Goal: Complete Application Form: Complete application form

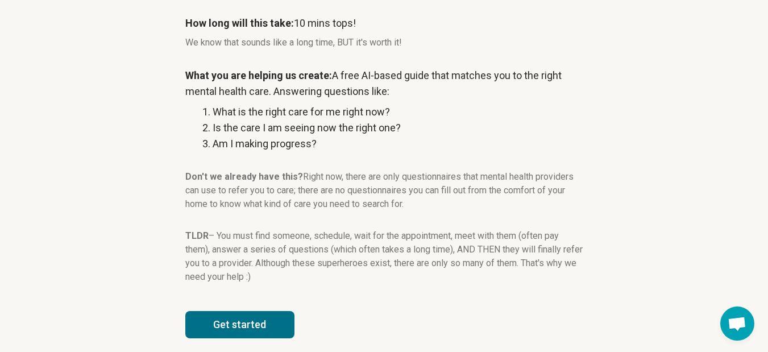
scroll to position [200, 0]
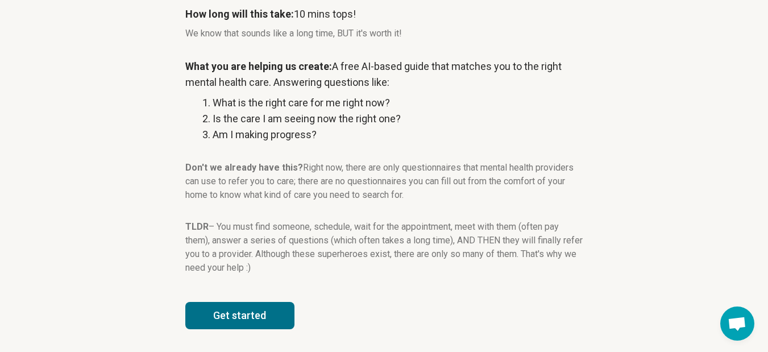
click at [262, 311] on button "Get started" at bounding box center [239, 315] width 109 height 27
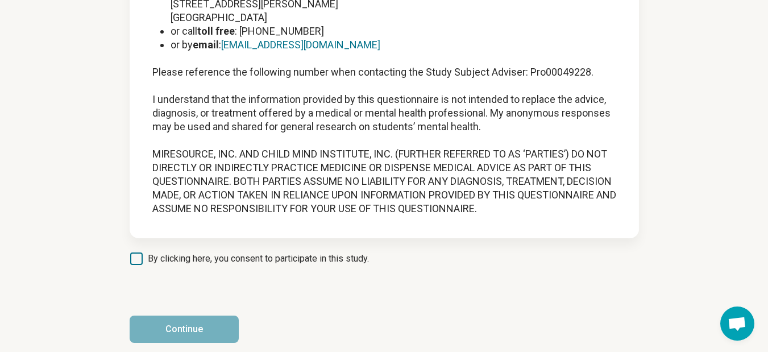
scroll to position [139, 0]
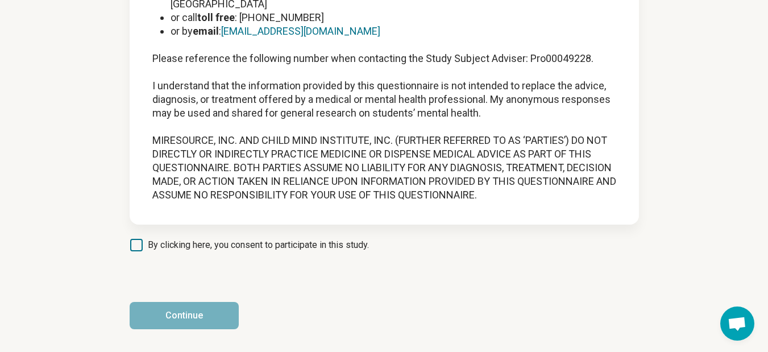
click at [146, 247] on label "By clicking here, you consent to participate in this study." at bounding box center [249, 245] width 239 height 14
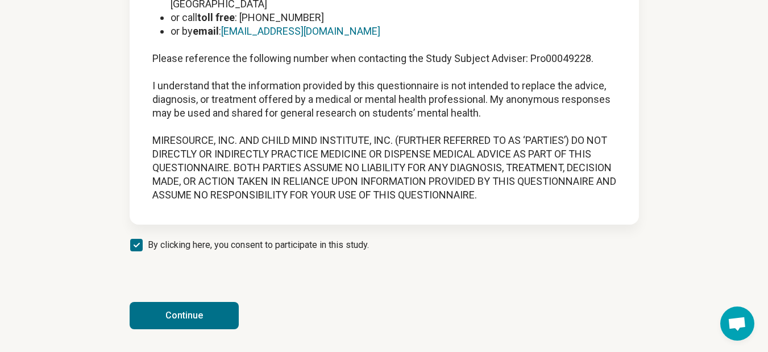
scroll to position [6, 0]
click at [188, 309] on button "Continue" at bounding box center [184, 315] width 109 height 27
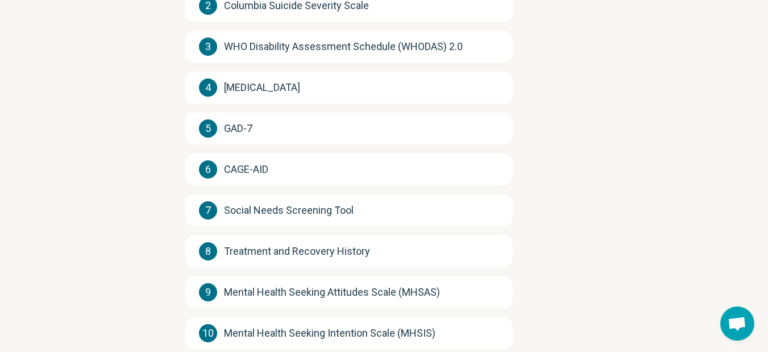
scroll to position [292, 0]
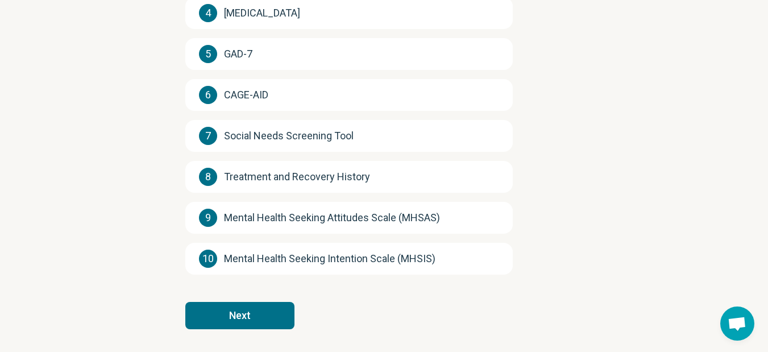
click at [276, 314] on button "Next" at bounding box center [239, 315] width 109 height 27
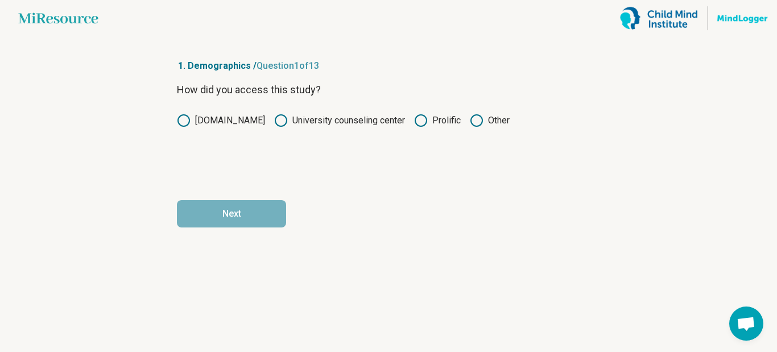
click at [416, 117] on icon at bounding box center [421, 121] width 14 height 14
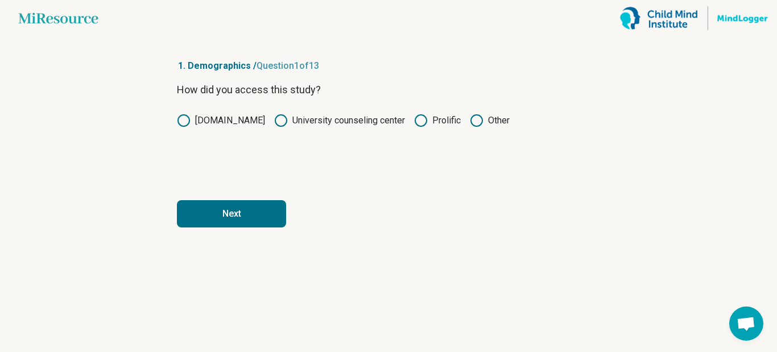
click at [219, 218] on button "Next" at bounding box center [231, 213] width 109 height 27
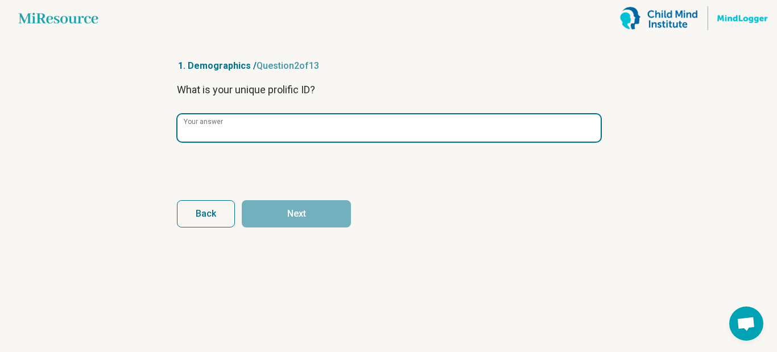
click at [240, 135] on input "Your answer" at bounding box center [388, 127] width 423 height 27
click at [202, 128] on input "Your answer" at bounding box center [388, 127] width 423 height 27
paste input "**********"
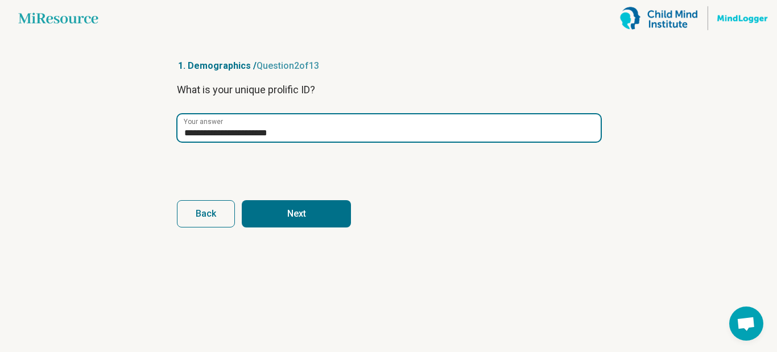
type input "**********"
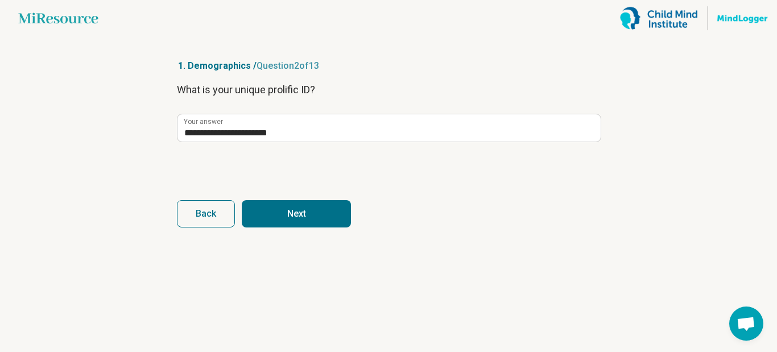
click at [287, 213] on button "Next" at bounding box center [296, 213] width 109 height 27
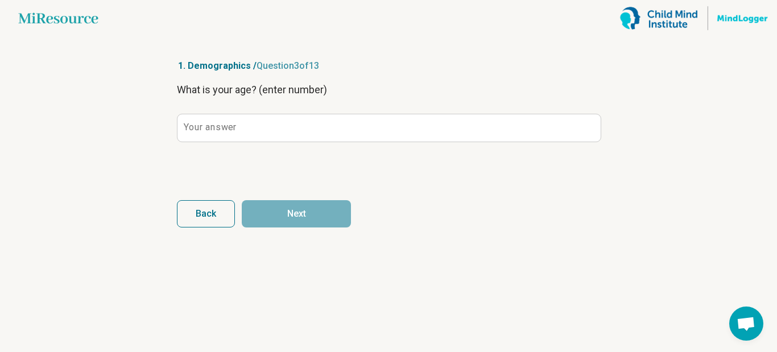
click at [206, 127] on label "Your answer" at bounding box center [210, 127] width 52 height 9
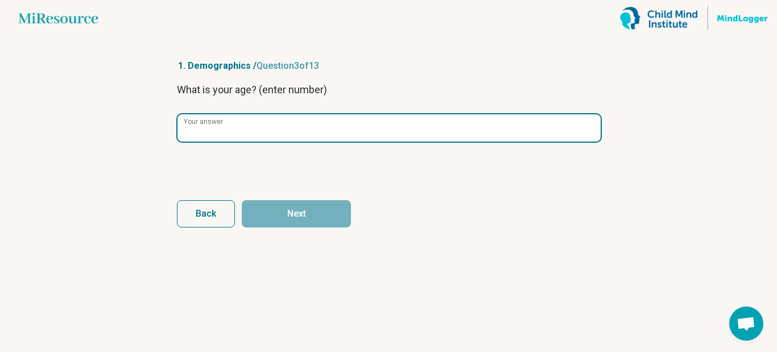
click at [206, 127] on input "Your answer" at bounding box center [388, 127] width 423 height 27
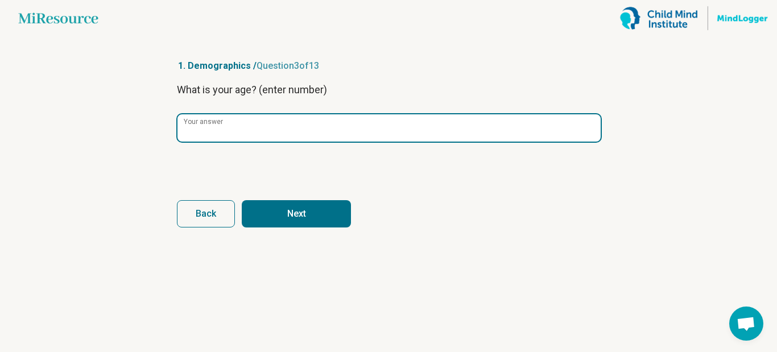
type input "**"
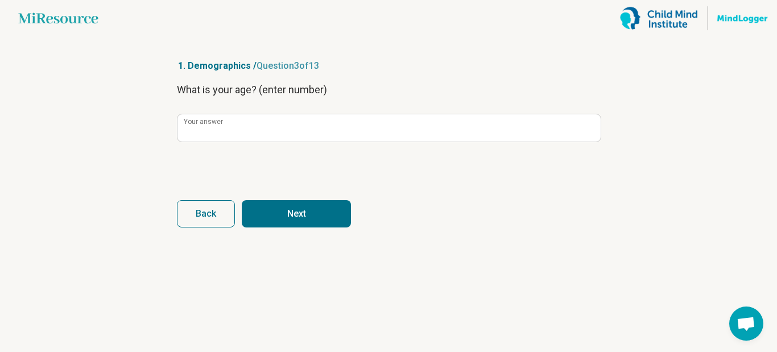
click at [309, 209] on button "Next" at bounding box center [296, 213] width 109 height 27
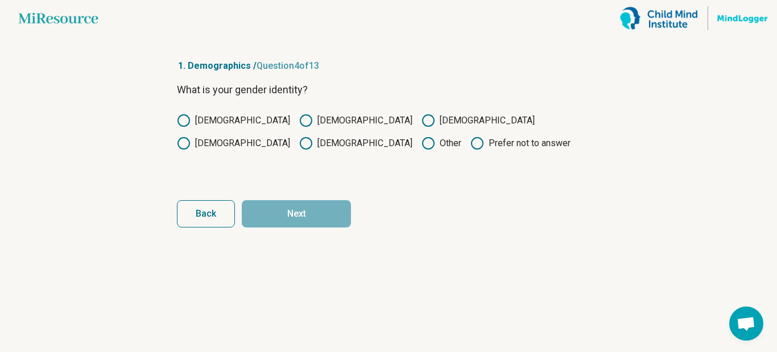
click at [299, 119] on icon at bounding box center [306, 121] width 14 height 14
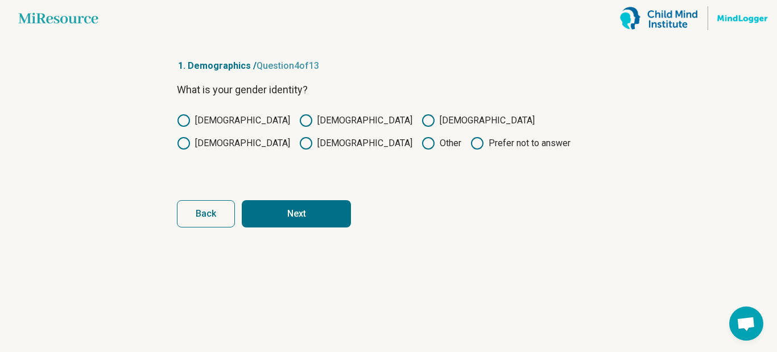
click at [282, 210] on button "Next" at bounding box center [296, 213] width 109 height 27
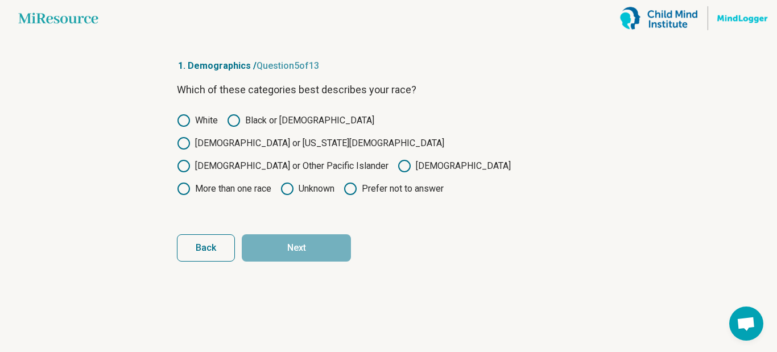
click at [243, 119] on label "Black or [DEMOGRAPHIC_DATA]" at bounding box center [300, 121] width 147 height 14
click at [297, 234] on button "Next" at bounding box center [296, 247] width 109 height 27
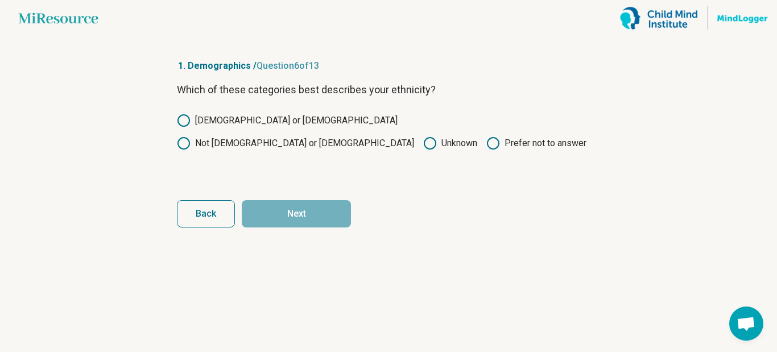
click at [292, 136] on label "Not [DEMOGRAPHIC_DATA] or [DEMOGRAPHIC_DATA]" at bounding box center [295, 143] width 237 height 14
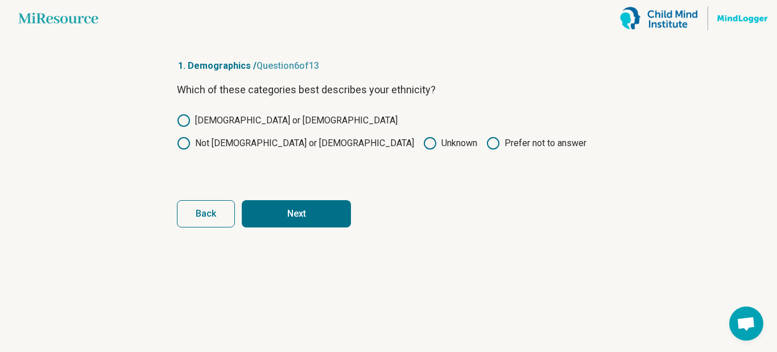
click at [304, 210] on button "Next" at bounding box center [296, 213] width 109 height 27
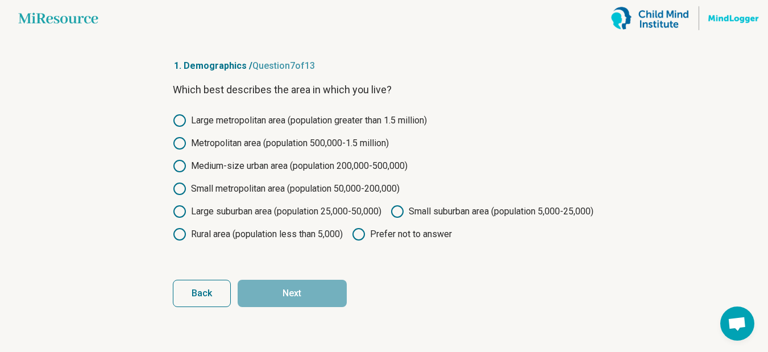
scroll to position [1, 0]
click at [181, 138] on circle at bounding box center [179, 143] width 11 height 11
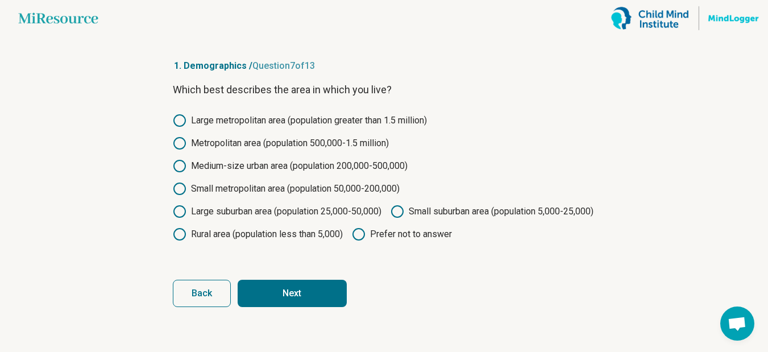
click at [307, 307] on button "Next" at bounding box center [292, 293] width 109 height 27
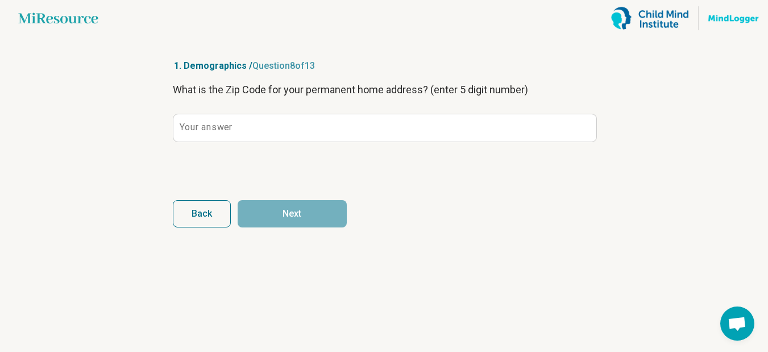
scroll to position [0, 0]
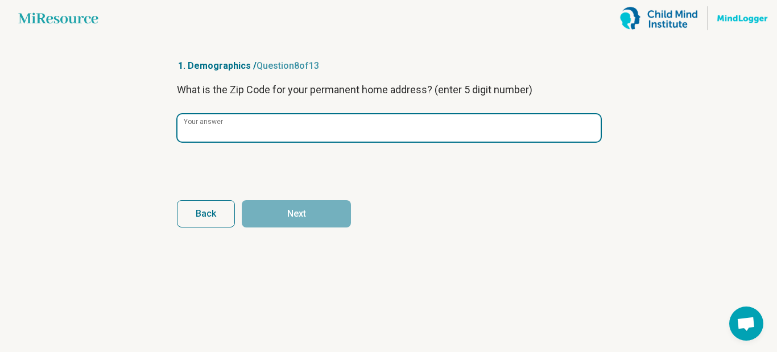
click at [317, 128] on input "Your answer" at bounding box center [388, 127] width 423 height 27
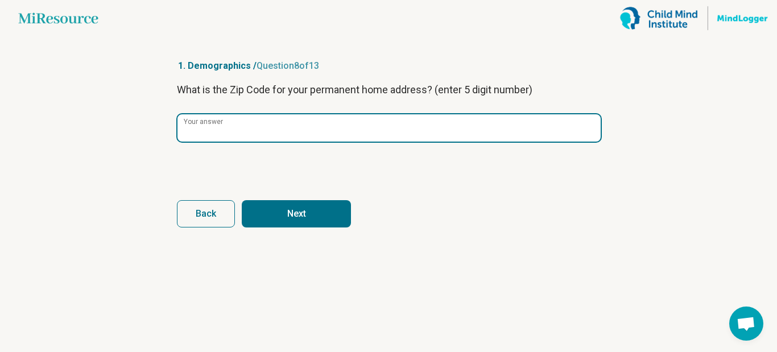
type input "*****"
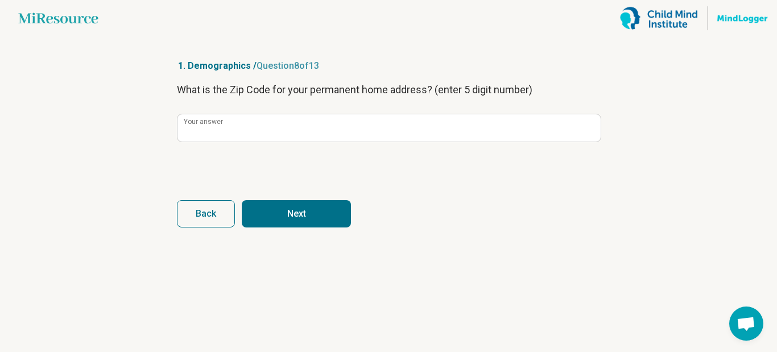
click at [309, 215] on button "Next" at bounding box center [296, 213] width 109 height 27
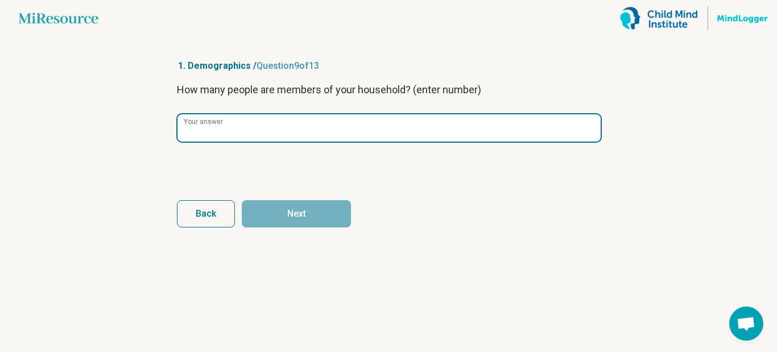
click at [291, 133] on input "Your answer" at bounding box center [388, 127] width 423 height 27
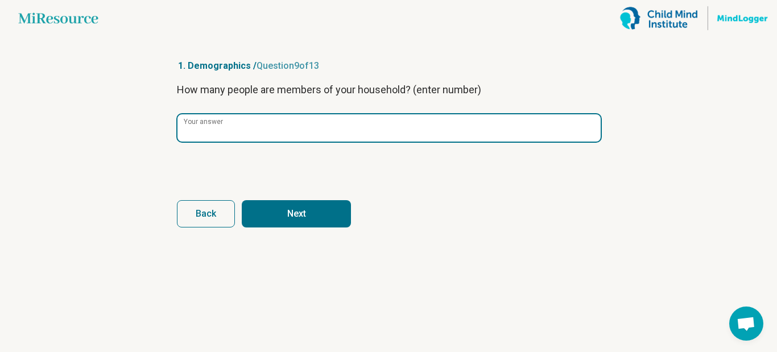
type input "*"
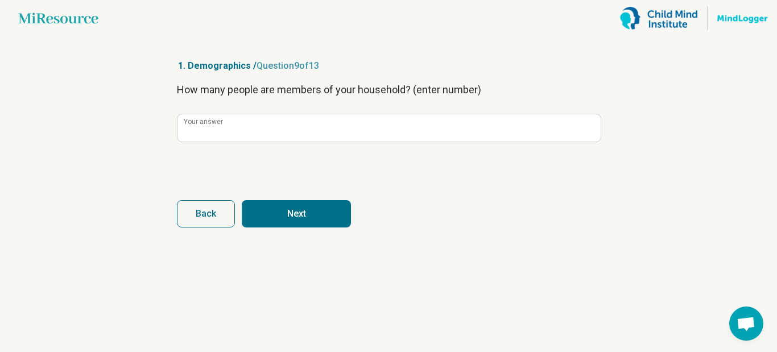
click at [321, 206] on button "Next" at bounding box center [296, 213] width 109 height 27
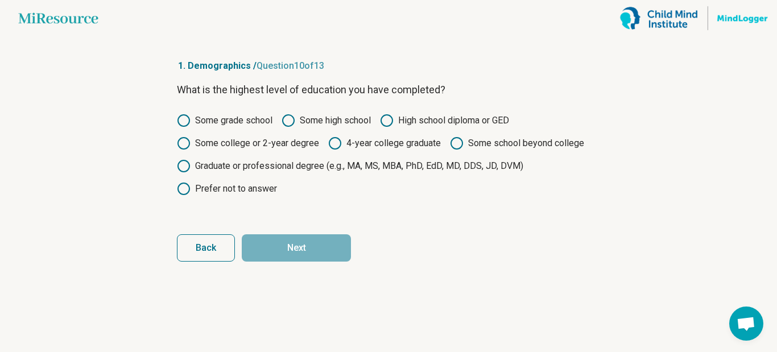
click at [184, 166] on icon at bounding box center [184, 166] width 14 height 14
click at [293, 248] on button "Next" at bounding box center [296, 247] width 109 height 27
click at [180, 160] on icon at bounding box center [184, 166] width 14 height 14
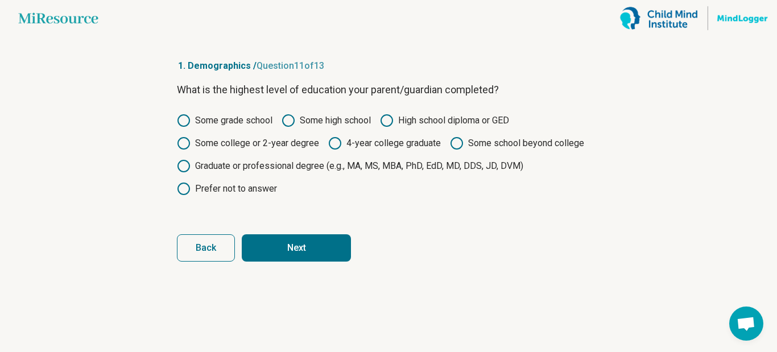
click at [289, 246] on button "Next" at bounding box center [296, 247] width 109 height 27
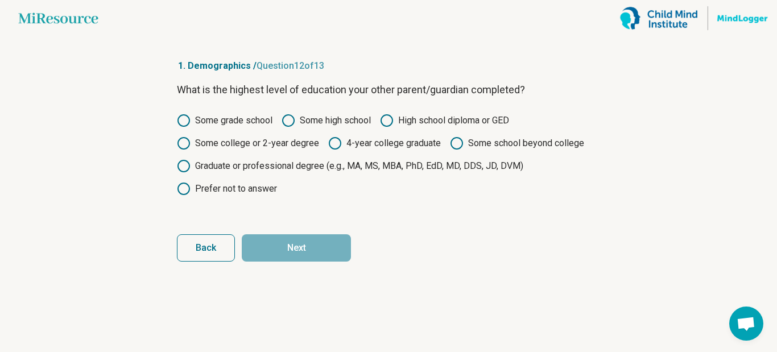
click at [454, 140] on icon at bounding box center [457, 143] width 14 height 14
click at [328, 242] on button "Next" at bounding box center [296, 247] width 109 height 27
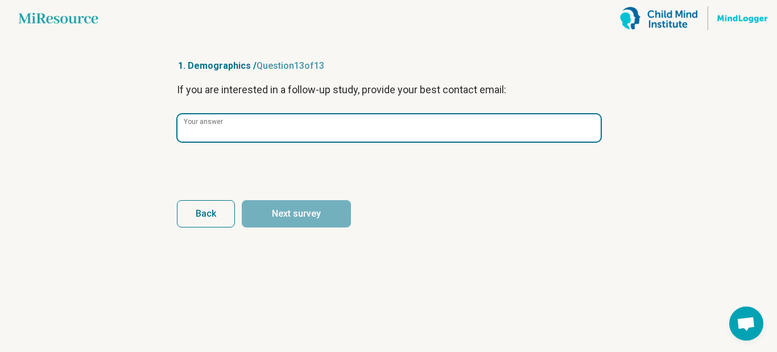
click at [273, 131] on input "Your answer" at bounding box center [388, 127] width 423 height 27
click at [220, 127] on input "Your answer" at bounding box center [388, 127] width 423 height 27
paste input "**********"
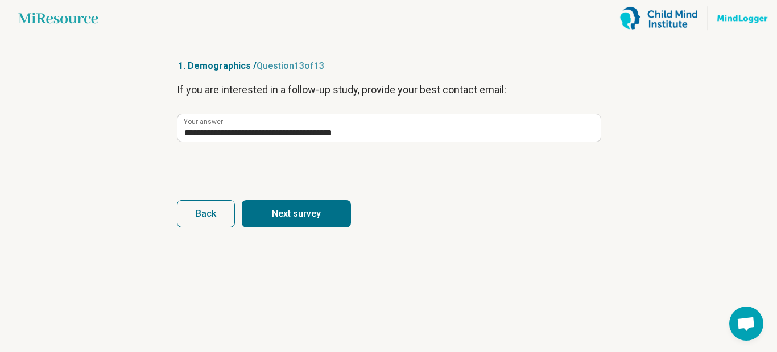
click at [289, 210] on button "Next survey" at bounding box center [296, 213] width 109 height 27
type input "**********"
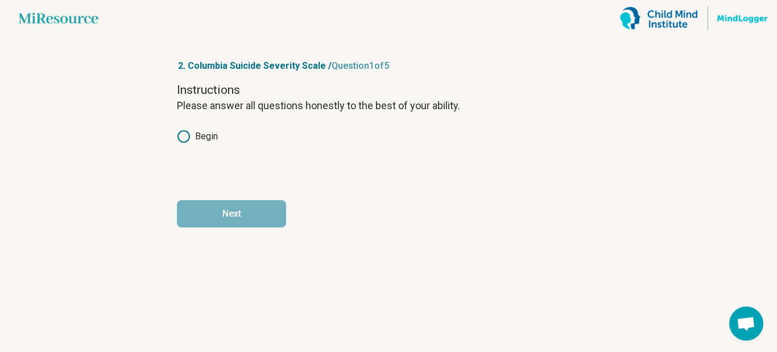
click at [184, 136] on icon at bounding box center [184, 137] width 14 height 14
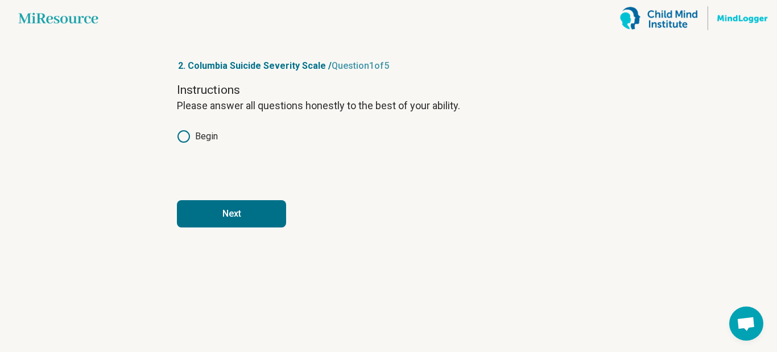
click at [216, 216] on button "Next" at bounding box center [231, 213] width 109 height 27
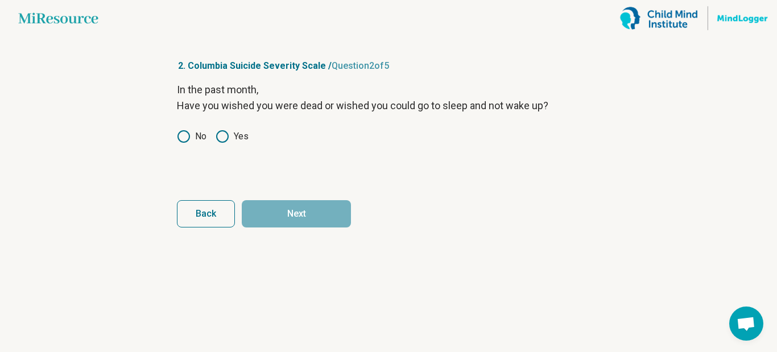
click at [227, 133] on circle at bounding box center [222, 136] width 11 height 11
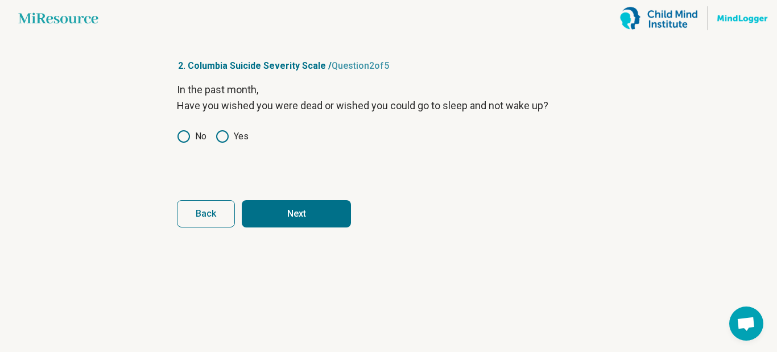
click at [280, 218] on button "Next" at bounding box center [296, 213] width 109 height 27
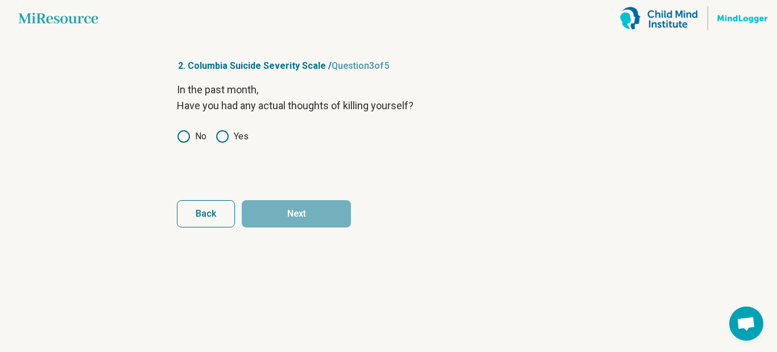
click at [225, 136] on icon at bounding box center [222, 137] width 14 height 14
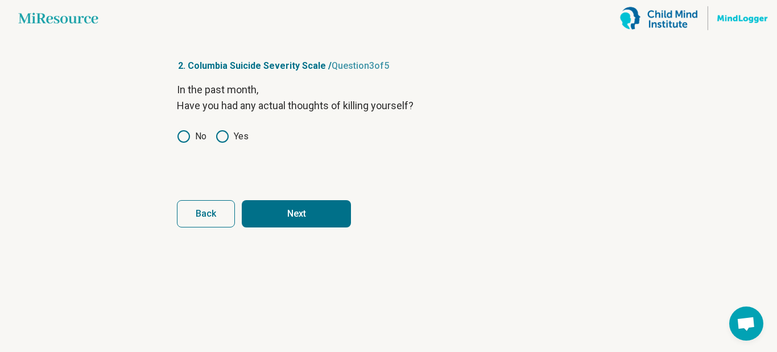
click at [287, 214] on button "Next" at bounding box center [296, 213] width 109 height 27
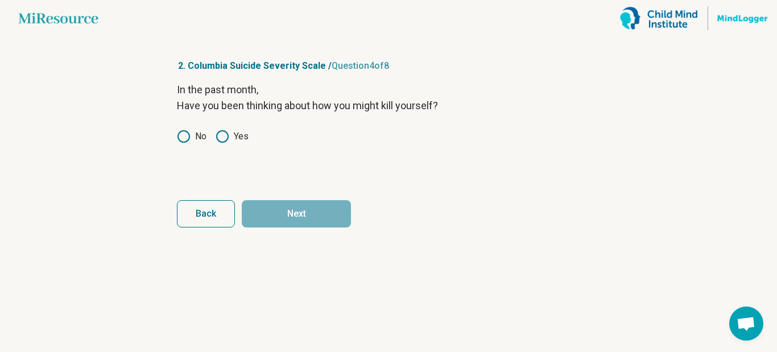
click at [225, 125] on div "In the past month, Have you been thinking about how you might kill yourself? No…" at bounding box center [388, 130] width 423 height 96
click at [225, 138] on icon at bounding box center [222, 137] width 14 height 14
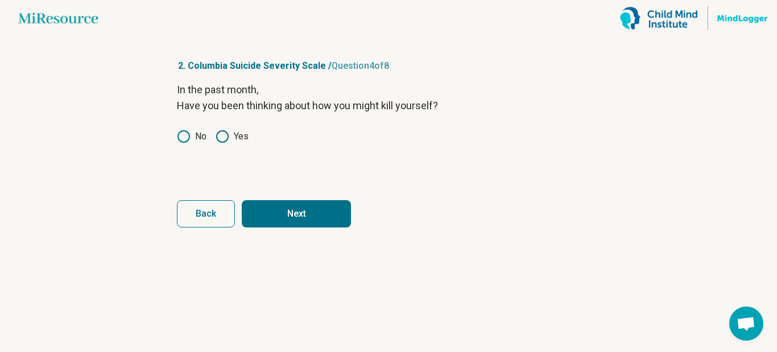
click at [301, 222] on button "Next" at bounding box center [296, 213] width 109 height 27
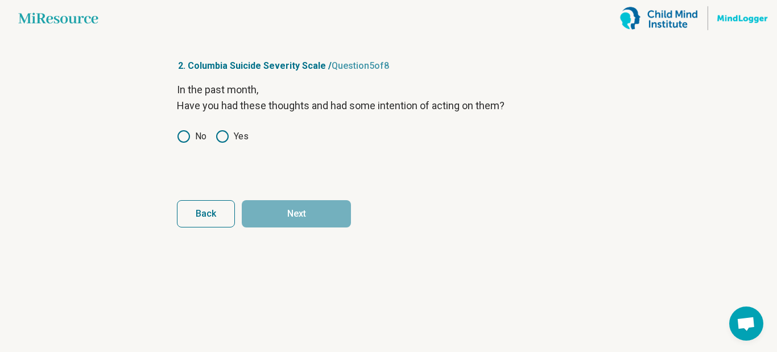
click at [230, 133] on label "Yes" at bounding box center [231, 137] width 33 height 14
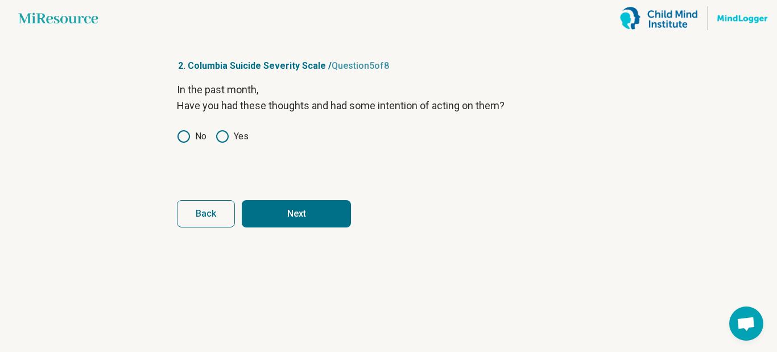
click at [321, 209] on button "Next" at bounding box center [296, 213] width 109 height 27
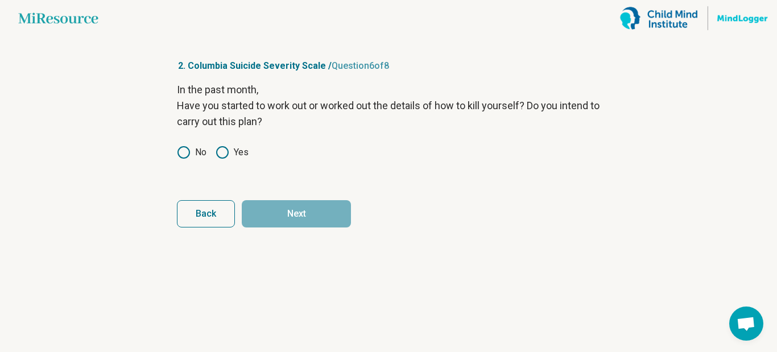
click at [186, 151] on icon at bounding box center [184, 153] width 14 height 14
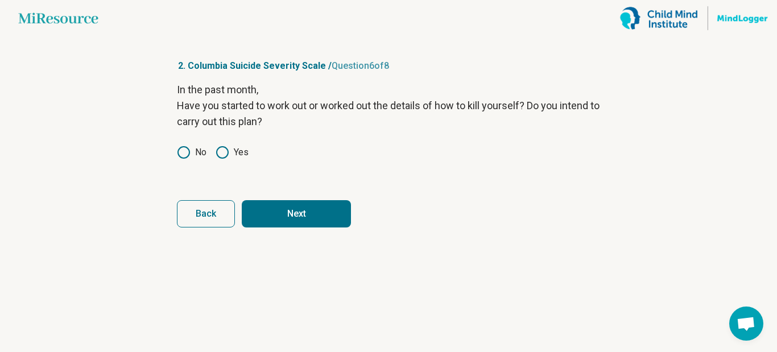
click at [287, 211] on button "Next" at bounding box center [296, 213] width 109 height 27
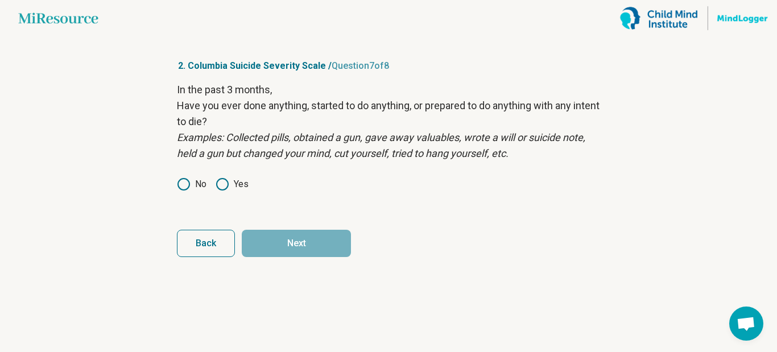
click at [186, 186] on icon at bounding box center [184, 184] width 14 height 14
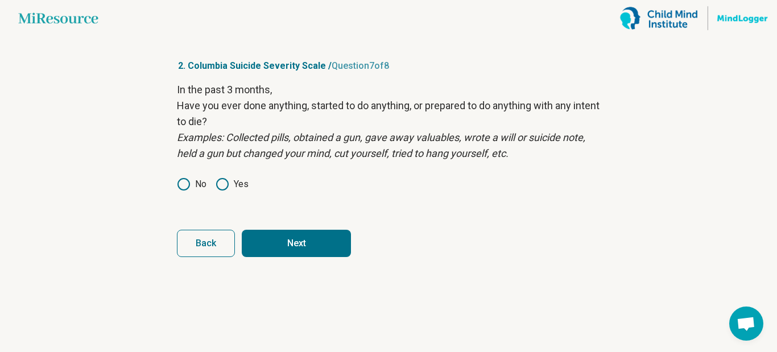
click at [280, 243] on button "Next" at bounding box center [296, 243] width 109 height 27
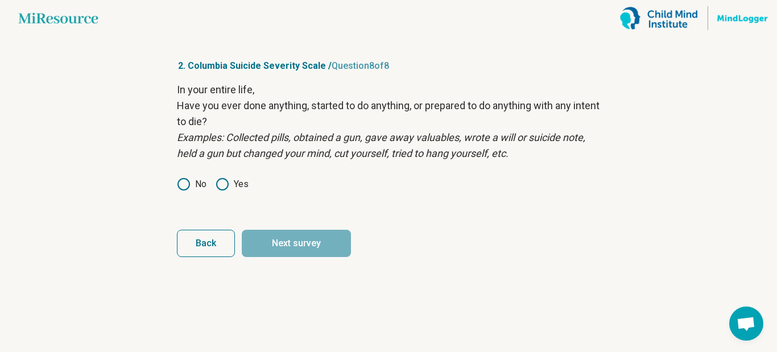
click at [225, 184] on icon at bounding box center [222, 184] width 14 height 14
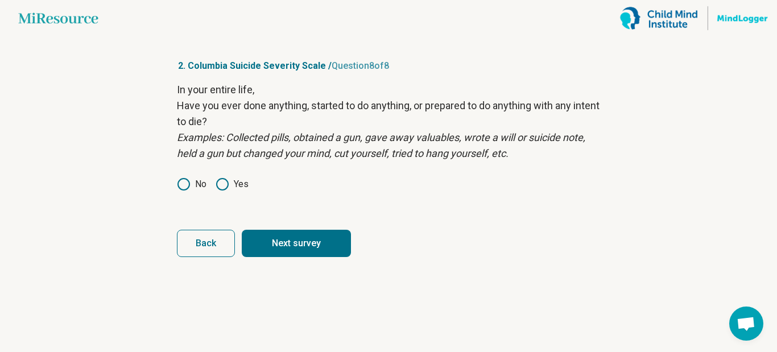
click at [202, 242] on span "Back" at bounding box center [206, 243] width 20 height 9
click at [223, 184] on icon at bounding box center [222, 184] width 14 height 14
click at [287, 250] on button "Next" at bounding box center [296, 243] width 109 height 27
click at [288, 248] on button "Next survey" at bounding box center [296, 243] width 109 height 27
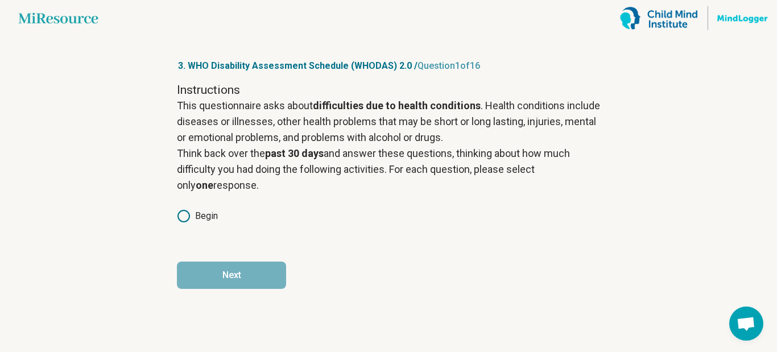
click at [184, 217] on icon at bounding box center [184, 216] width 14 height 14
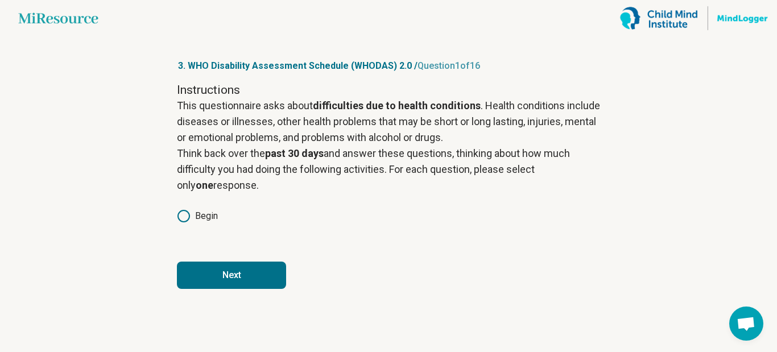
click at [225, 285] on button "Next" at bounding box center [231, 275] width 109 height 27
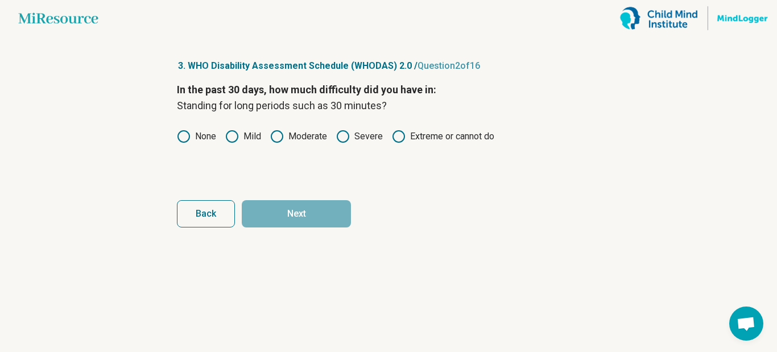
click at [275, 134] on icon at bounding box center [277, 137] width 14 height 14
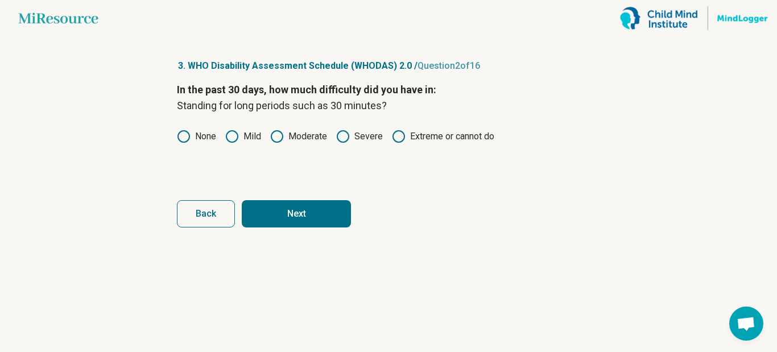
click at [305, 215] on button "Next" at bounding box center [296, 213] width 109 height 27
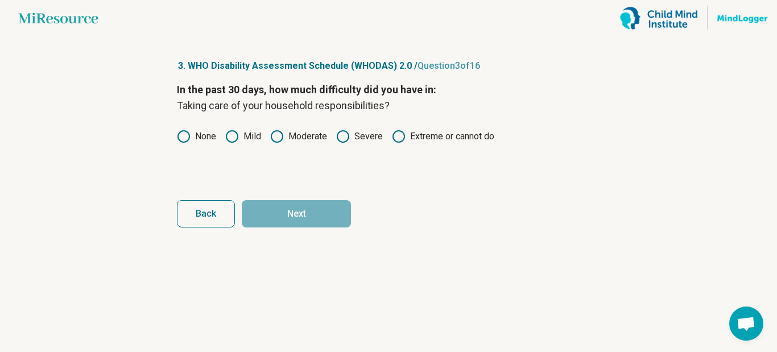
click at [351, 135] on label "Severe" at bounding box center [359, 137] width 47 height 14
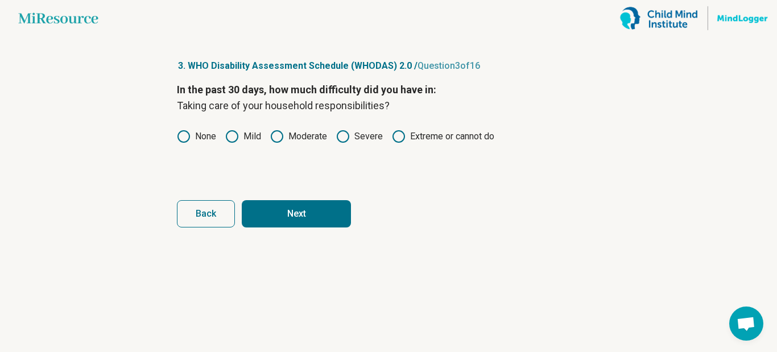
click at [304, 211] on button "Next" at bounding box center [296, 213] width 109 height 27
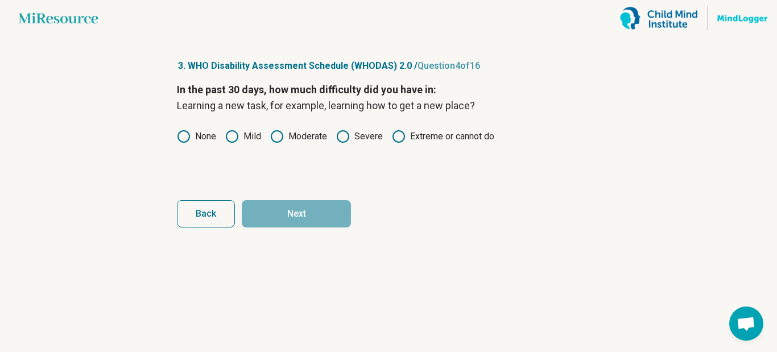
click at [341, 135] on icon at bounding box center [343, 137] width 14 height 14
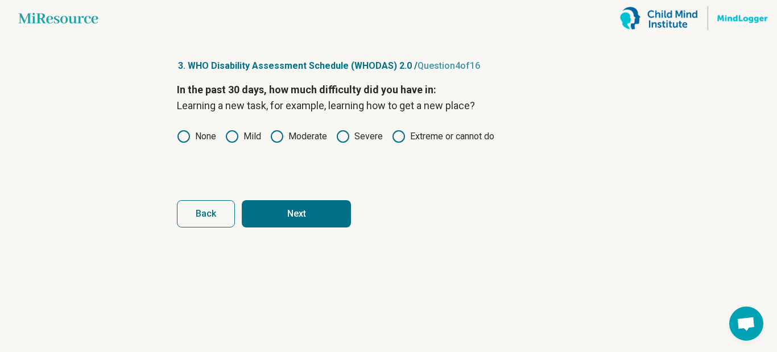
click at [296, 216] on button "Next" at bounding box center [296, 213] width 109 height 27
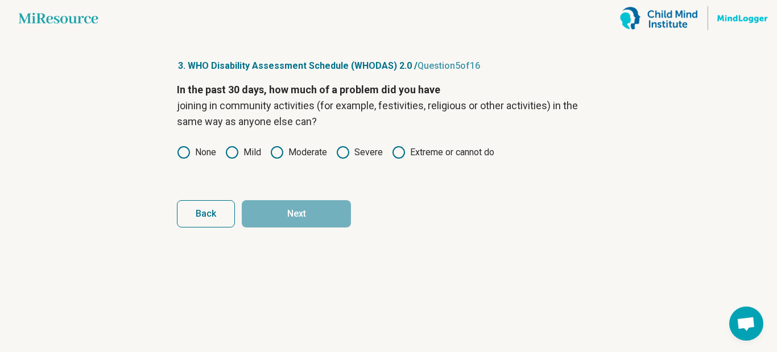
click at [400, 148] on icon at bounding box center [399, 153] width 14 height 14
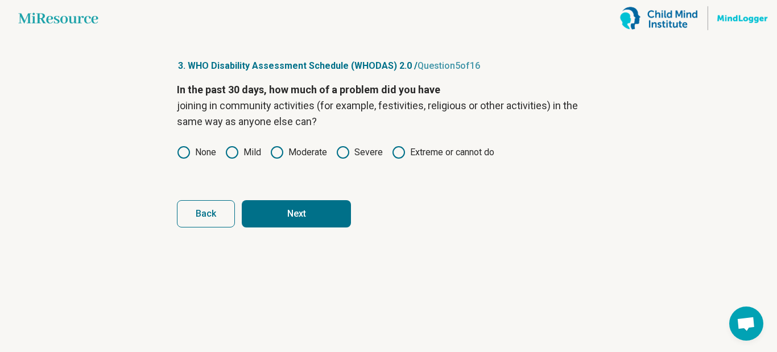
click at [320, 214] on button "Next" at bounding box center [296, 213] width 109 height 27
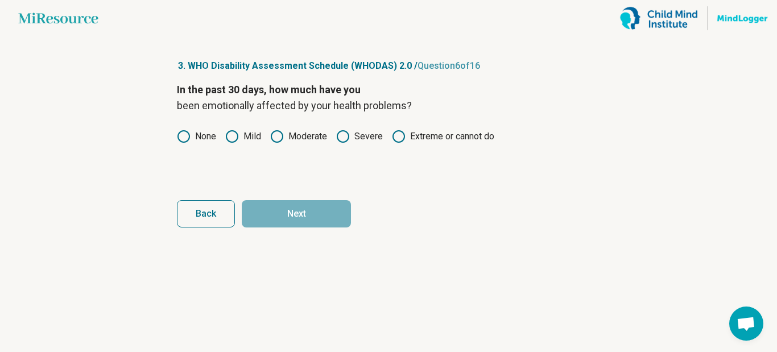
click at [400, 133] on icon at bounding box center [399, 137] width 14 height 14
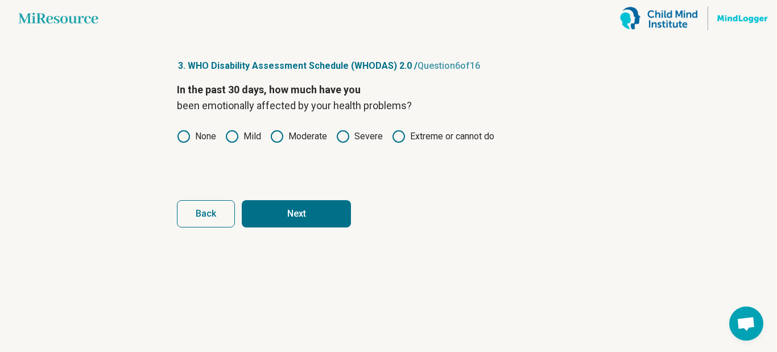
drag, startPoint x: 343, startPoint y: 134, endPoint x: 334, endPoint y: 164, distance: 31.3
click at [342, 138] on icon at bounding box center [343, 137] width 14 height 14
click at [316, 214] on button "Next" at bounding box center [296, 213] width 109 height 27
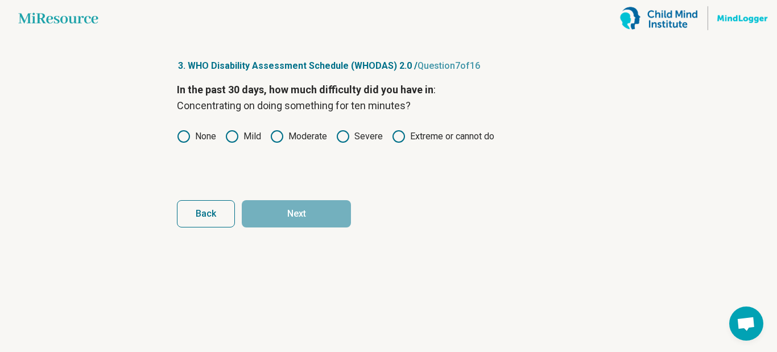
click at [399, 135] on icon at bounding box center [399, 137] width 14 height 14
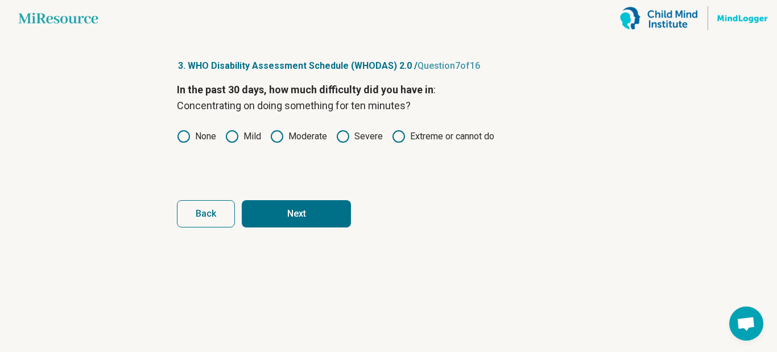
click at [347, 135] on icon at bounding box center [343, 137] width 14 height 14
click at [309, 215] on button "Next" at bounding box center [296, 213] width 109 height 27
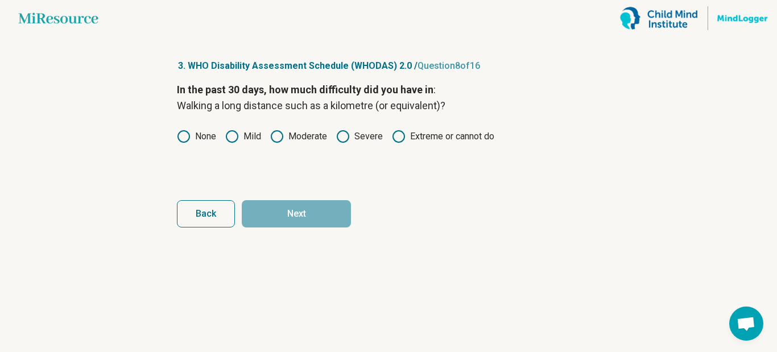
click at [399, 131] on circle at bounding box center [398, 136] width 11 height 11
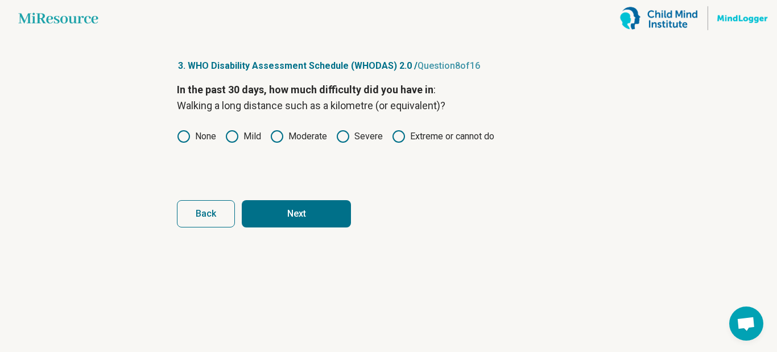
click at [302, 215] on button "Next" at bounding box center [296, 213] width 109 height 27
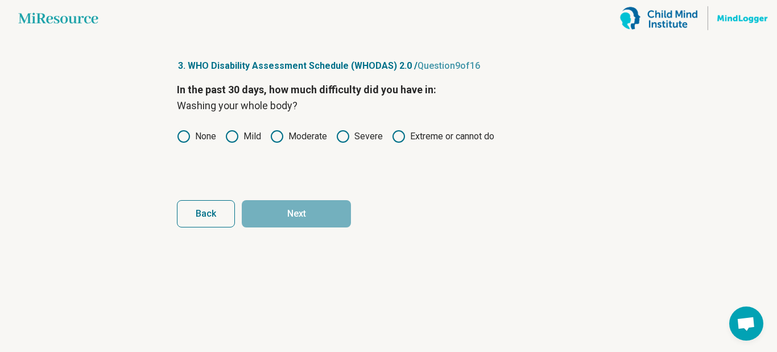
click at [343, 134] on icon at bounding box center [343, 137] width 14 height 14
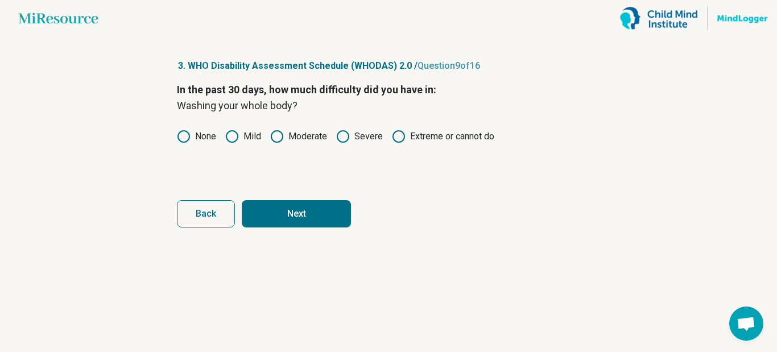
click at [310, 219] on button "Next" at bounding box center [296, 213] width 109 height 27
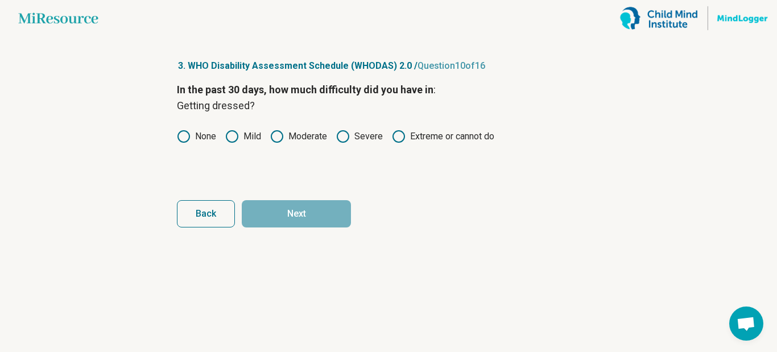
click at [350, 139] on icon at bounding box center [343, 137] width 14 height 14
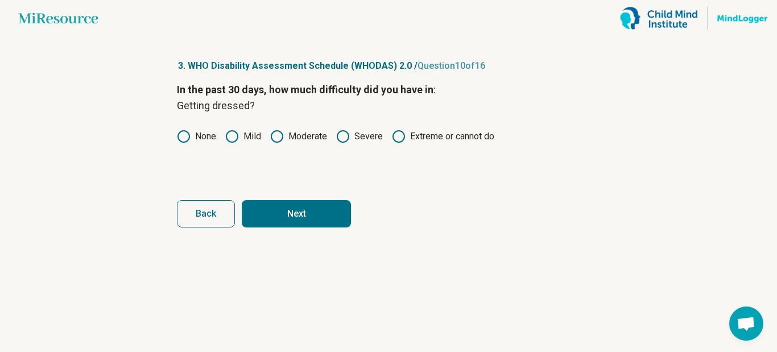
click at [271, 138] on icon at bounding box center [277, 137] width 14 height 14
click at [284, 211] on button "Next" at bounding box center [296, 213] width 109 height 27
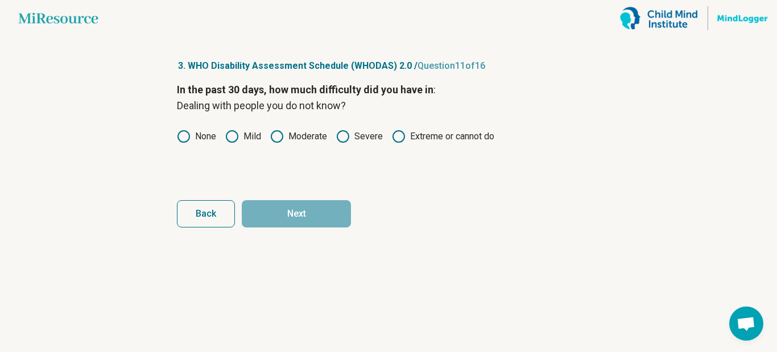
click at [396, 139] on icon at bounding box center [399, 137] width 14 height 14
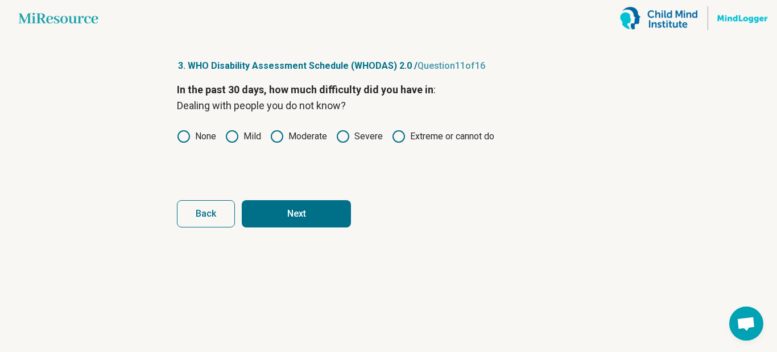
click at [346, 138] on icon at bounding box center [343, 137] width 14 height 14
click at [312, 216] on button "Next" at bounding box center [296, 213] width 109 height 27
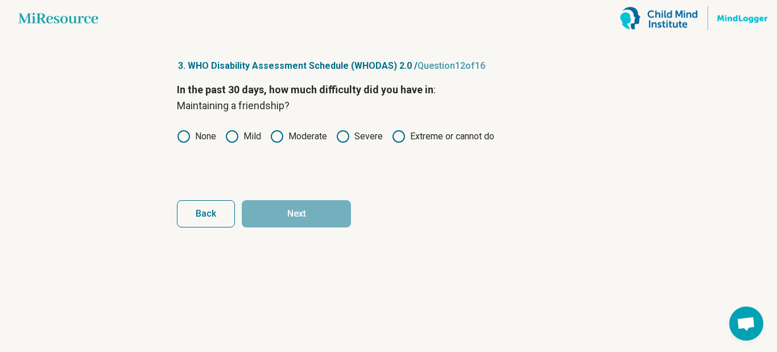
click at [400, 136] on icon at bounding box center [399, 137] width 14 height 14
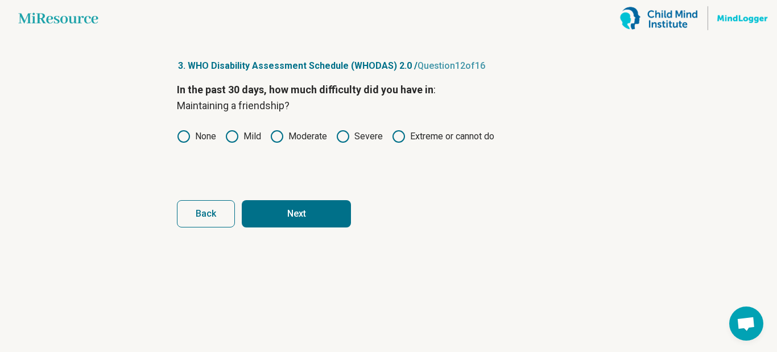
click at [310, 210] on button "Next" at bounding box center [296, 213] width 109 height 27
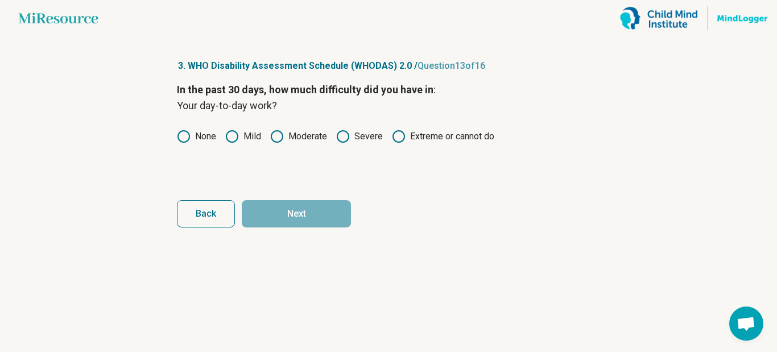
click at [342, 134] on icon at bounding box center [343, 137] width 14 height 14
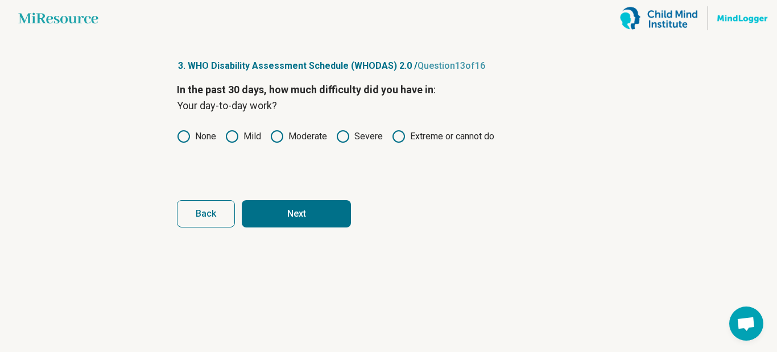
click at [310, 208] on button "Next" at bounding box center [296, 213] width 109 height 27
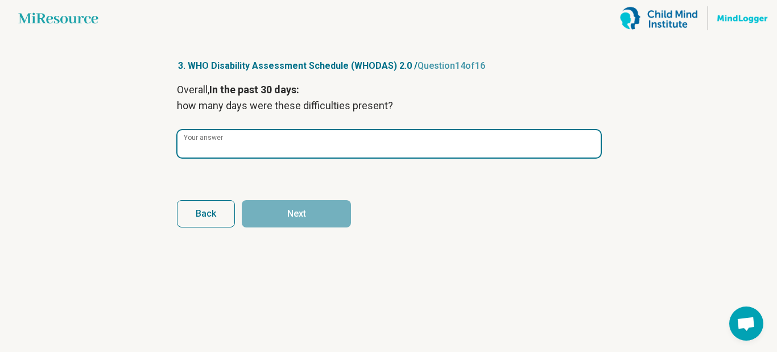
click at [314, 144] on input "Your answer" at bounding box center [388, 143] width 423 height 27
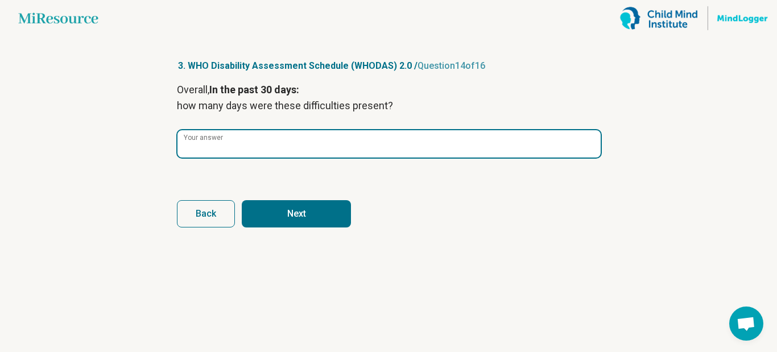
type input "**"
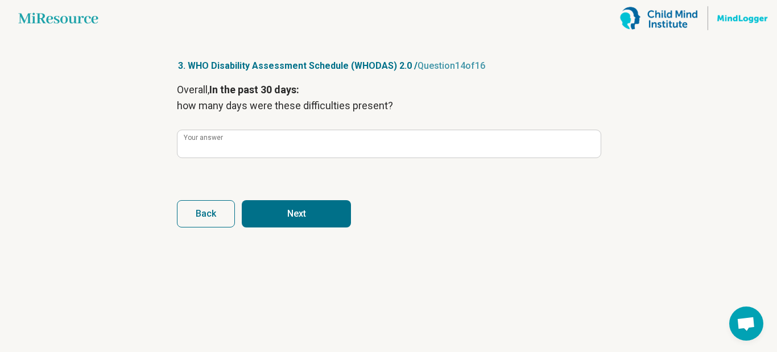
click at [326, 213] on button "Next" at bounding box center [296, 213] width 109 height 27
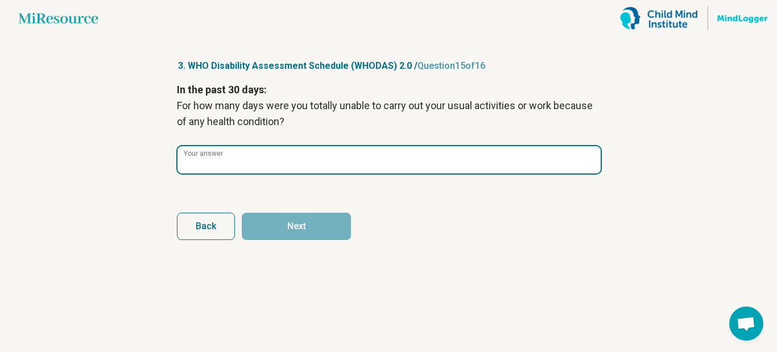
click at [285, 167] on input "Your answer" at bounding box center [388, 159] width 423 height 27
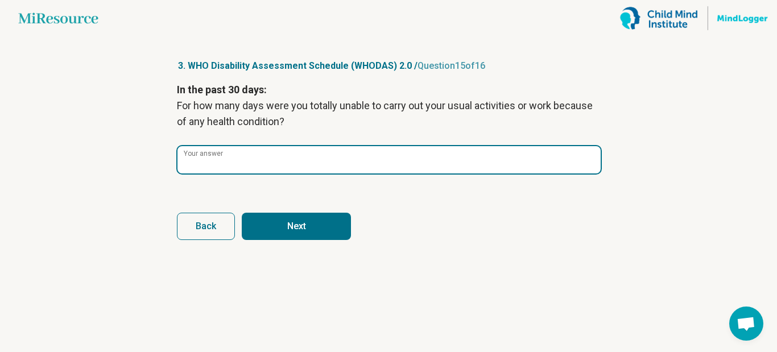
type input "*"
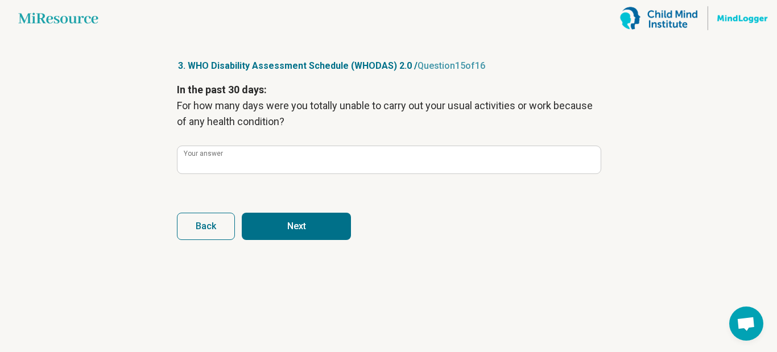
click at [314, 219] on button "Next" at bounding box center [296, 226] width 109 height 27
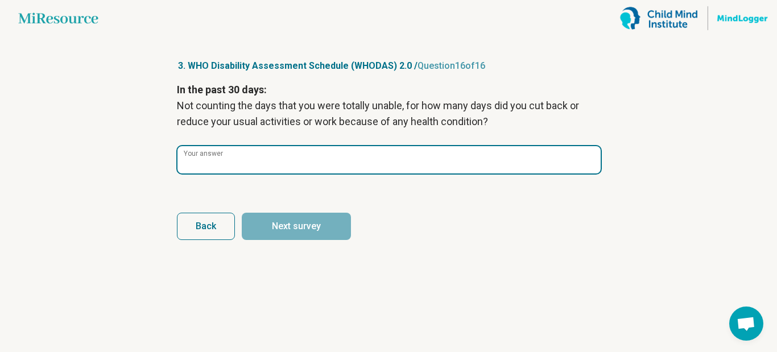
click at [291, 164] on input "Your answer" at bounding box center [388, 159] width 423 height 27
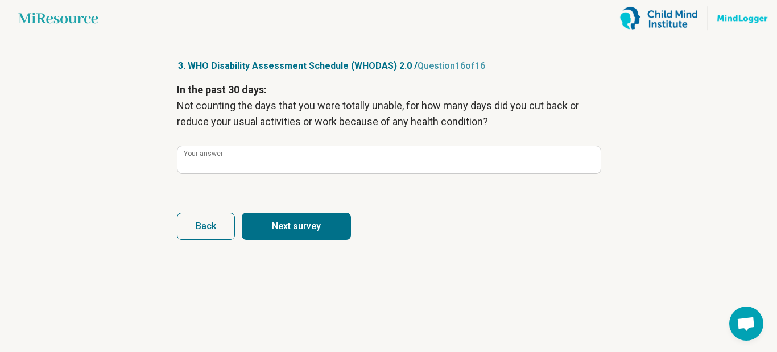
click at [293, 225] on button "Next survey" at bounding box center [296, 226] width 109 height 27
type input "*"
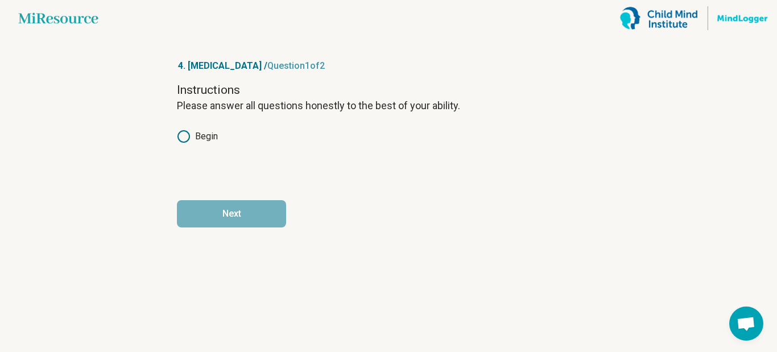
click at [180, 129] on div "Instructions Please answer all questions honestly to the best of your ability. …" at bounding box center [388, 130] width 423 height 96
click at [181, 141] on circle at bounding box center [183, 136] width 11 height 11
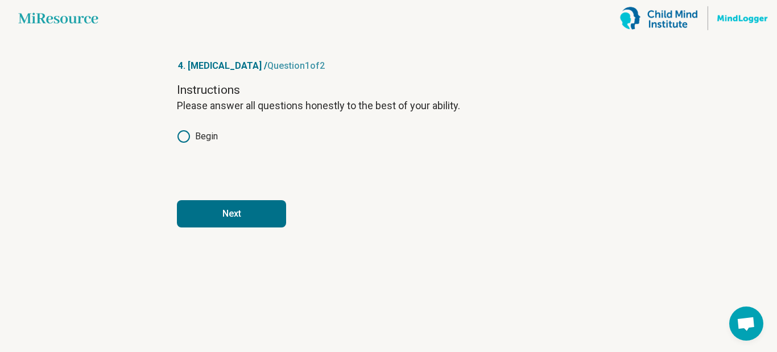
click at [214, 214] on button "Next" at bounding box center [231, 213] width 109 height 27
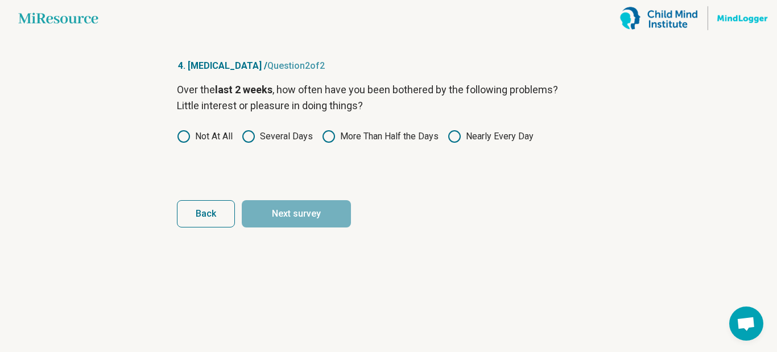
click at [336, 136] on label "More Than Half the Days" at bounding box center [380, 137] width 117 height 14
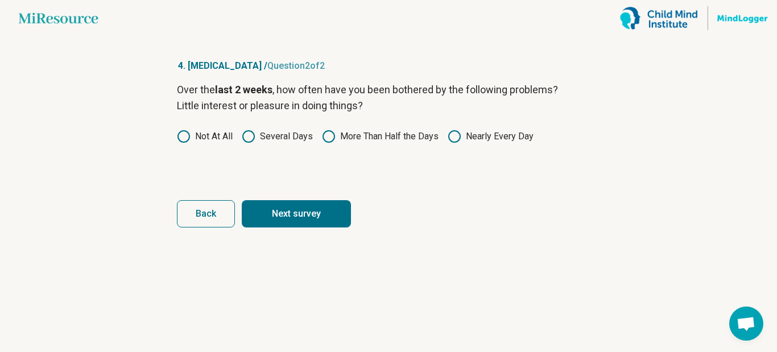
click at [317, 211] on button "Next survey" at bounding box center [296, 213] width 109 height 27
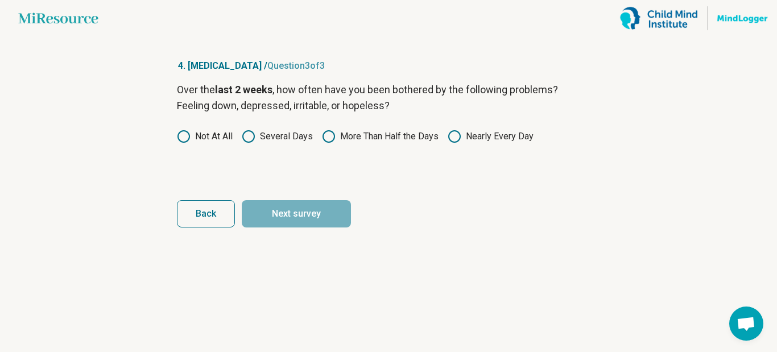
click at [463, 134] on label "Nearly Every Day" at bounding box center [490, 137] width 86 height 14
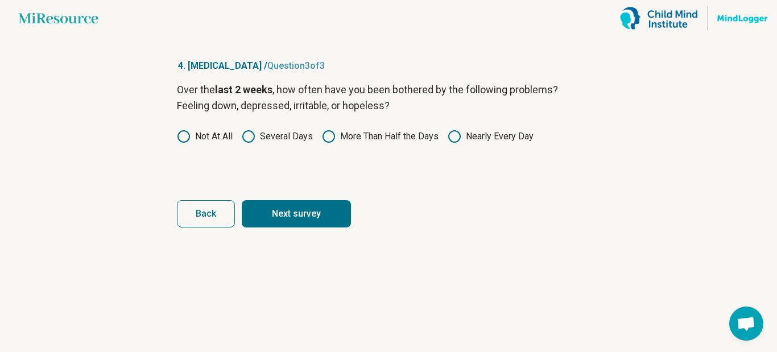
click at [324, 219] on button "Next survey" at bounding box center [296, 213] width 109 height 27
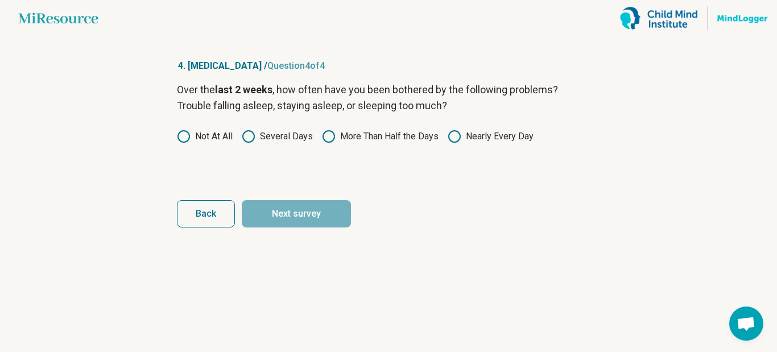
click at [458, 135] on icon at bounding box center [454, 137] width 14 height 14
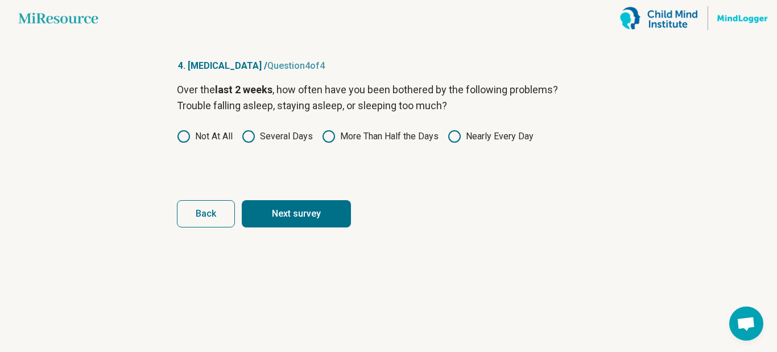
click at [314, 205] on button "Next survey" at bounding box center [296, 213] width 109 height 27
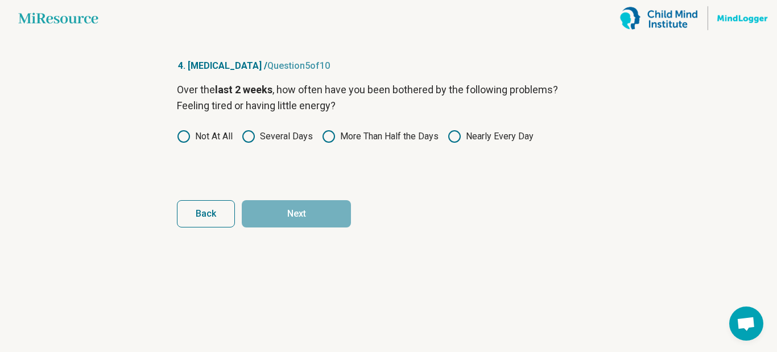
click at [327, 136] on icon at bounding box center [329, 137] width 14 height 14
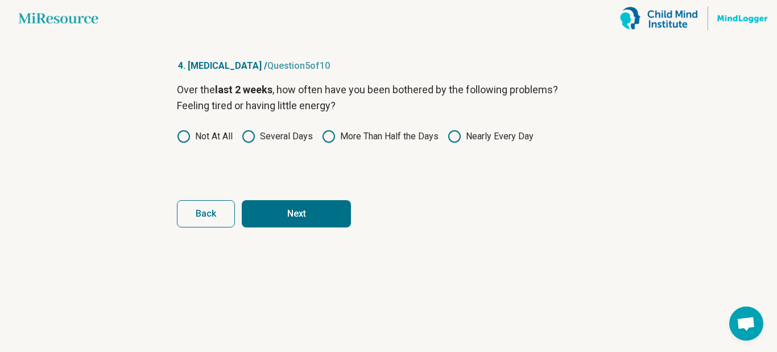
click at [320, 212] on button "Next" at bounding box center [296, 213] width 109 height 27
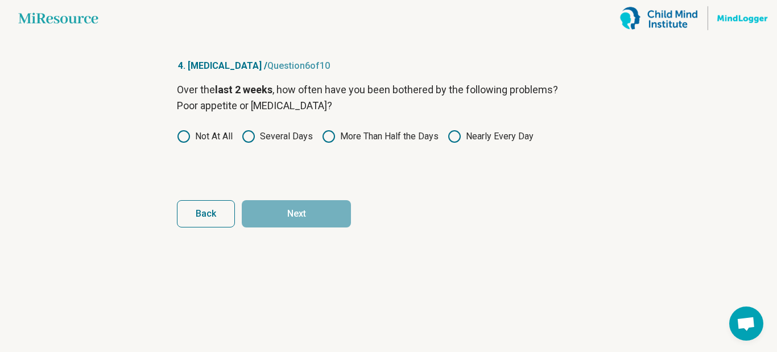
click at [453, 138] on icon at bounding box center [454, 137] width 14 height 14
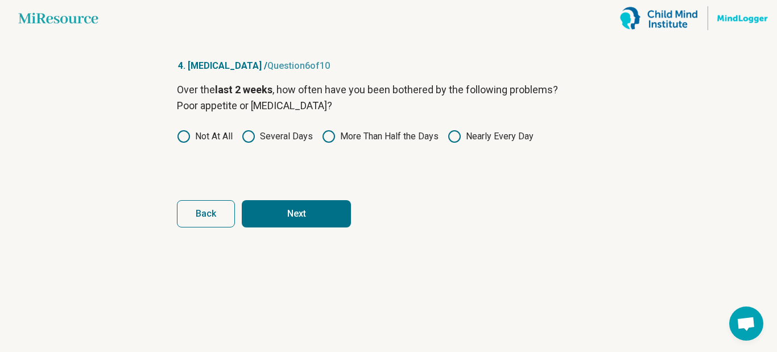
click at [303, 218] on button "Next" at bounding box center [296, 213] width 109 height 27
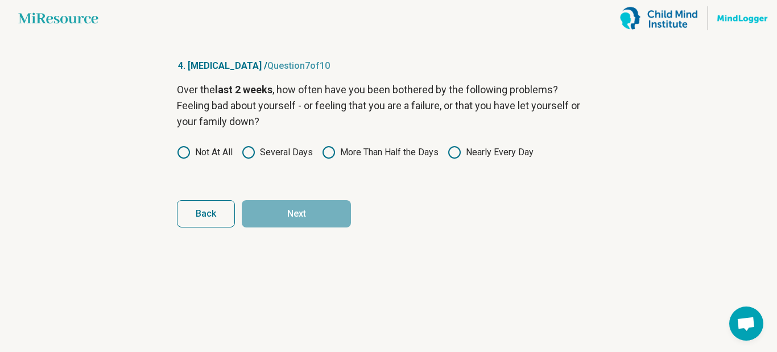
click at [469, 148] on label "Nearly Every Day" at bounding box center [490, 153] width 86 height 14
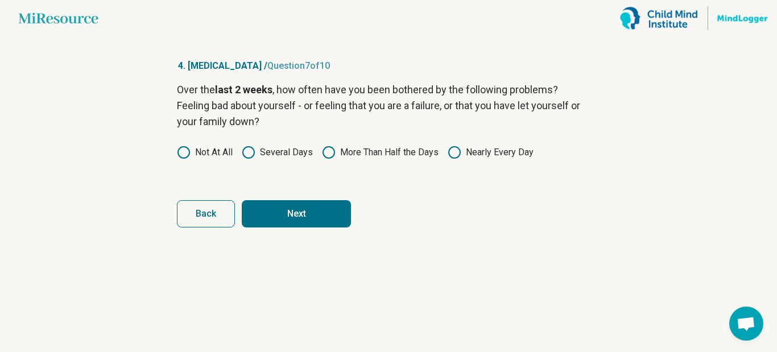
click at [317, 209] on button "Next" at bounding box center [296, 213] width 109 height 27
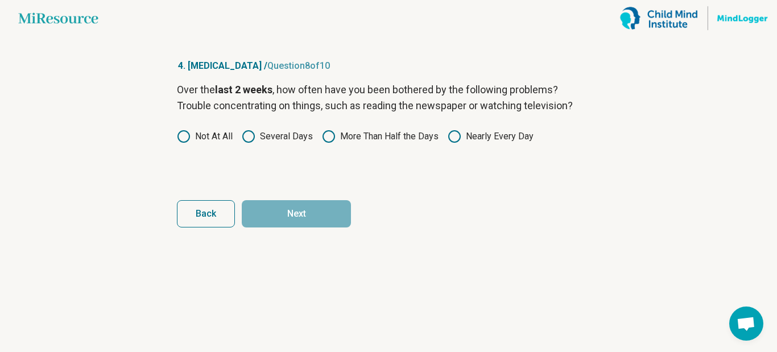
click at [461, 138] on icon at bounding box center [454, 137] width 14 height 14
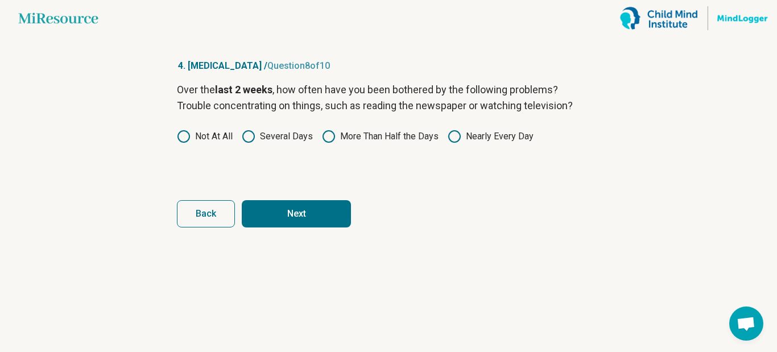
click at [323, 211] on button "Next" at bounding box center [296, 213] width 109 height 27
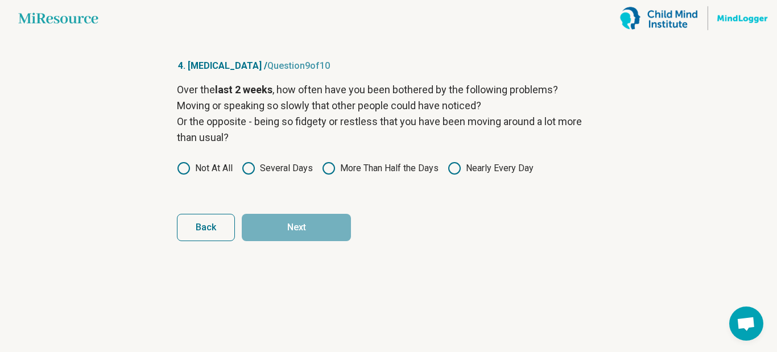
click at [324, 169] on icon at bounding box center [329, 168] width 14 height 14
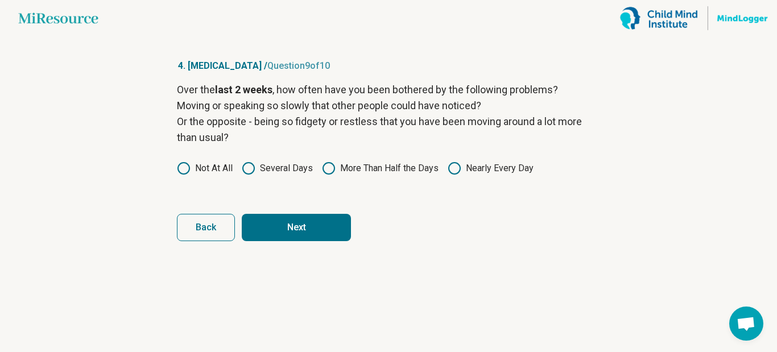
click at [252, 167] on icon at bounding box center [249, 168] width 14 height 14
click at [285, 234] on button "Next" at bounding box center [296, 227] width 109 height 27
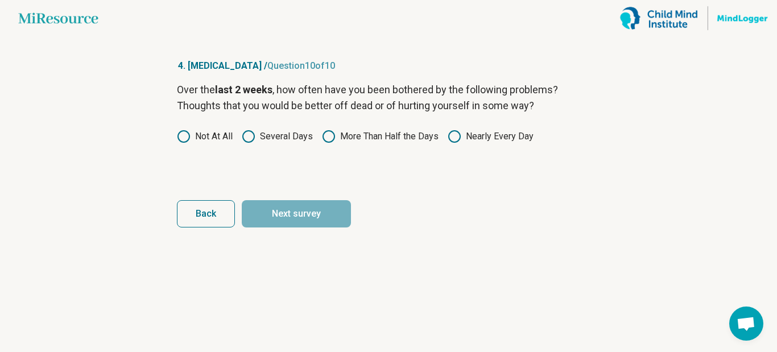
click at [330, 135] on icon at bounding box center [329, 137] width 14 height 14
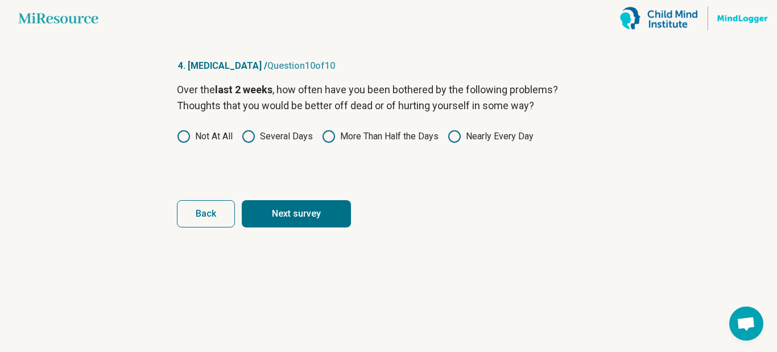
click at [302, 208] on button "Next survey" at bounding box center [296, 213] width 109 height 27
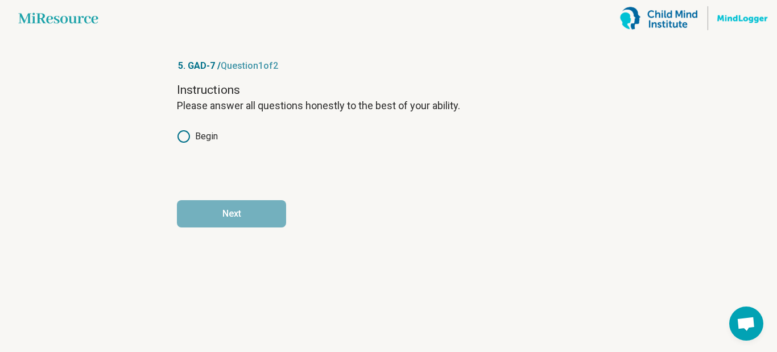
click at [184, 138] on icon at bounding box center [184, 137] width 14 height 14
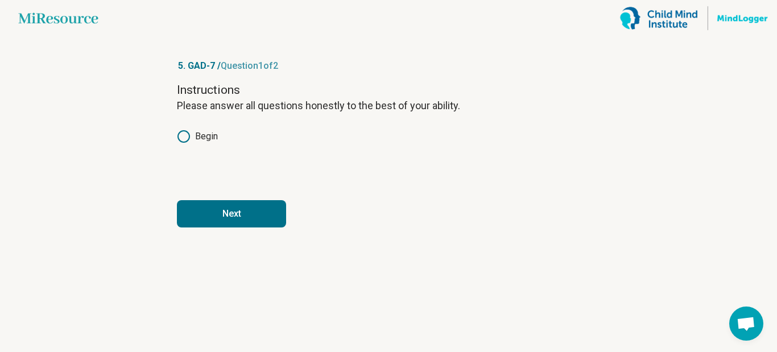
click at [226, 218] on button "Next" at bounding box center [231, 213] width 109 height 27
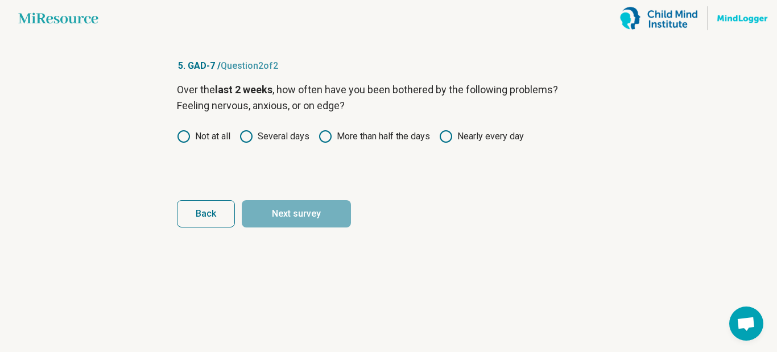
click at [448, 129] on div "Over the last 2 weeks , how often have you been bothered by the following probl…" at bounding box center [388, 130] width 423 height 96
click at [448, 133] on icon at bounding box center [446, 137] width 14 height 14
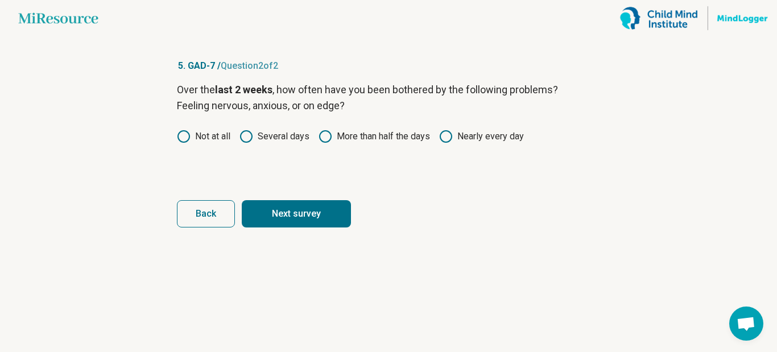
click at [311, 208] on button "Next survey" at bounding box center [296, 213] width 109 height 27
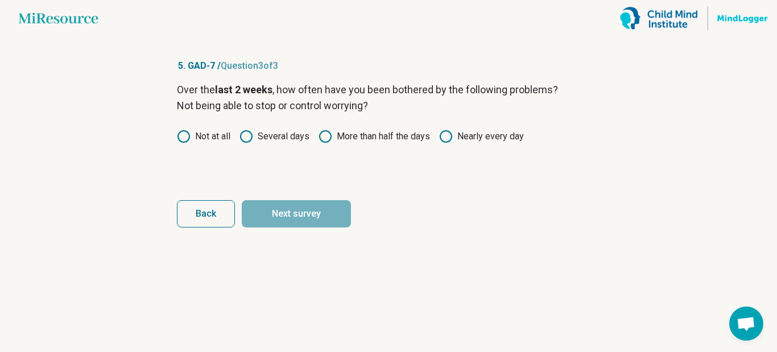
click at [451, 136] on circle at bounding box center [445, 136] width 11 height 11
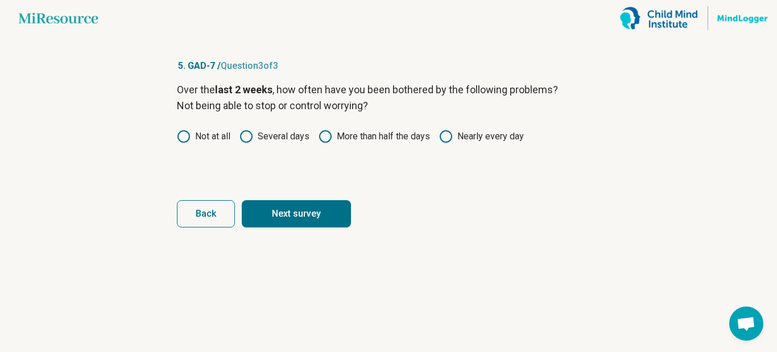
click at [314, 215] on button "Next survey" at bounding box center [296, 213] width 109 height 27
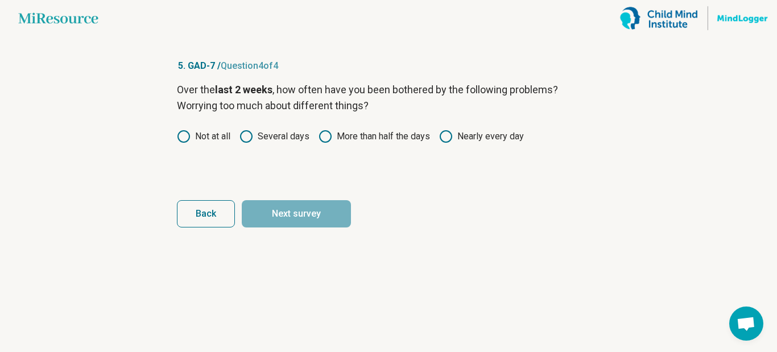
click at [450, 134] on icon at bounding box center [446, 137] width 14 height 14
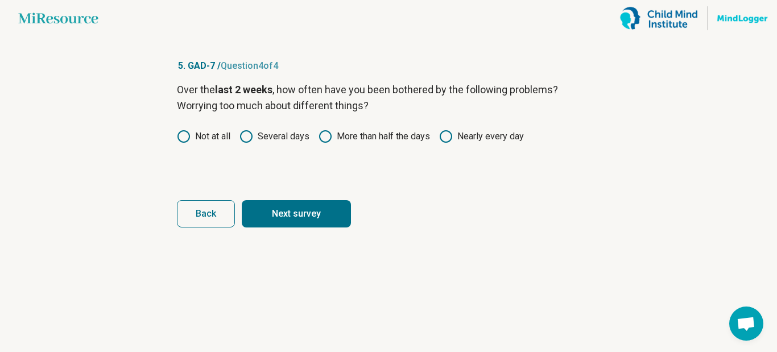
click at [306, 213] on button "Next survey" at bounding box center [296, 213] width 109 height 27
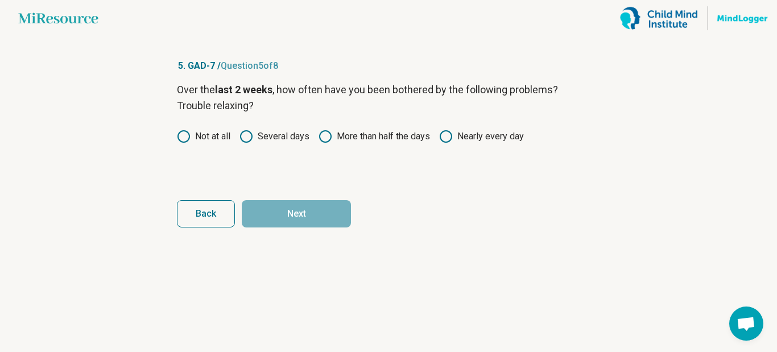
click at [447, 135] on icon at bounding box center [446, 137] width 14 height 14
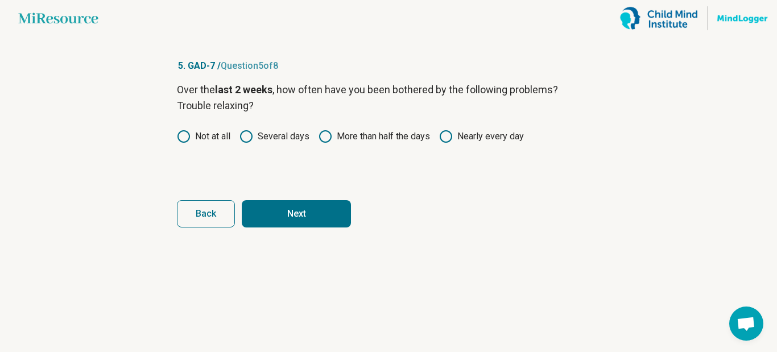
click at [308, 217] on button "Next" at bounding box center [296, 213] width 109 height 27
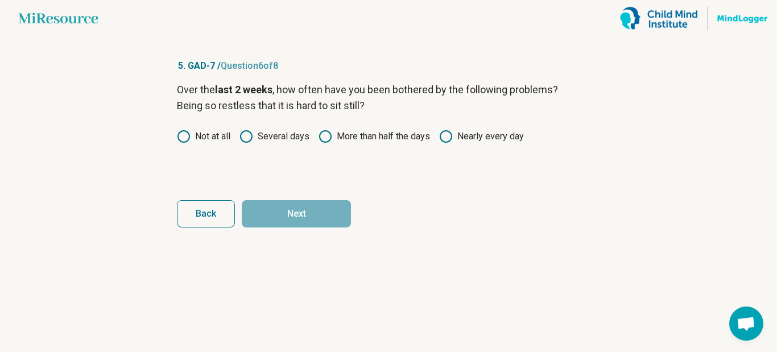
click at [446, 138] on icon at bounding box center [446, 137] width 14 height 14
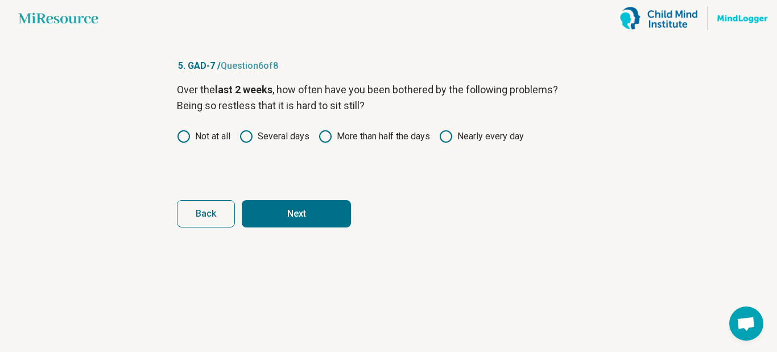
click at [324, 217] on button "Next" at bounding box center [296, 213] width 109 height 27
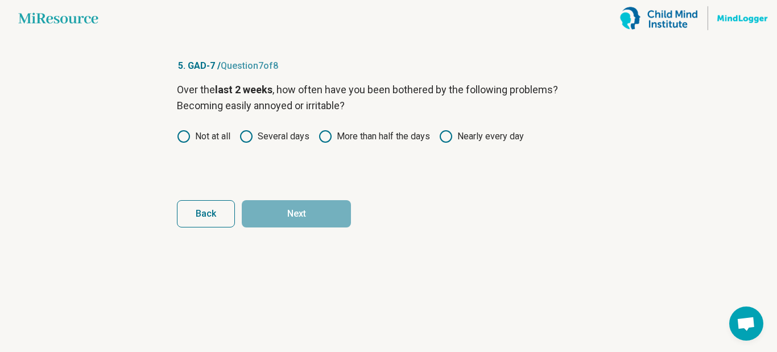
click at [457, 132] on label "Nearly every day" at bounding box center [481, 137] width 85 height 14
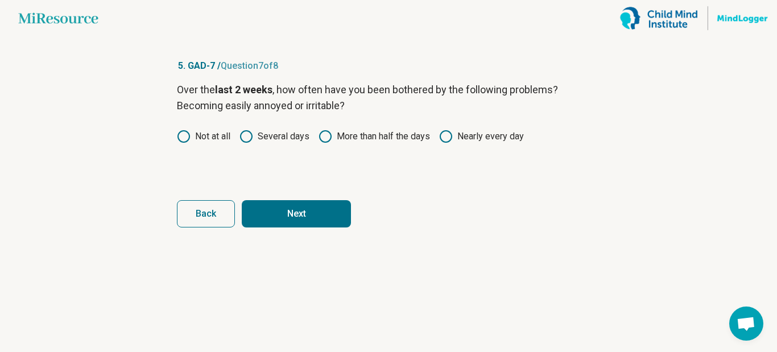
click at [299, 210] on button "Next" at bounding box center [296, 213] width 109 height 27
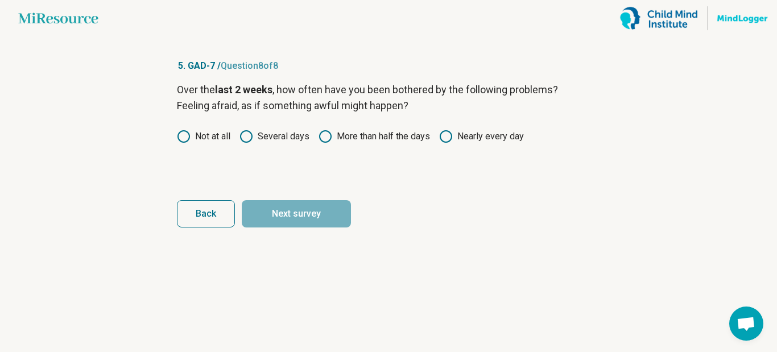
click at [330, 136] on icon at bounding box center [325, 137] width 14 height 14
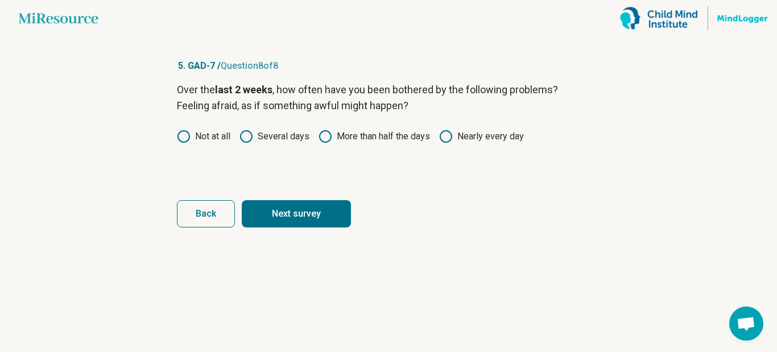
click at [293, 214] on button "Next survey" at bounding box center [296, 213] width 109 height 27
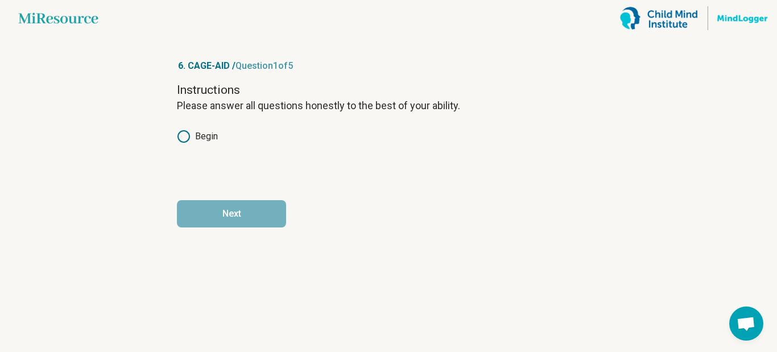
click at [184, 131] on circle at bounding box center [183, 136] width 11 height 11
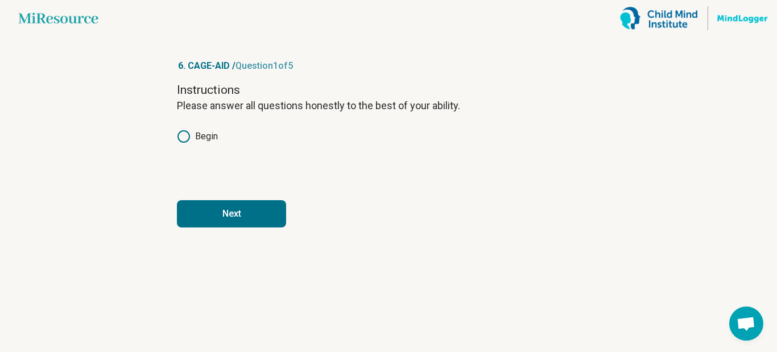
click at [224, 219] on button "Next" at bounding box center [231, 213] width 109 height 27
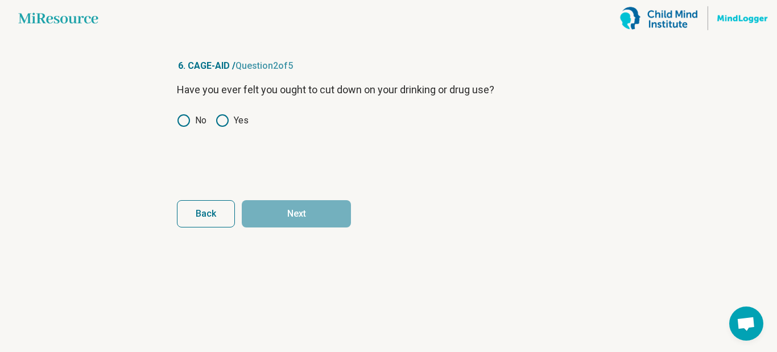
click at [227, 119] on icon at bounding box center [222, 121] width 14 height 14
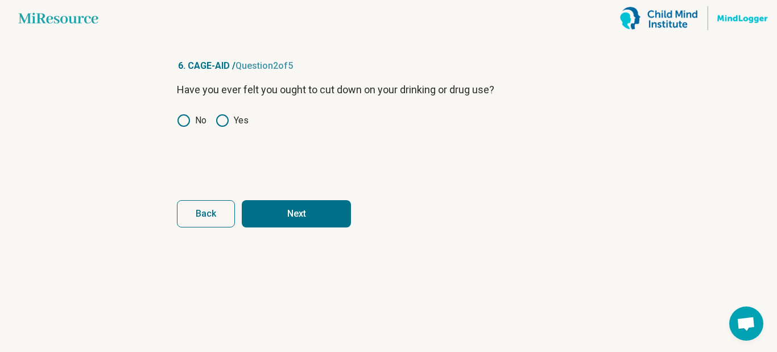
click at [287, 212] on button "Next" at bounding box center [296, 213] width 109 height 27
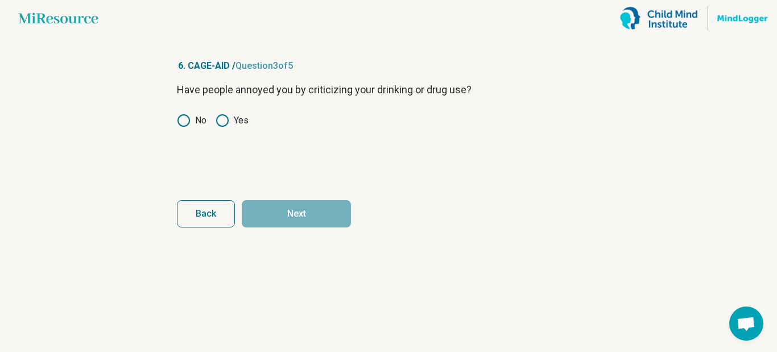
click at [220, 116] on circle at bounding box center [222, 120] width 11 height 11
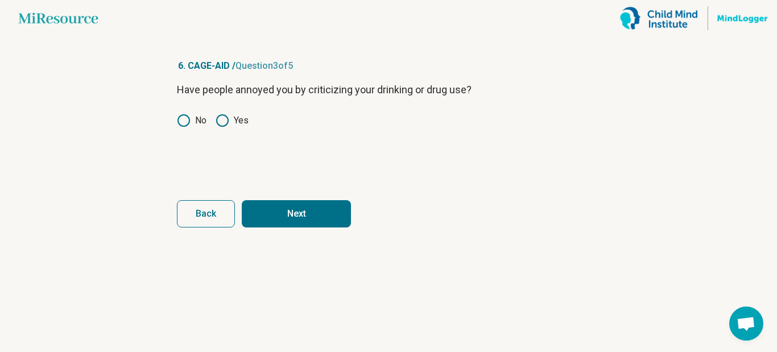
click at [301, 213] on button "Next" at bounding box center [296, 213] width 109 height 27
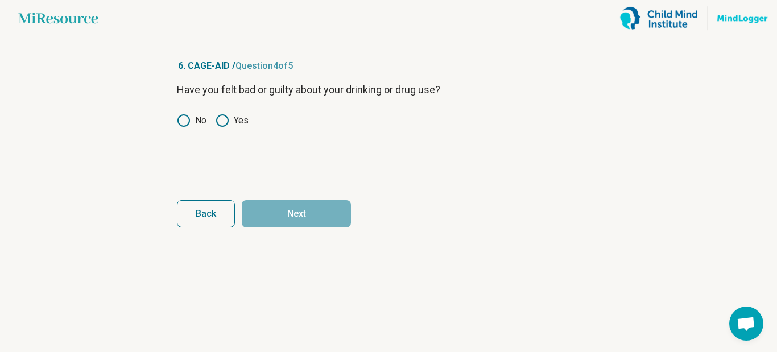
click at [219, 119] on icon at bounding box center [222, 121] width 14 height 14
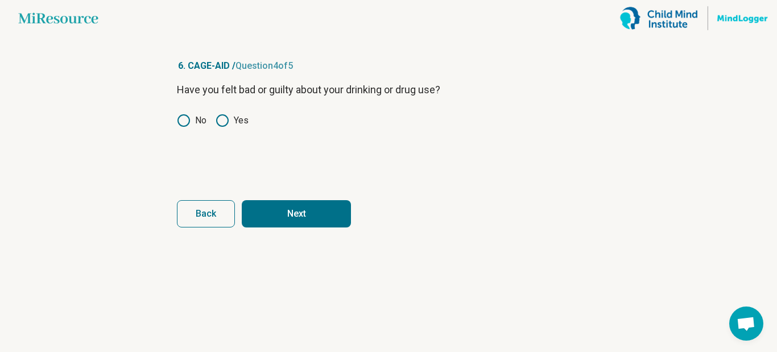
click at [288, 211] on button "Next" at bounding box center [296, 213] width 109 height 27
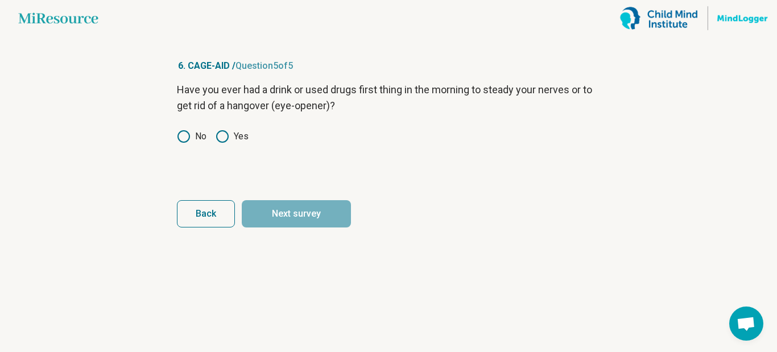
click at [223, 136] on icon at bounding box center [222, 137] width 14 height 14
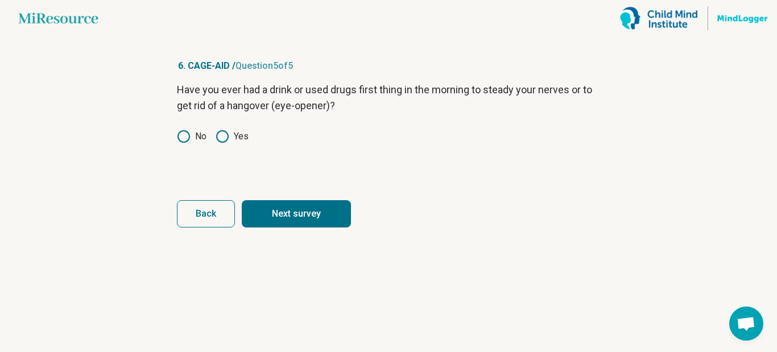
click at [296, 210] on button "Next survey" at bounding box center [296, 213] width 109 height 27
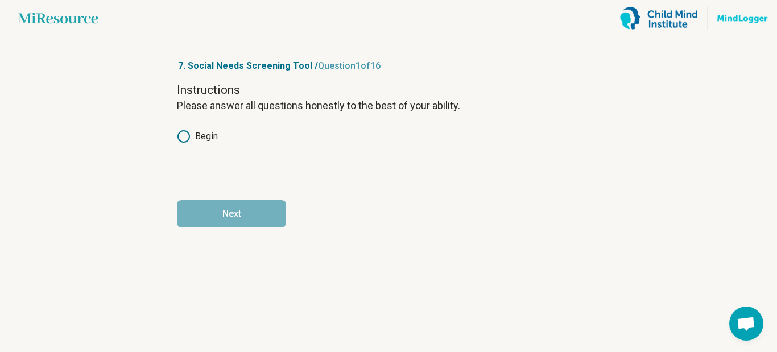
click at [188, 138] on icon at bounding box center [184, 137] width 14 height 14
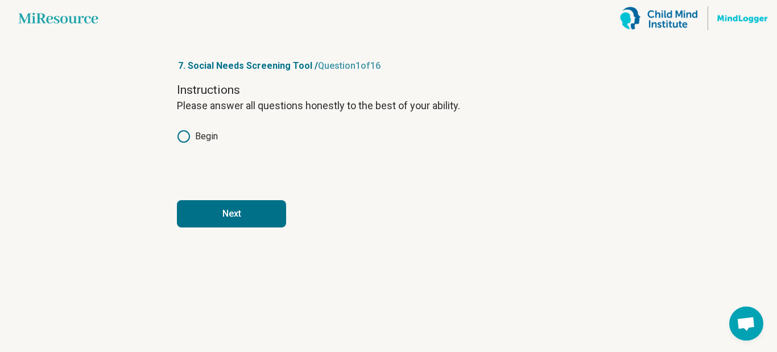
click at [258, 211] on button "Next" at bounding box center [231, 213] width 109 height 27
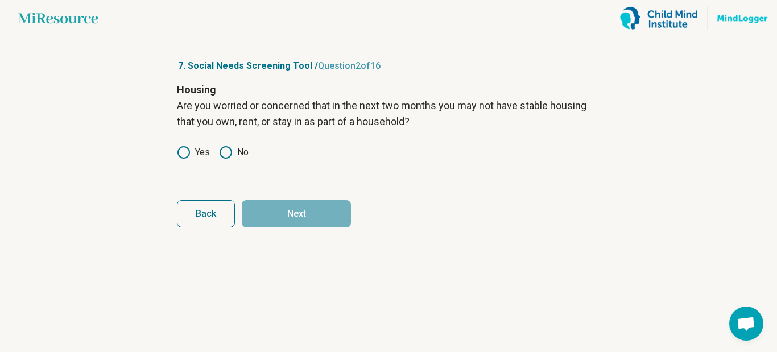
click at [180, 151] on icon at bounding box center [184, 153] width 14 height 14
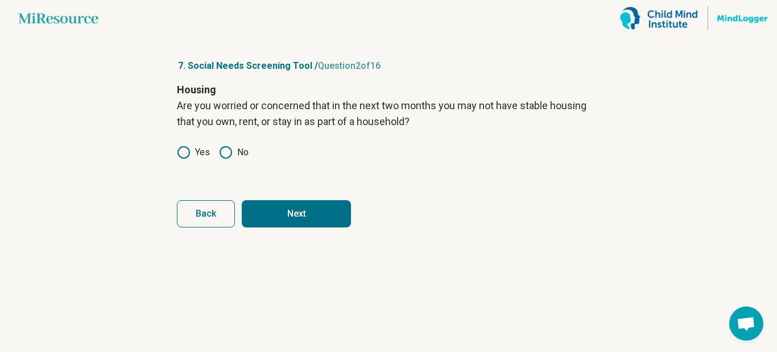
click at [227, 151] on icon at bounding box center [226, 153] width 14 height 14
click at [321, 214] on button "Next" at bounding box center [296, 213] width 109 height 27
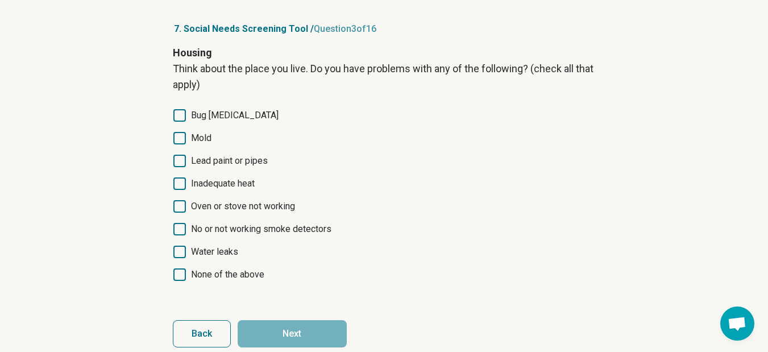
scroll to position [55, 0]
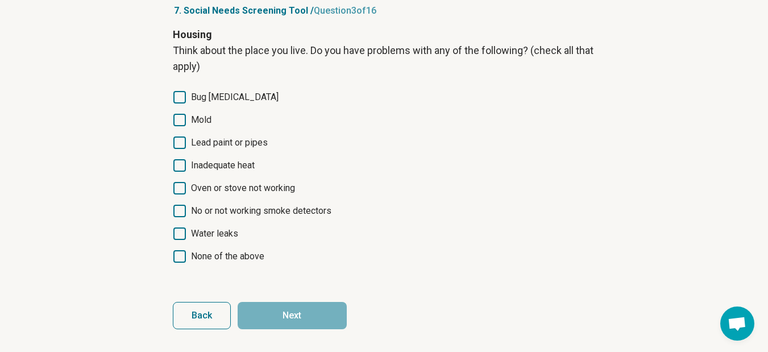
click at [182, 166] on icon at bounding box center [179, 165] width 13 height 13
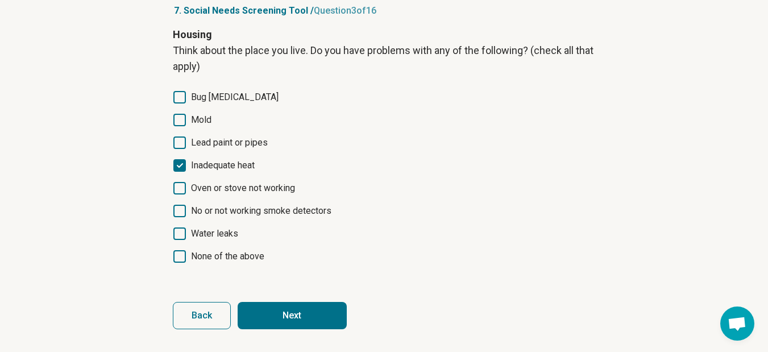
click at [182, 172] on label "Inadequate heat" at bounding box center [384, 166] width 423 height 14
click at [185, 252] on icon at bounding box center [179, 256] width 13 height 13
click at [285, 313] on button "Next" at bounding box center [292, 315] width 109 height 27
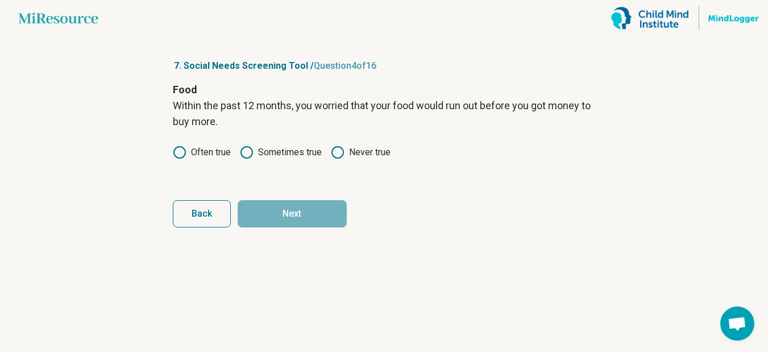
scroll to position [0, 0]
click at [255, 150] on icon at bounding box center [251, 153] width 14 height 14
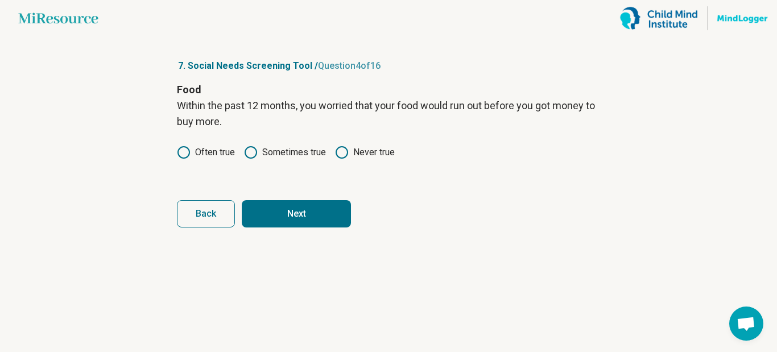
click at [296, 214] on button "Next" at bounding box center [296, 213] width 109 height 27
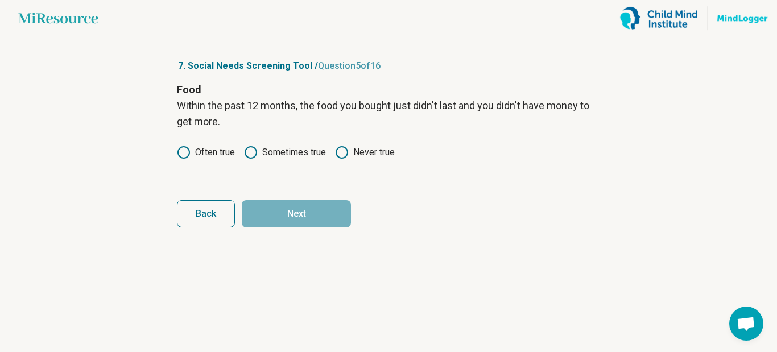
click at [247, 153] on icon at bounding box center [251, 153] width 14 height 14
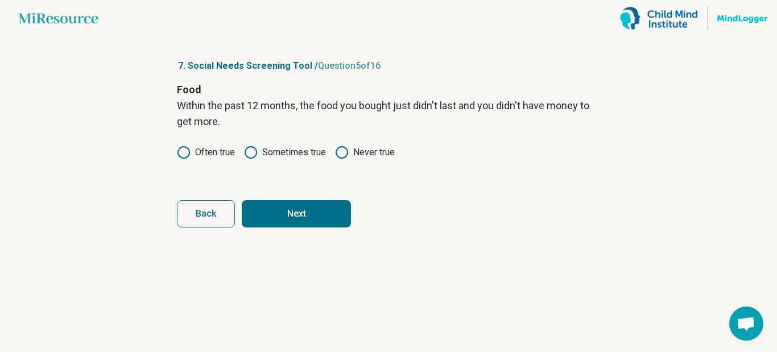
click at [284, 218] on button "Next" at bounding box center [296, 213] width 109 height 27
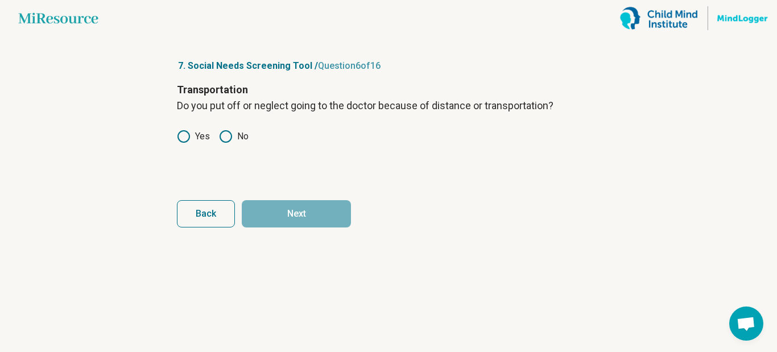
click at [186, 135] on icon at bounding box center [184, 137] width 14 height 14
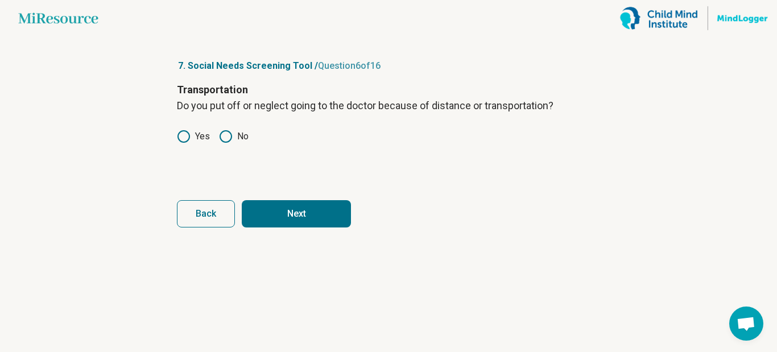
click at [227, 134] on icon at bounding box center [226, 137] width 14 height 14
click at [300, 204] on button "Next" at bounding box center [296, 213] width 109 height 27
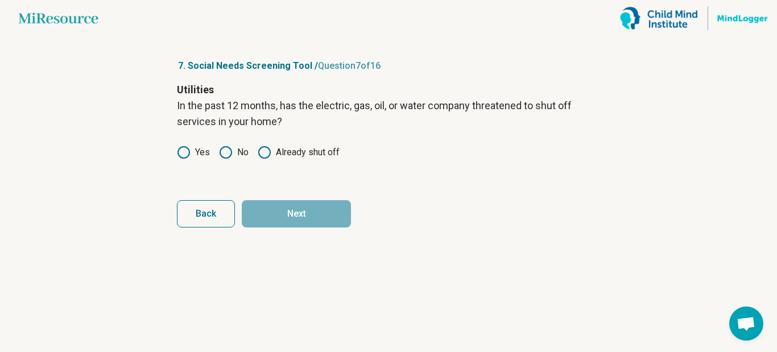
click at [233, 154] on label "No" at bounding box center [234, 153] width 30 height 14
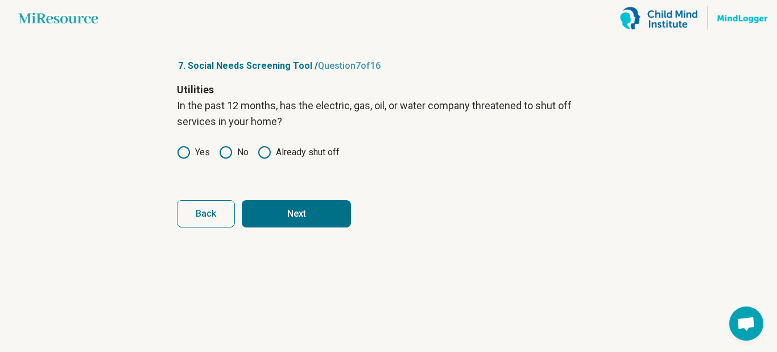
click at [282, 211] on button "Next" at bounding box center [296, 213] width 109 height 27
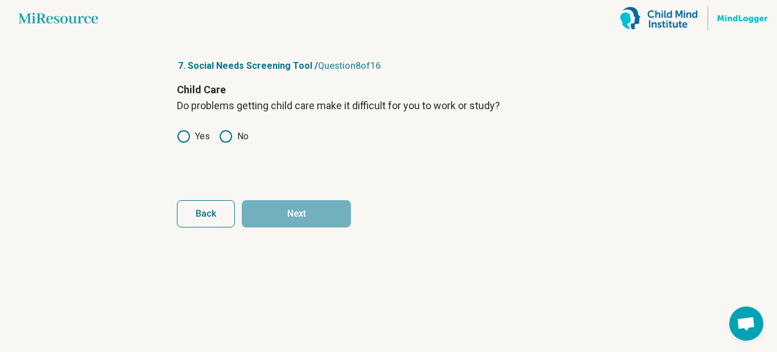
click at [229, 135] on icon at bounding box center [226, 137] width 14 height 14
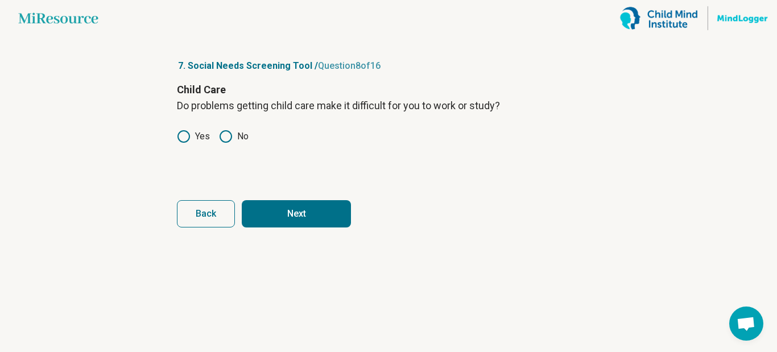
click at [283, 214] on button "Next" at bounding box center [296, 213] width 109 height 27
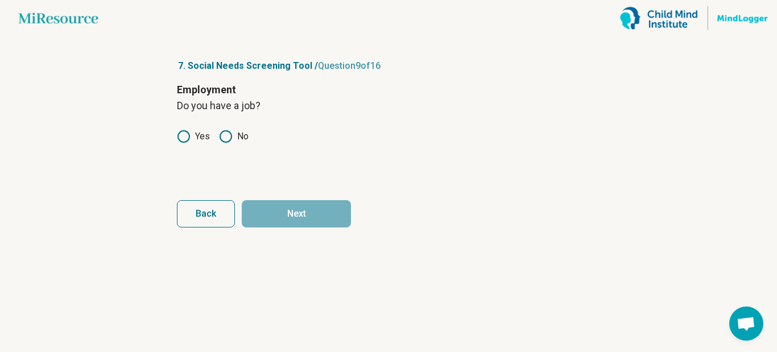
click at [183, 135] on icon at bounding box center [184, 137] width 14 height 14
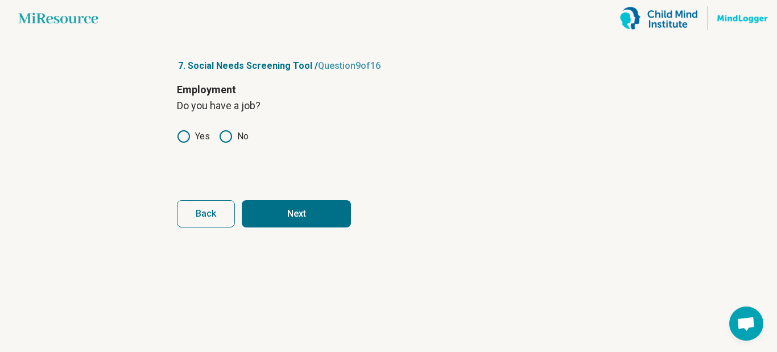
click at [283, 218] on button "Next" at bounding box center [296, 213] width 109 height 27
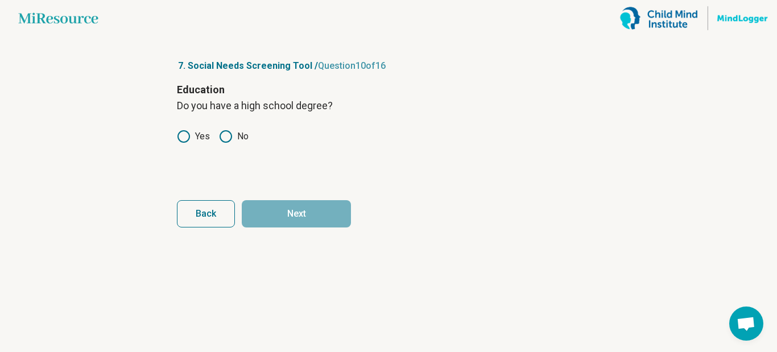
click at [184, 134] on icon at bounding box center [184, 137] width 14 height 14
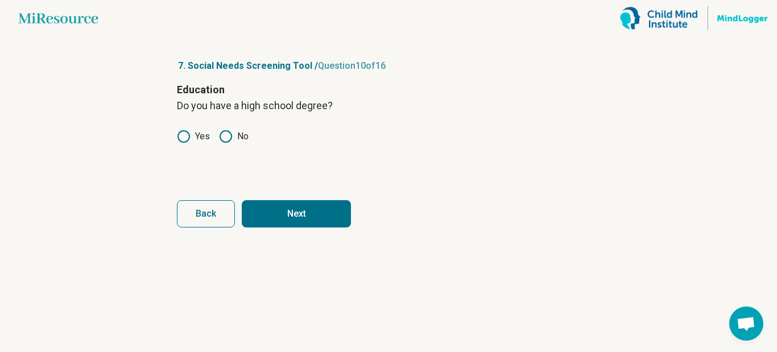
click at [297, 211] on button "Next" at bounding box center [296, 213] width 109 height 27
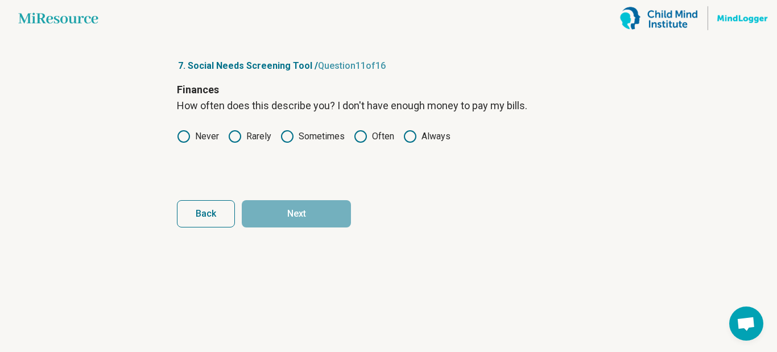
click at [285, 135] on icon at bounding box center [287, 137] width 14 height 14
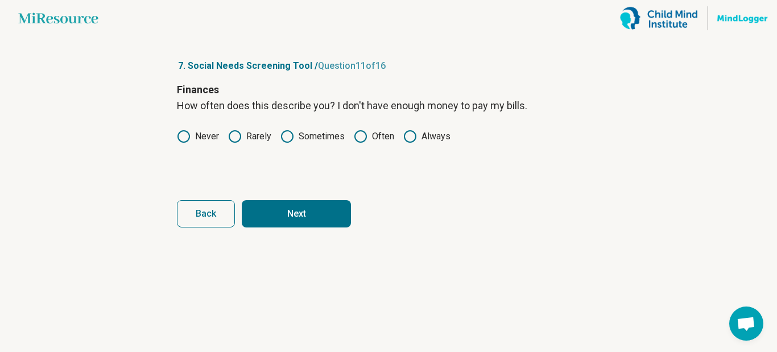
click at [300, 218] on button "Next" at bounding box center [296, 213] width 109 height 27
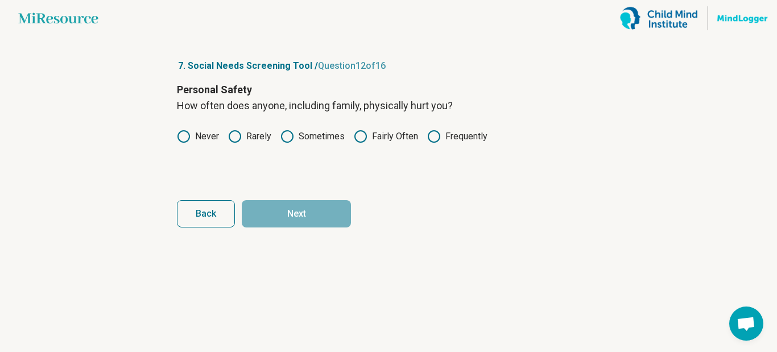
click at [237, 138] on icon at bounding box center [235, 137] width 14 height 14
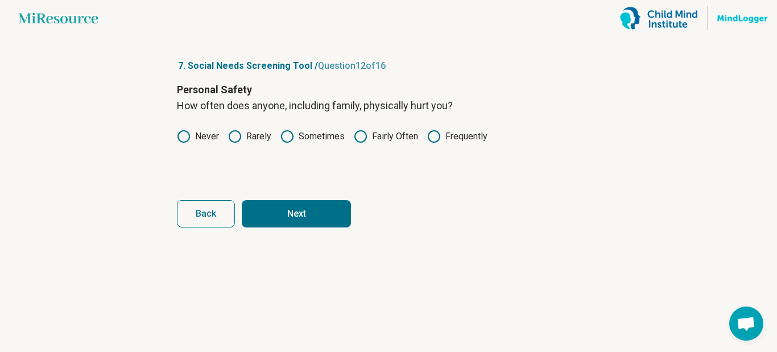
click at [294, 213] on button "Next" at bounding box center [296, 213] width 109 height 27
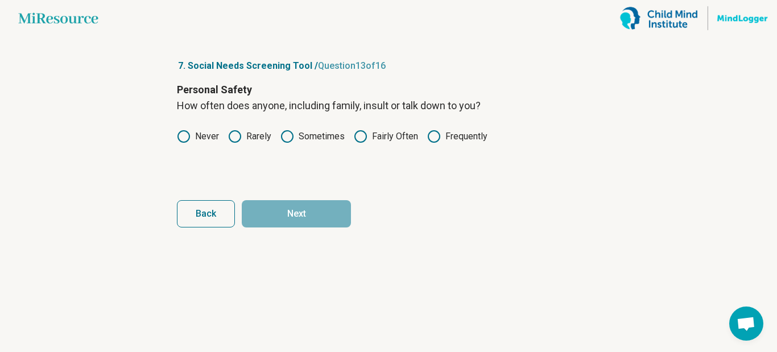
click at [290, 135] on icon at bounding box center [287, 137] width 14 height 14
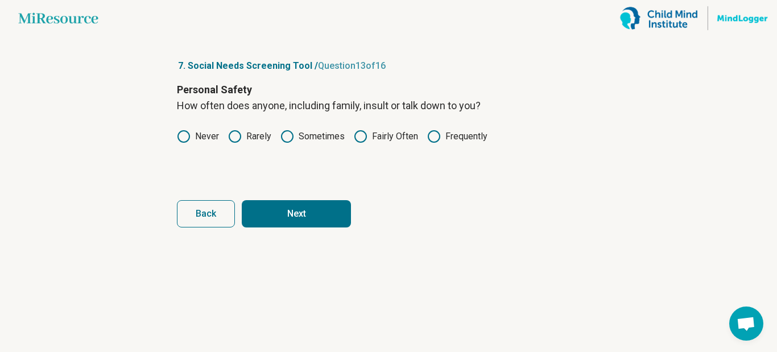
click at [299, 213] on button "Next" at bounding box center [296, 213] width 109 height 27
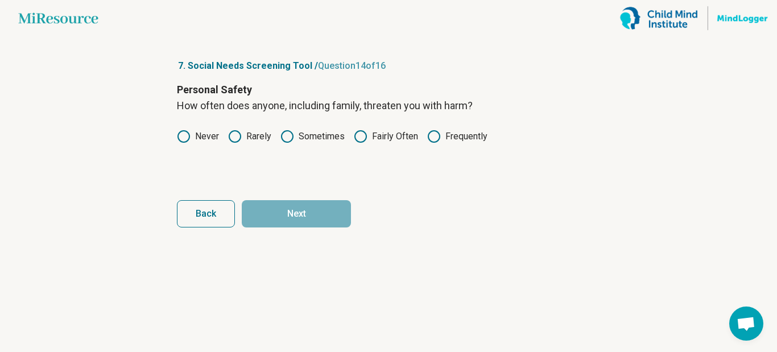
click at [184, 133] on icon at bounding box center [184, 137] width 14 height 14
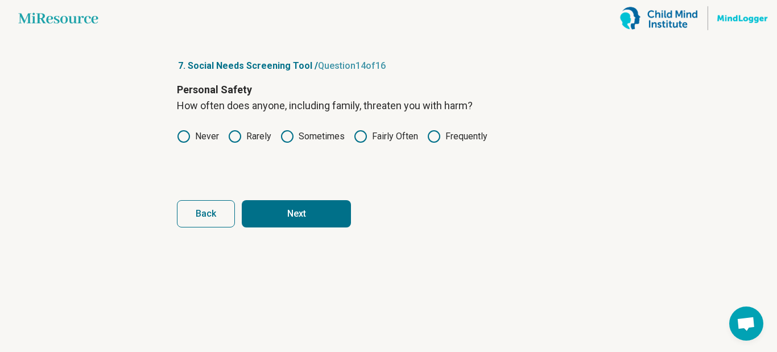
click at [312, 220] on button "Next" at bounding box center [296, 213] width 109 height 27
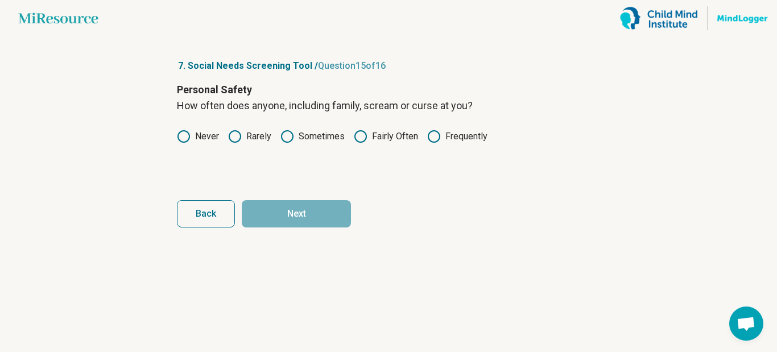
click at [234, 138] on icon at bounding box center [235, 137] width 14 height 14
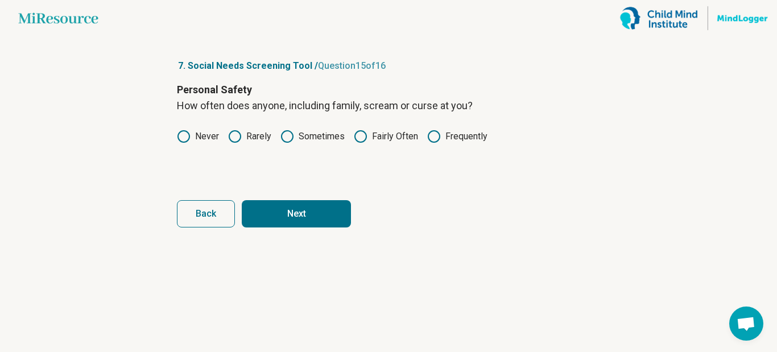
click at [295, 218] on button "Next" at bounding box center [296, 213] width 109 height 27
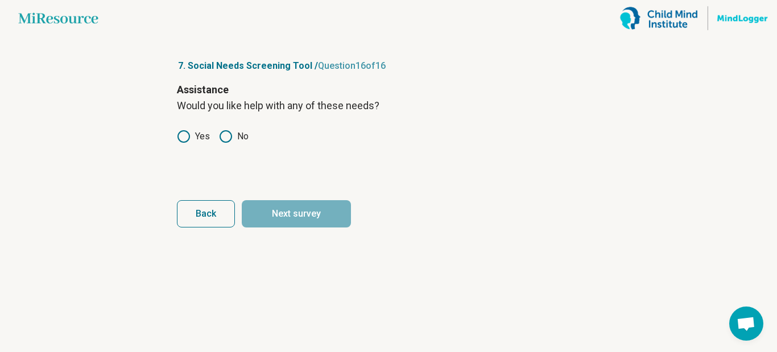
click at [185, 136] on icon at bounding box center [184, 137] width 14 height 14
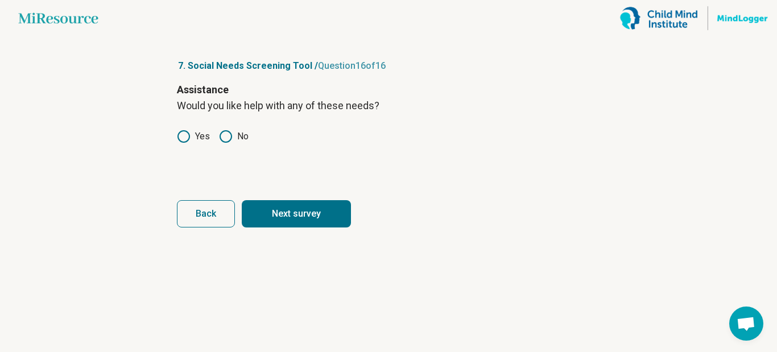
click at [289, 215] on button "Next survey" at bounding box center [296, 213] width 109 height 27
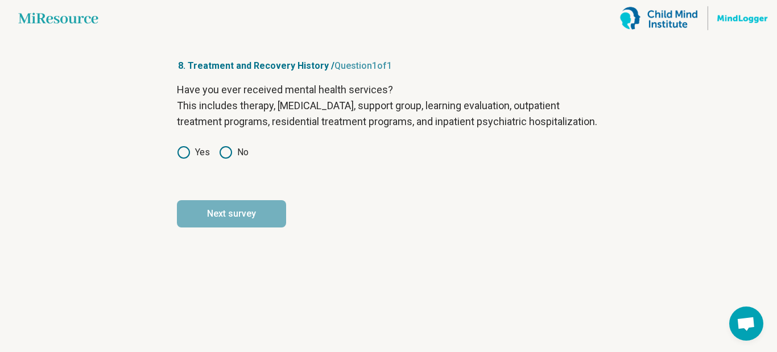
click at [185, 159] on icon at bounding box center [184, 153] width 14 height 14
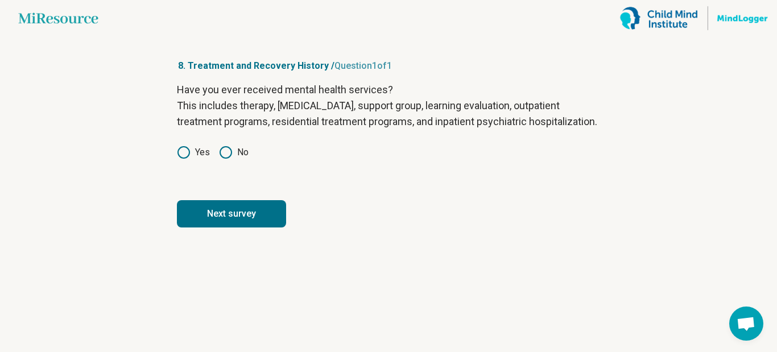
click at [227, 227] on button "Next survey" at bounding box center [231, 213] width 109 height 27
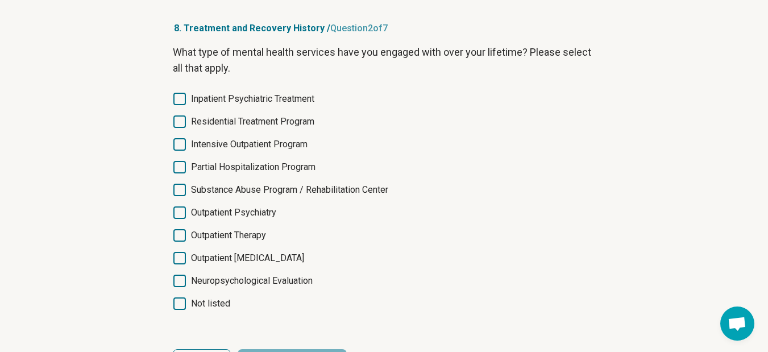
scroll to position [57, 0]
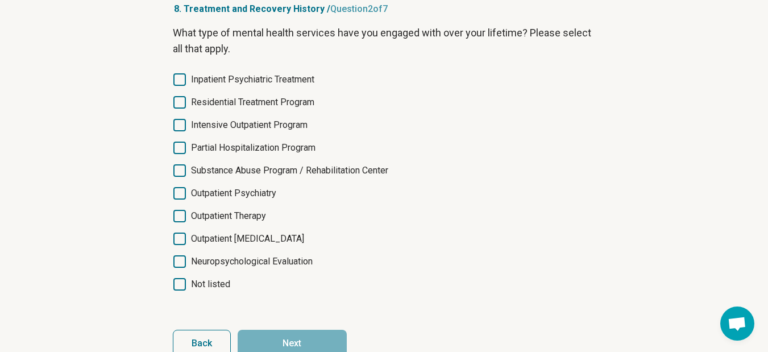
click at [171, 80] on article "8. Treatment and Recovery History / Question 2 of 7 What type of mental health …" at bounding box center [384, 180] width 459 height 400
click at [179, 81] on icon at bounding box center [179, 79] width 13 height 13
click at [188, 192] on label "Outpatient Psychiatry" at bounding box center [384, 193] width 423 height 14
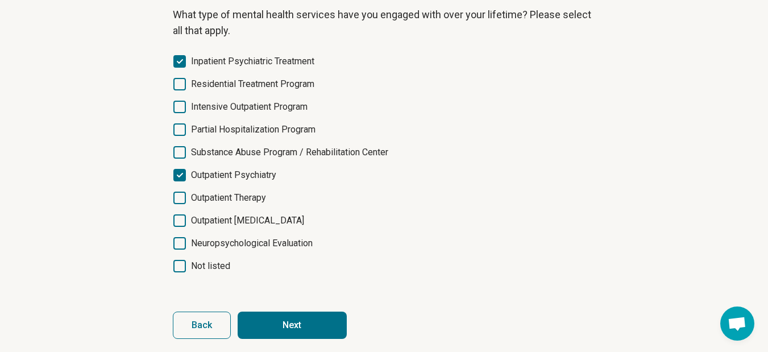
scroll to position [85, 0]
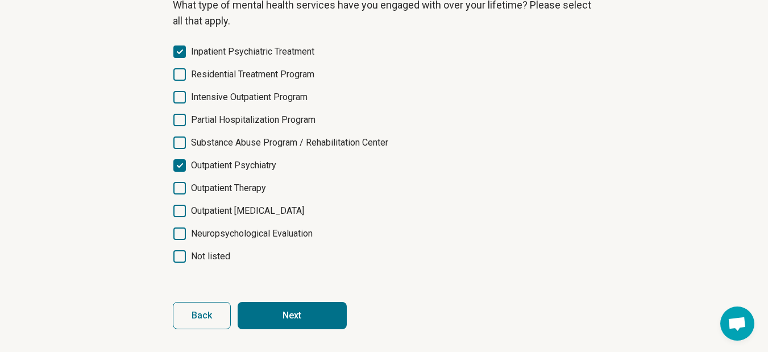
click at [180, 183] on icon at bounding box center [179, 188] width 13 height 13
click at [178, 209] on icon at bounding box center [179, 211] width 13 height 13
click at [177, 140] on icon at bounding box center [179, 142] width 13 height 13
click at [182, 115] on icon at bounding box center [179, 120] width 13 height 13
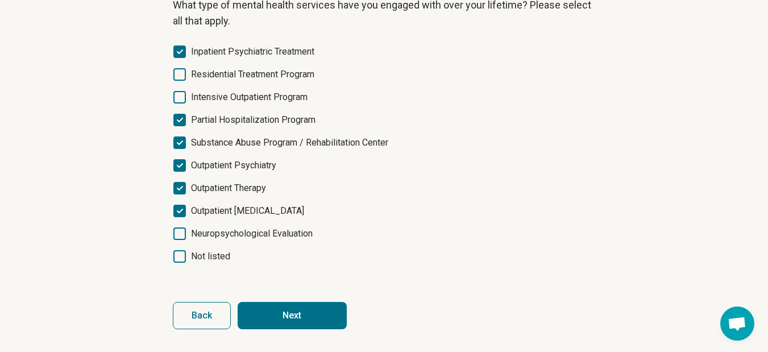
click at [302, 312] on button "Next" at bounding box center [292, 315] width 109 height 27
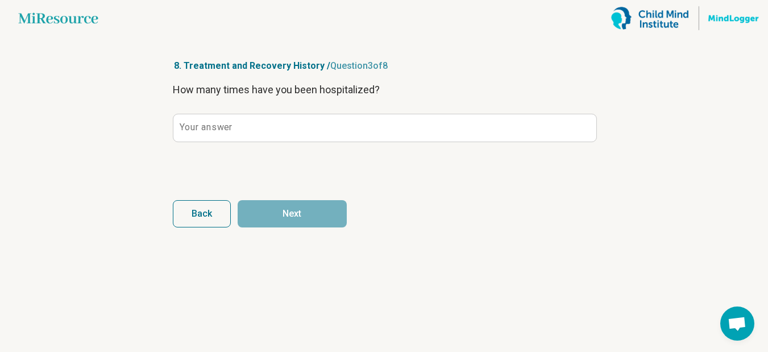
scroll to position [0, 0]
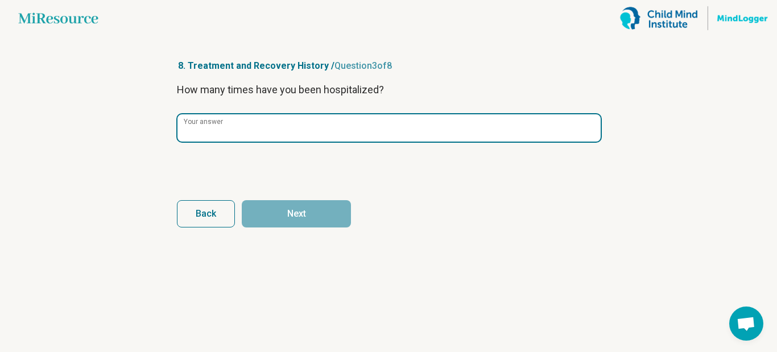
click at [331, 129] on input "Your answer" at bounding box center [388, 127] width 423 height 27
click at [333, 129] on input "Your answer" at bounding box center [388, 127] width 423 height 27
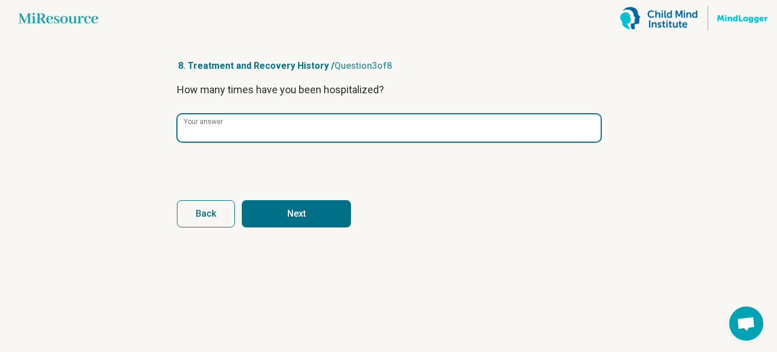
type input "*"
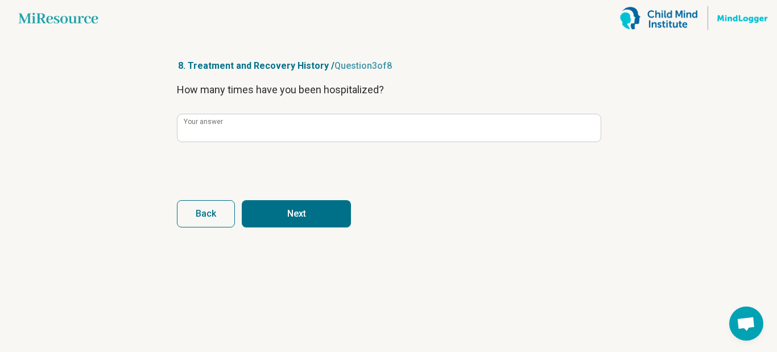
click at [317, 226] on button "Next" at bounding box center [296, 213] width 109 height 27
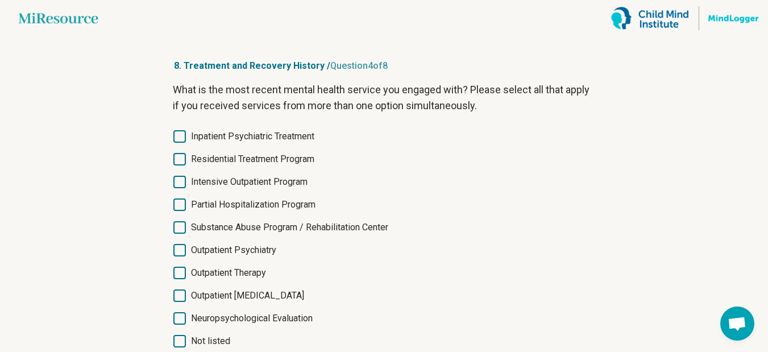
scroll to position [57, 0]
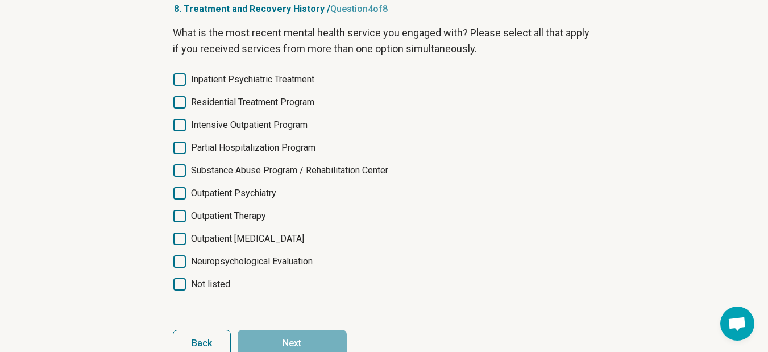
click at [177, 192] on icon at bounding box center [179, 193] width 13 height 13
click at [179, 214] on icon at bounding box center [179, 216] width 13 height 13
click at [179, 238] on icon at bounding box center [179, 239] width 13 height 13
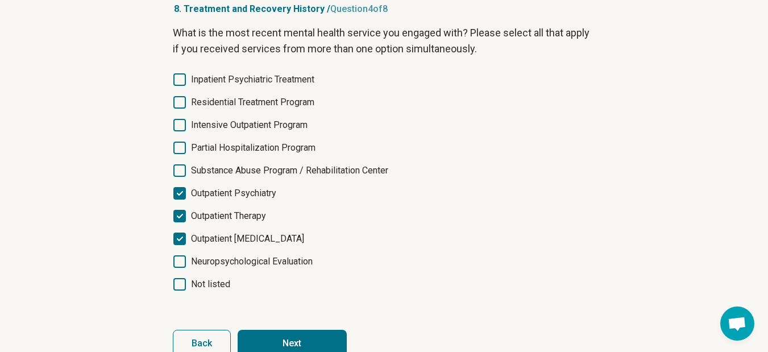
click at [179, 191] on icon at bounding box center [179, 193] width 13 height 13
click at [181, 215] on polyline at bounding box center [179, 215] width 5 height 3
click at [181, 175] on icon at bounding box center [179, 170] width 13 height 13
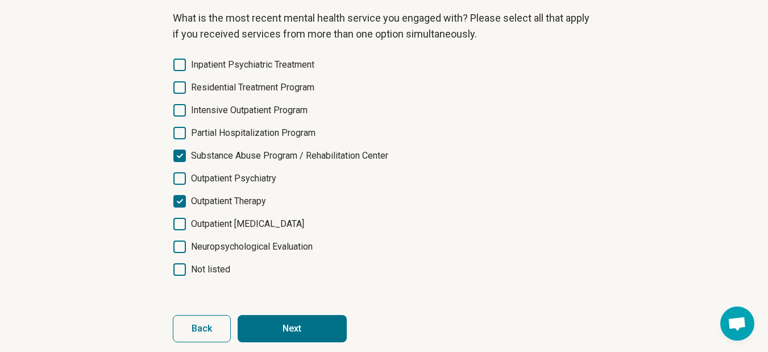
scroll to position [85, 0]
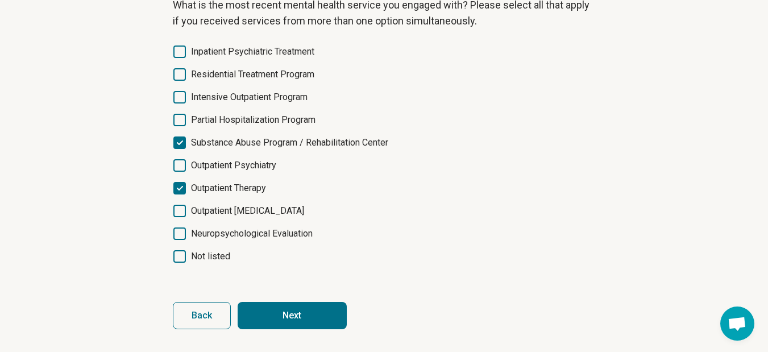
click at [174, 192] on icon at bounding box center [179, 188] width 13 height 13
click at [176, 211] on icon at bounding box center [179, 211] width 13 height 13
click at [302, 317] on button "Next" at bounding box center [292, 315] width 109 height 27
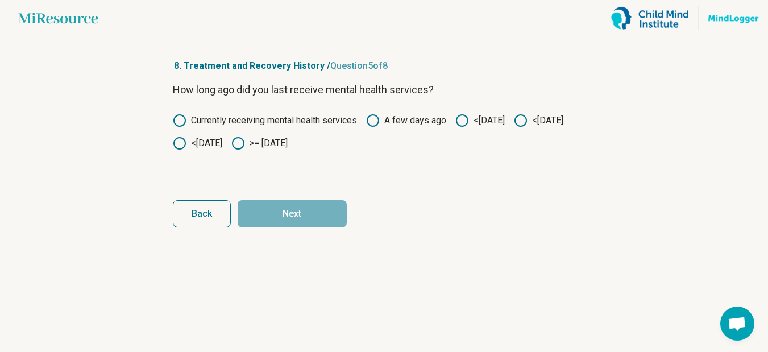
scroll to position [0, 0]
click at [518, 127] on icon at bounding box center [525, 121] width 14 height 14
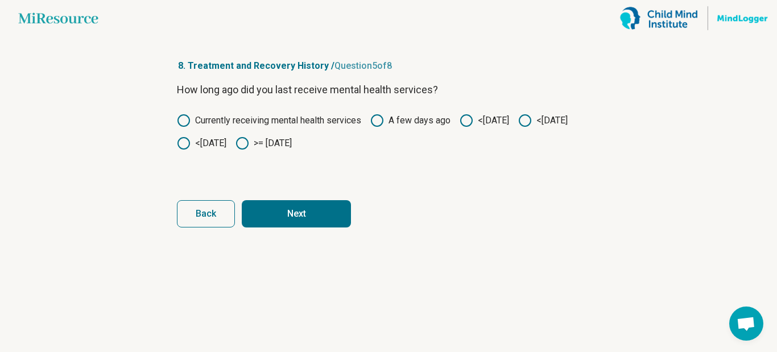
click at [306, 214] on button "Next" at bounding box center [296, 213] width 109 height 27
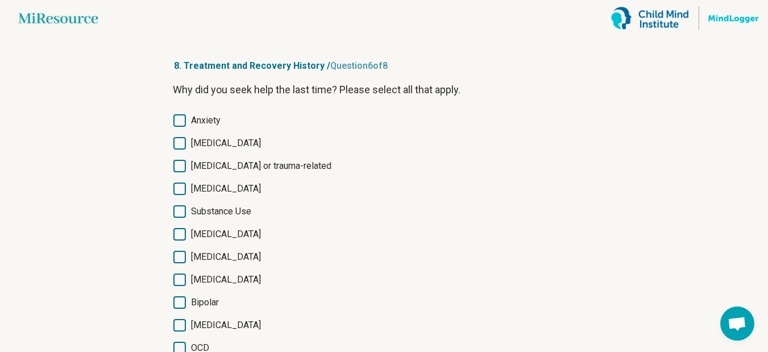
scroll to position [57, 0]
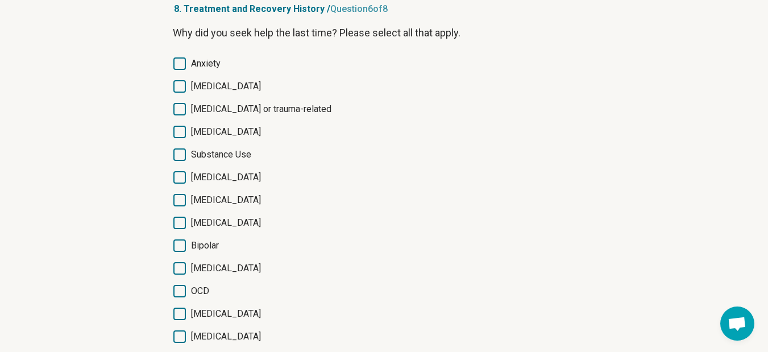
click at [178, 89] on icon at bounding box center [179, 86] width 13 height 13
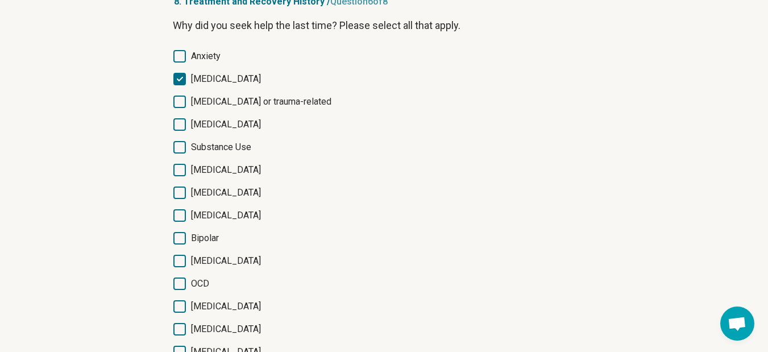
scroll to position [114, 0]
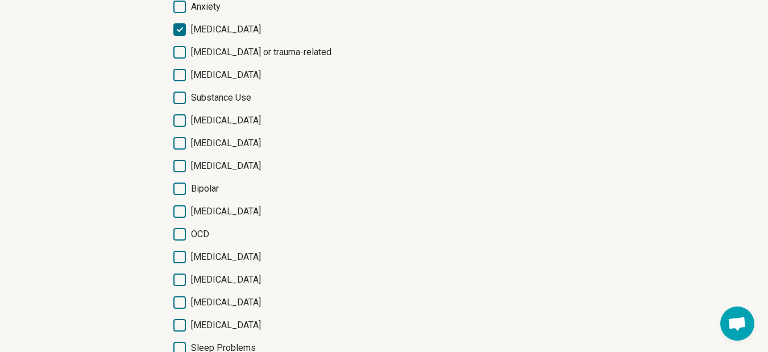
click at [180, 96] on icon at bounding box center [179, 98] width 13 height 13
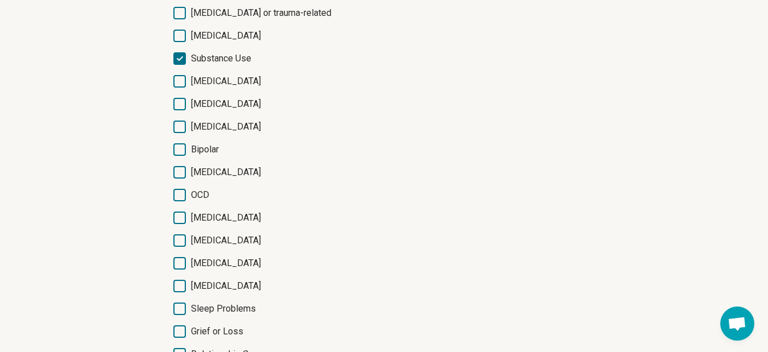
scroll to position [171, 0]
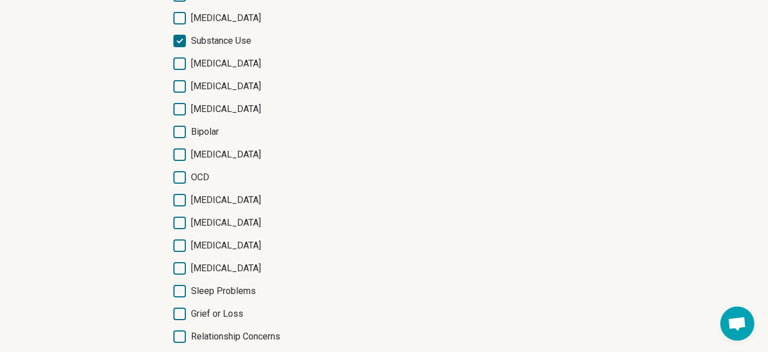
click at [179, 87] on icon at bounding box center [179, 86] width 13 height 13
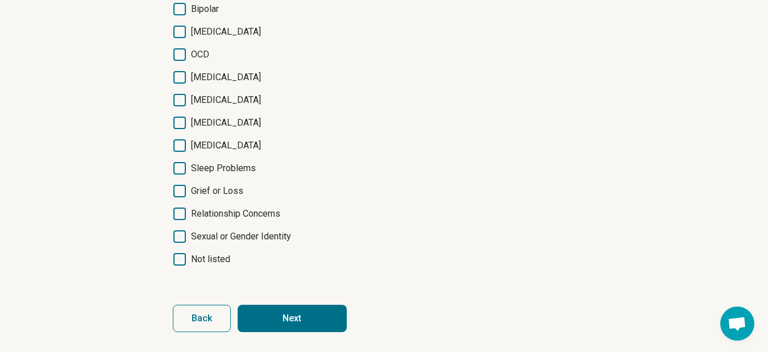
scroll to position [296, 0]
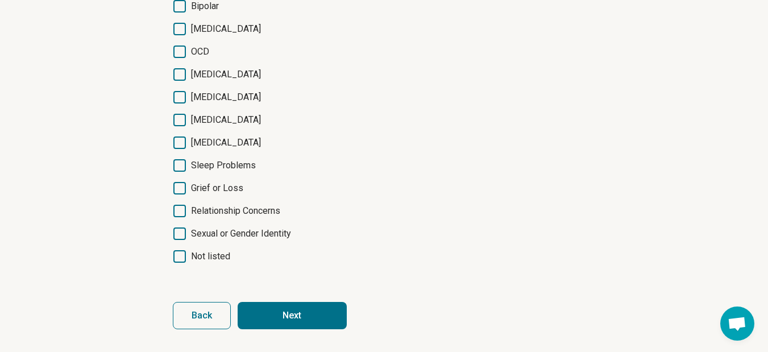
click at [312, 317] on button "Next" at bounding box center [292, 315] width 109 height 27
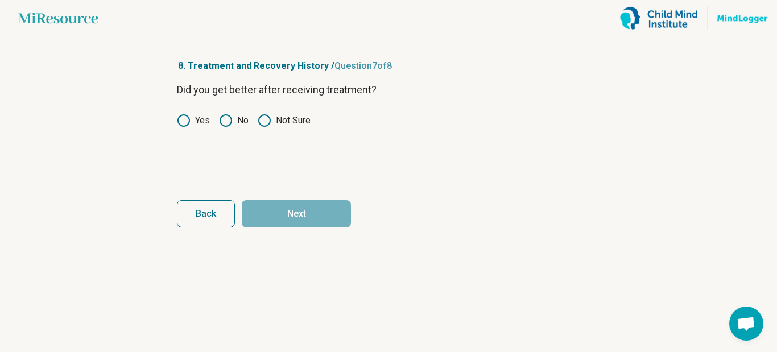
click at [184, 119] on icon at bounding box center [184, 121] width 14 height 14
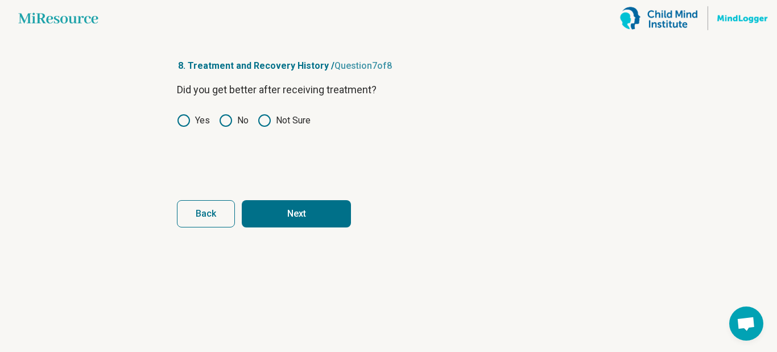
click at [276, 220] on button "Next" at bounding box center [296, 213] width 109 height 27
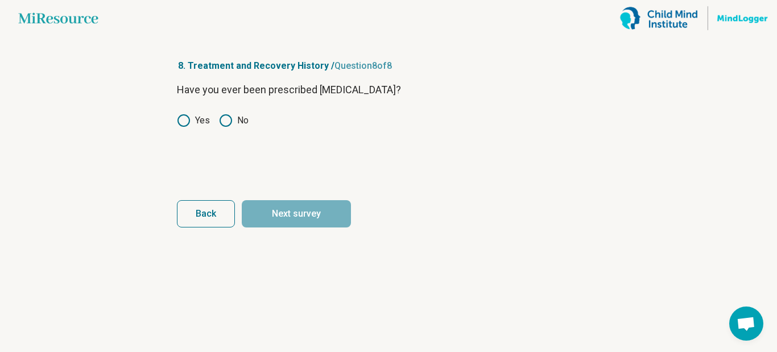
click at [184, 121] on icon at bounding box center [184, 121] width 14 height 14
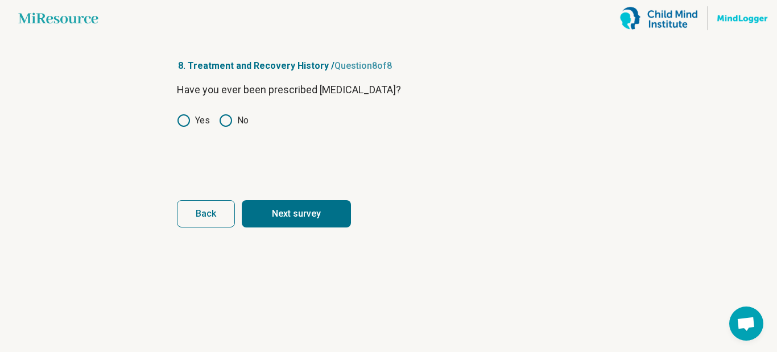
click at [295, 213] on button "Next survey" at bounding box center [296, 213] width 109 height 27
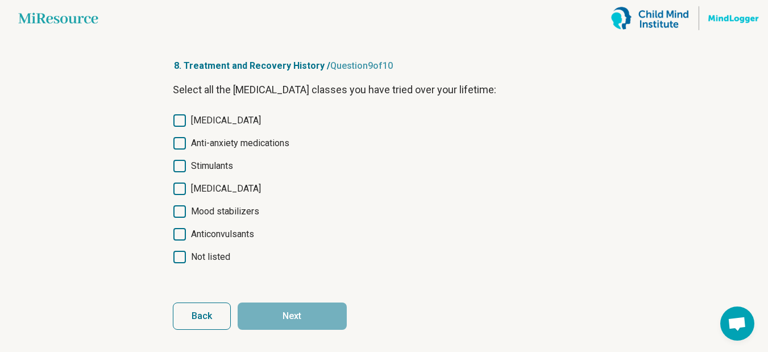
click at [177, 117] on icon at bounding box center [179, 120] width 13 height 13
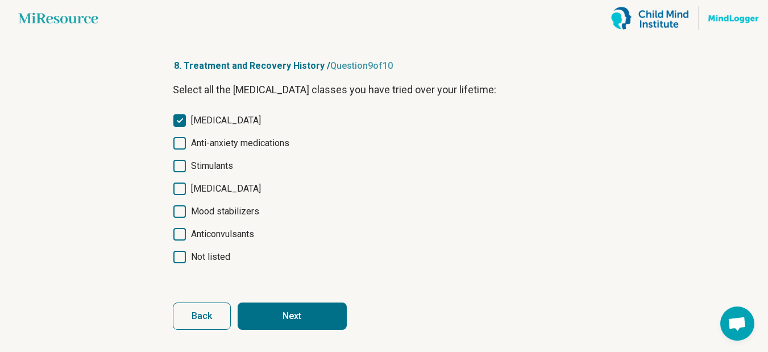
click at [183, 142] on icon at bounding box center [179, 143] width 13 height 13
click at [308, 317] on button "Next" at bounding box center [292, 315] width 109 height 27
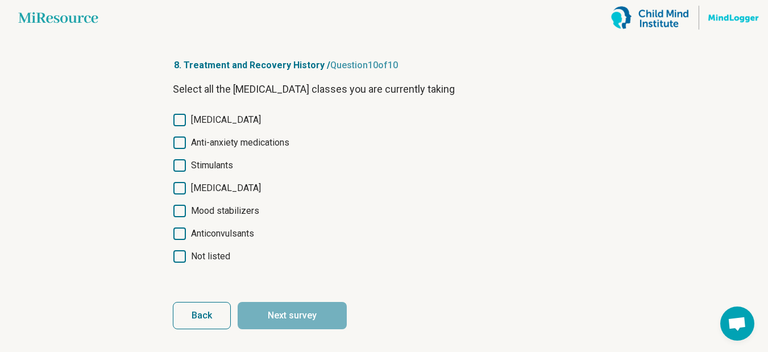
click at [177, 120] on icon at bounding box center [179, 120] width 13 height 13
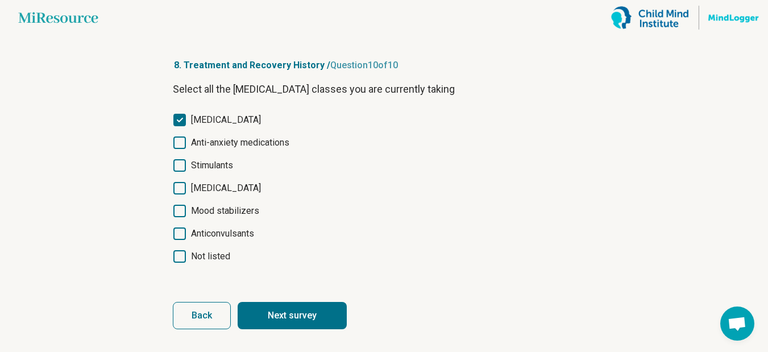
click at [177, 144] on icon at bounding box center [179, 142] width 13 height 13
click at [301, 318] on button "Next survey" at bounding box center [292, 315] width 109 height 27
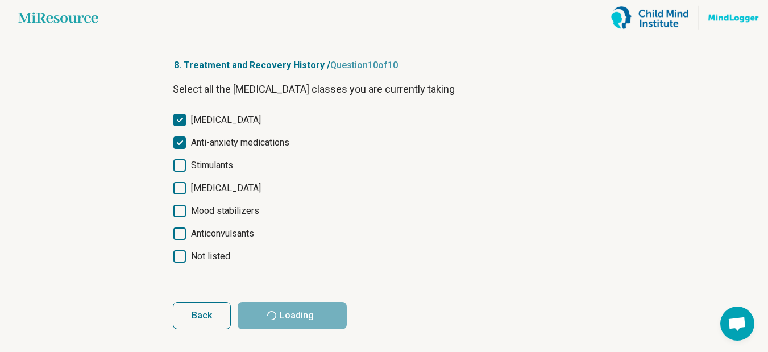
scroll to position [0, 0]
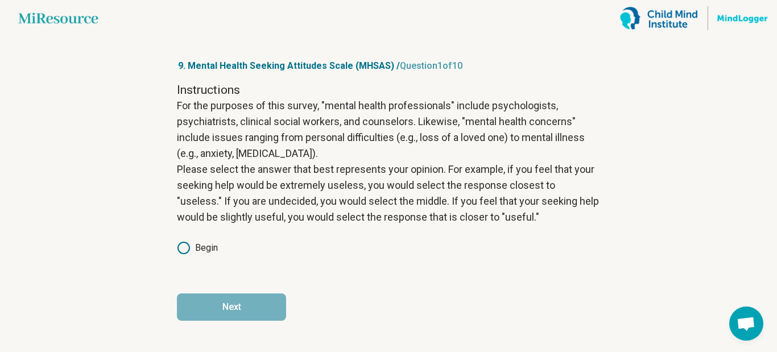
click at [194, 247] on label "Begin" at bounding box center [197, 248] width 41 height 14
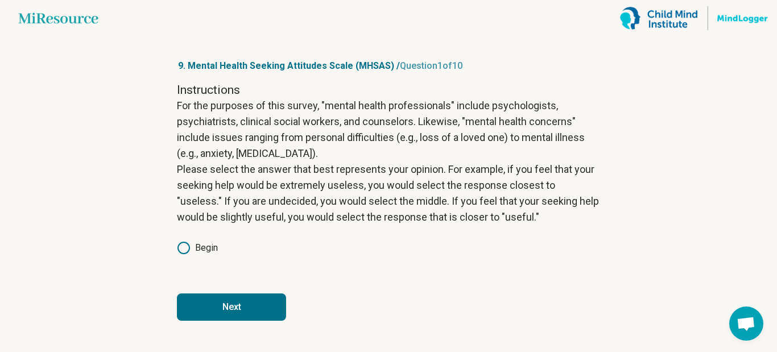
click at [250, 302] on button "Next" at bounding box center [231, 306] width 109 height 27
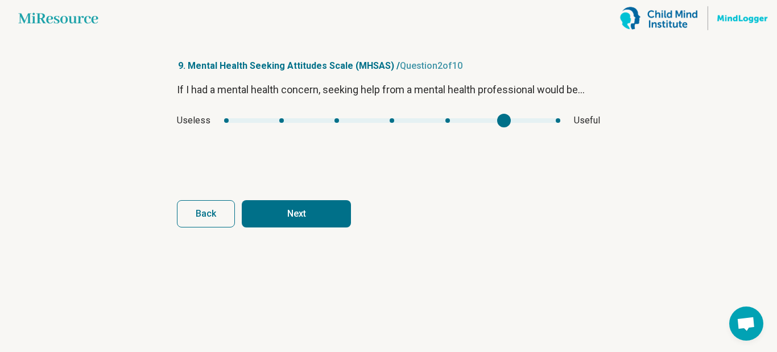
click at [490, 105] on div "If I had a mental health concern, seeking help from a mental health professiona…" at bounding box center [388, 130] width 423 height 96
type input "*"
click at [447, 119] on div "mhsas1" at bounding box center [392, 120] width 336 height 5
click at [321, 207] on button "Next" at bounding box center [296, 213] width 109 height 27
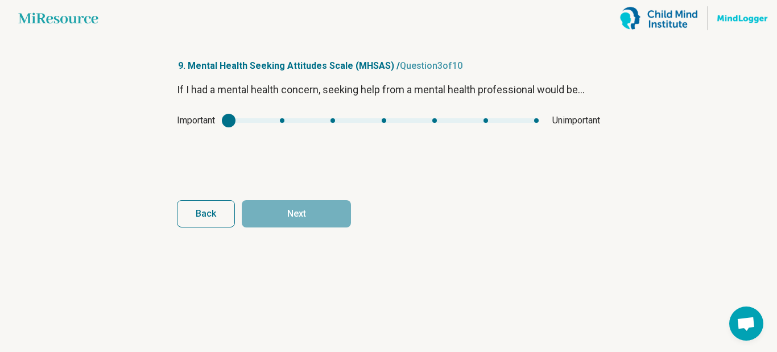
type input "*"
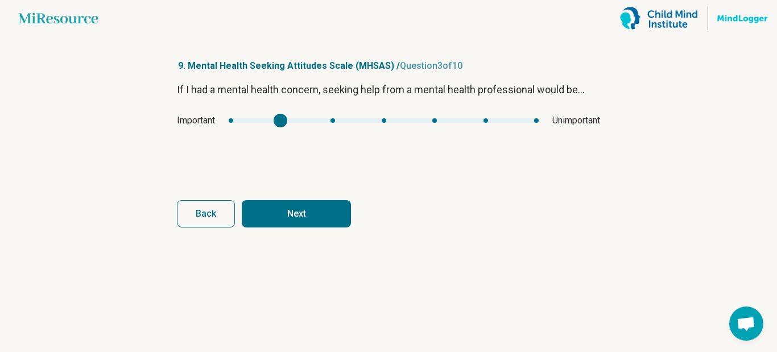
click at [288, 119] on div "mhsas2" at bounding box center [384, 120] width 310 height 5
click at [296, 207] on button "Next" at bounding box center [296, 213] width 109 height 27
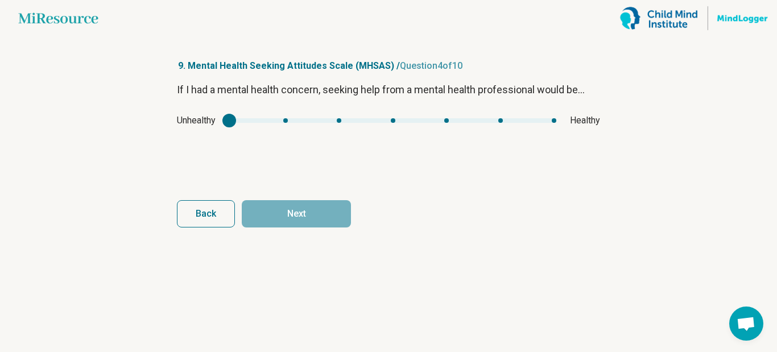
click at [496, 117] on div "Unhealthy Healthy" at bounding box center [388, 121] width 423 height 14
click at [441, 118] on div "Unhealthy Healthy" at bounding box center [388, 121] width 423 height 14
type input "*"
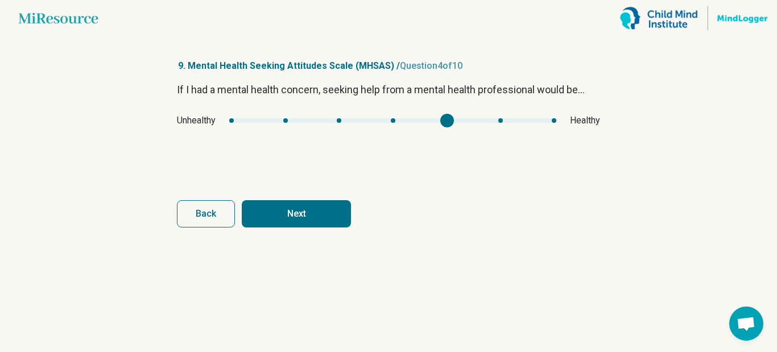
click at [447, 121] on div "mhsas3" at bounding box center [392, 120] width 327 height 5
click at [265, 212] on button "Next" at bounding box center [296, 213] width 109 height 27
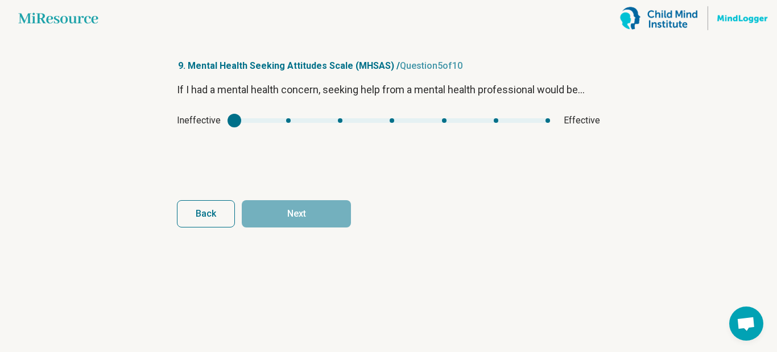
click at [443, 118] on div "Ineffective Effective" at bounding box center [388, 121] width 423 height 14
type input "*"
click at [393, 119] on div "mhsas4" at bounding box center [392, 120] width 316 height 5
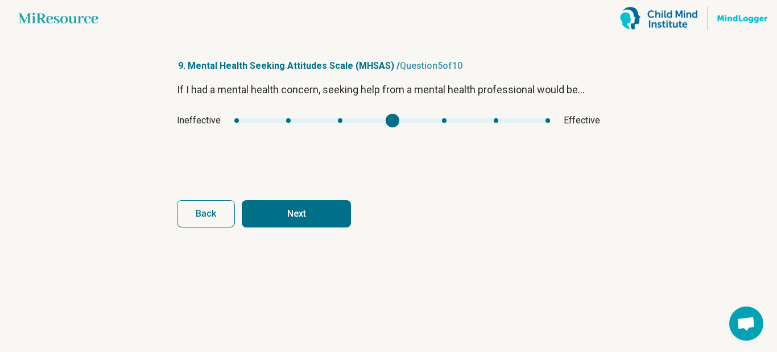
click at [309, 209] on button "Next" at bounding box center [296, 213] width 109 height 27
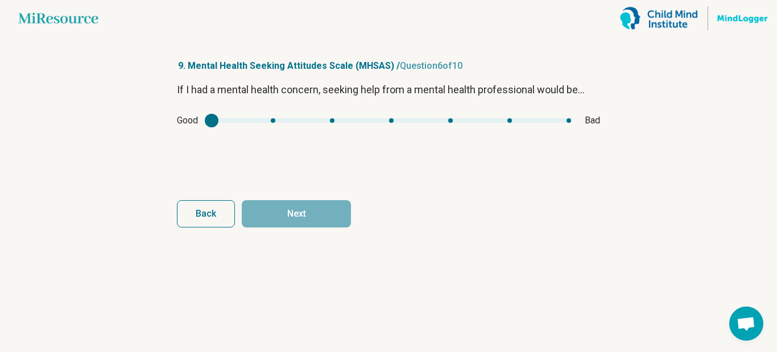
type input "*"
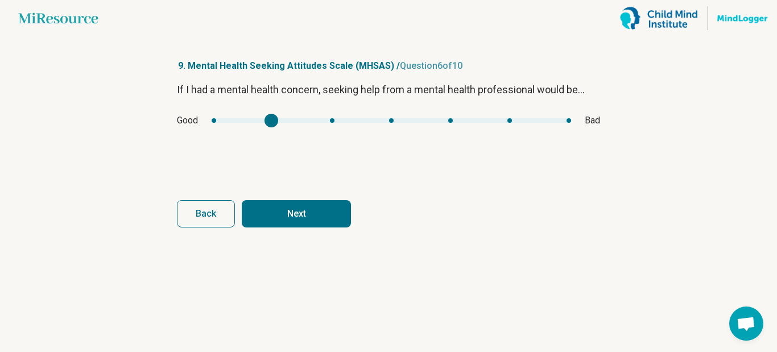
click at [274, 119] on div "mhsas5" at bounding box center [390, 120] width 359 height 5
click at [211, 122] on div "Good Bad" at bounding box center [388, 121] width 423 height 14
click at [214, 119] on div "Good Bad" at bounding box center [388, 121] width 423 height 14
click at [309, 213] on button "Next" at bounding box center [296, 213] width 109 height 27
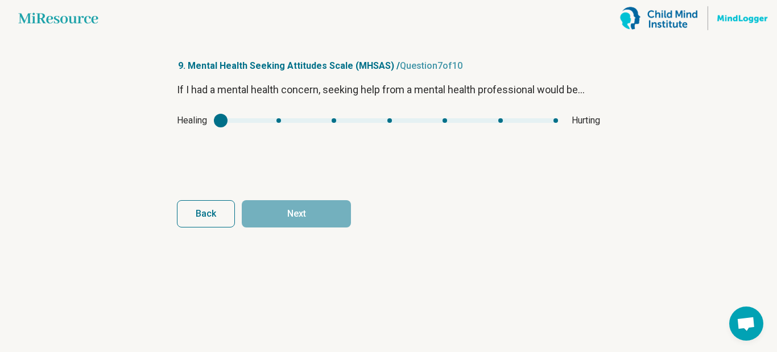
click at [332, 118] on div "Healing Hurting" at bounding box center [388, 121] width 423 height 14
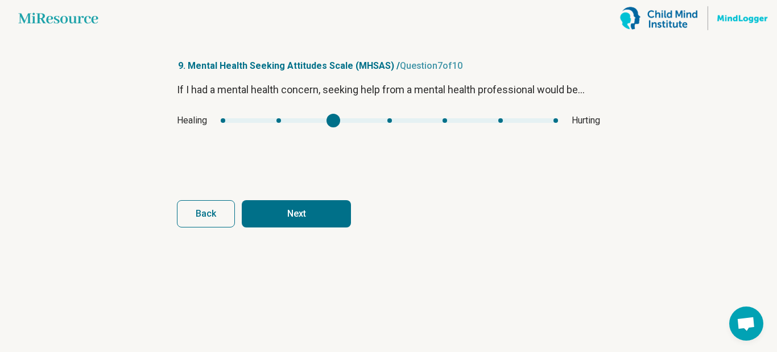
click at [333, 118] on div "mhsas6" at bounding box center [389, 120] width 337 height 5
type input "*"
click at [388, 121] on div "mhsas6" at bounding box center [389, 120] width 337 height 5
click at [305, 210] on button "Next" at bounding box center [296, 213] width 109 height 27
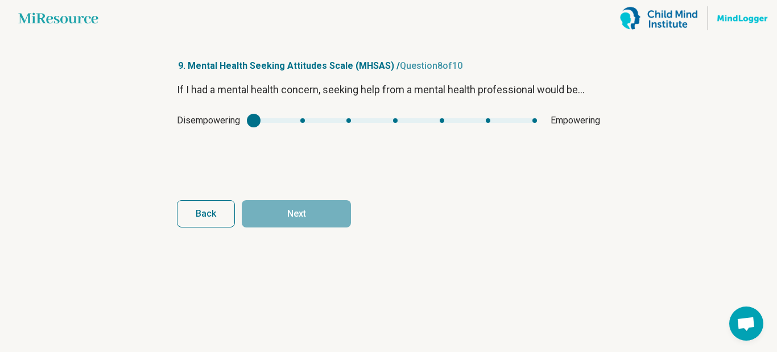
type input "*"
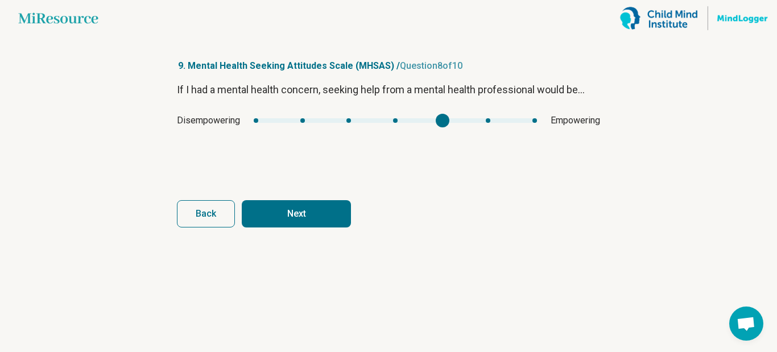
click at [442, 119] on div "mhsas7" at bounding box center [395, 120] width 283 height 5
click at [327, 209] on button "Next" at bounding box center [296, 213] width 109 height 27
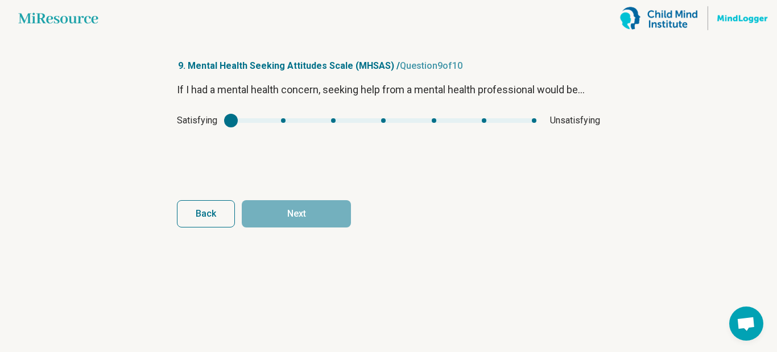
type input "*"
click at [277, 120] on div "mhsas8" at bounding box center [383, 120] width 305 height 5
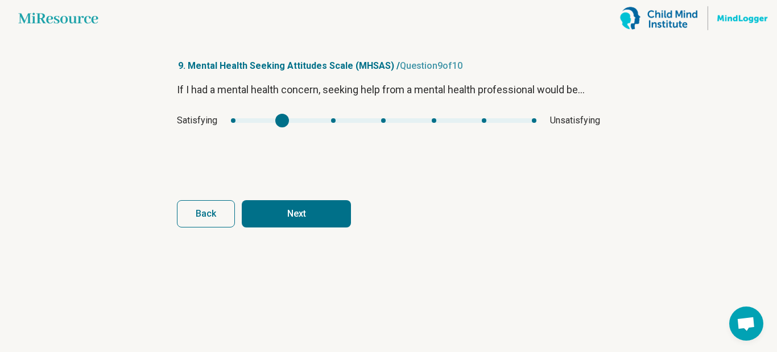
click at [301, 208] on button "Next" at bounding box center [296, 213] width 109 height 27
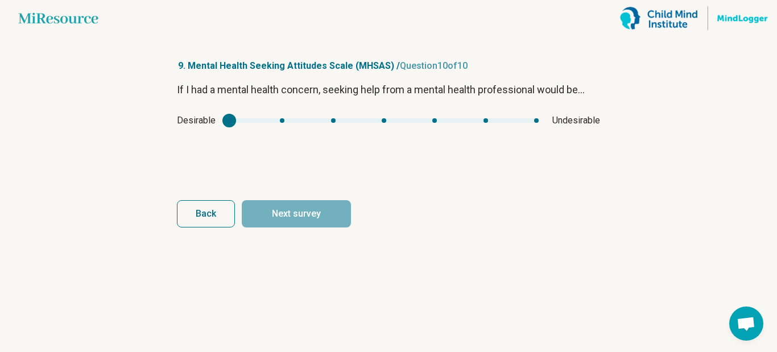
click at [283, 123] on div "Desirable Undesirable" at bounding box center [388, 121] width 423 height 14
click at [284, 119] on div "mhsas9" at bounding box center [383, 120] width 309 height 5
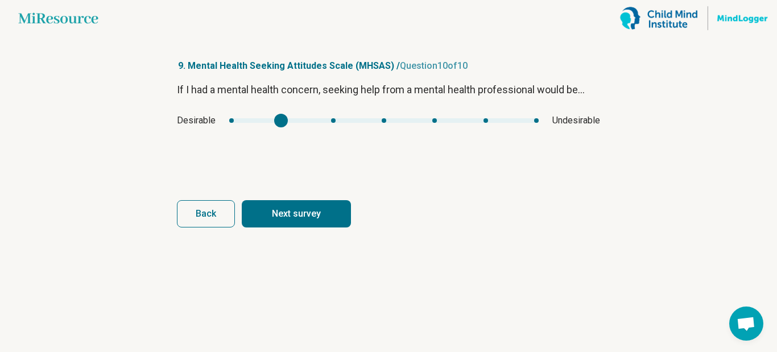
click at [294, 218] on button "Next survey" at bounding box center [296, 213] width 109 height 27
type input "*"
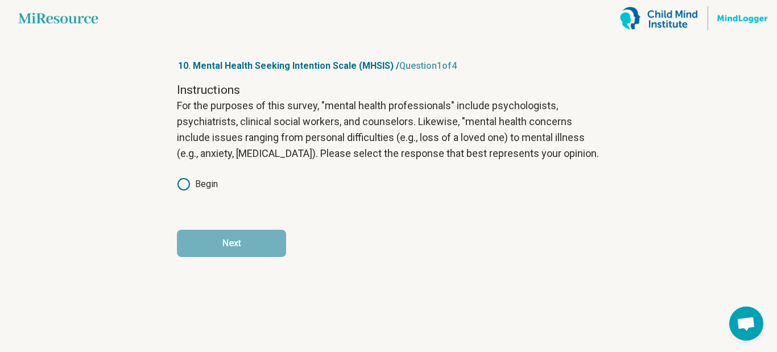
click at [183, 184] on icon at bounding box center [184, 184] width 14 height 14
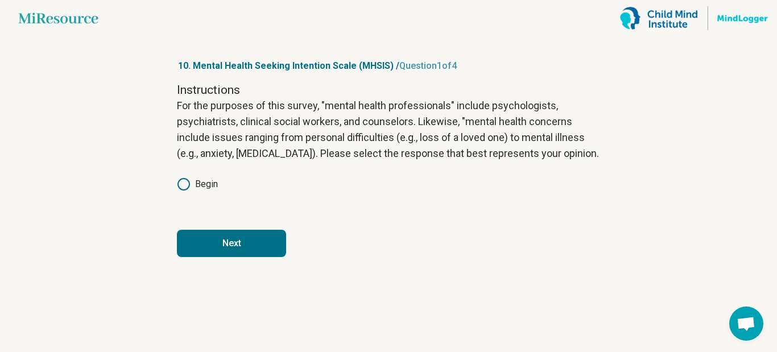
click at [218, 245] on button "Next" at bounding box center [231, 243] width 109 height 27
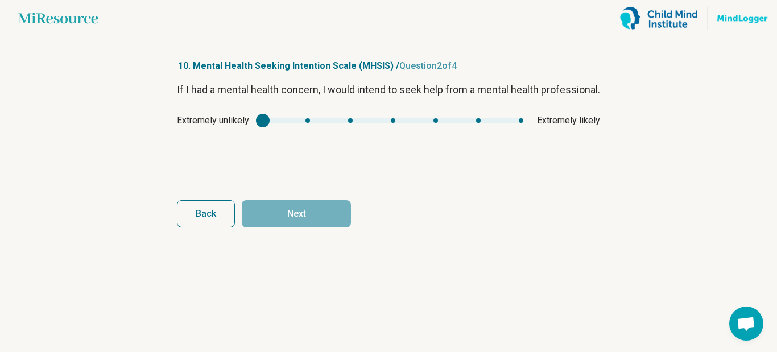
type input "*"
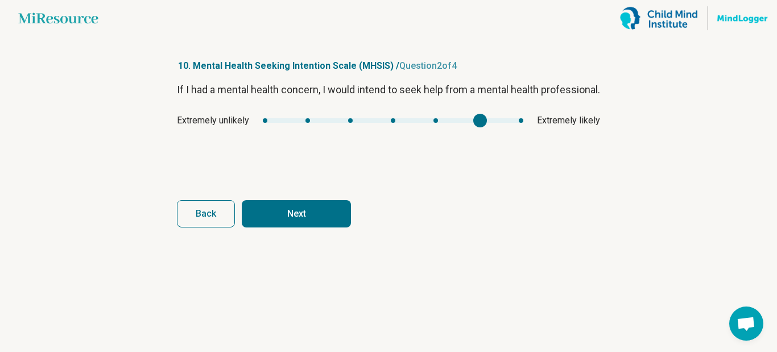
click at [476, 123] on div "mhsis1" at bounding box center [393, 120] width 260 height 5
click at [325, 210] on button "Next" at bounding box center [296, 213] width 109 height 27
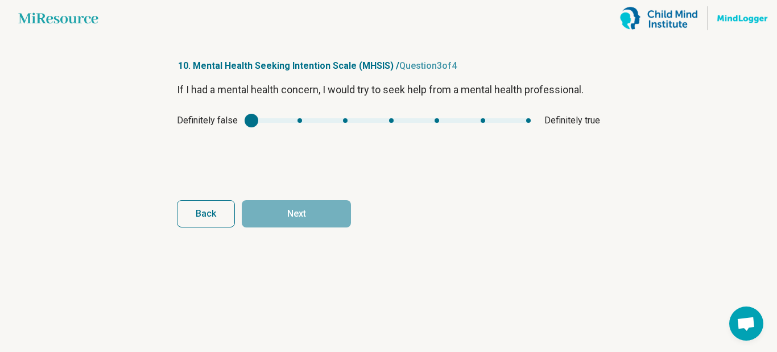
click at [480, 121] on div "mhsis2" at bounding box center [390, 120] width 279 height 5
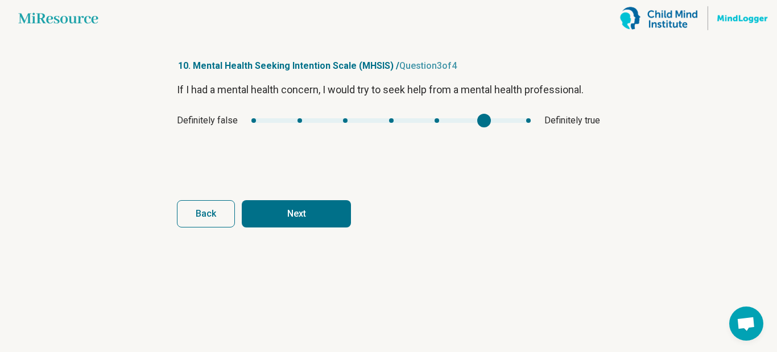
type input "*"
click at [439, 119] on div "mhsis2" at bounding box center [390, 120] width 279 height 5
click at [320, 214] on button "Next" at bounding box center [296, 213] width 109 height 27
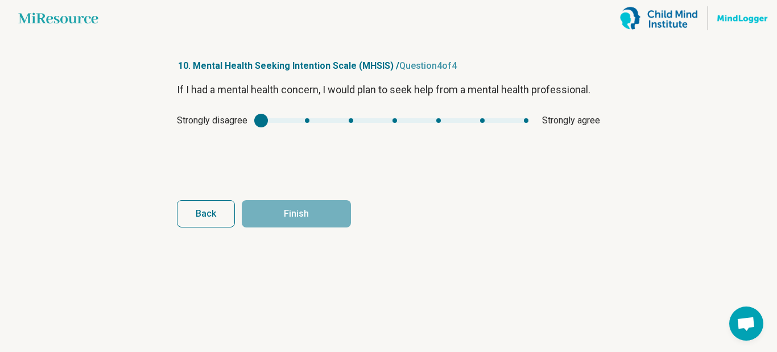
click at [434, 118] on div "mhsis3" at bounding box center [394, 120] width 267 height 5
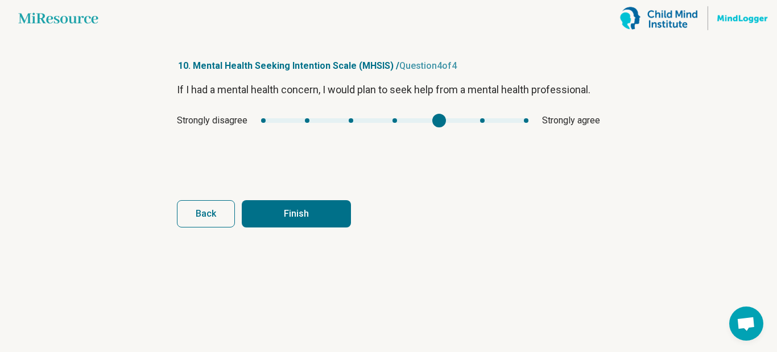
click at [310, 215] on button "Finish" at bounding box center [296, 213] width 109 height 27
type input "*"
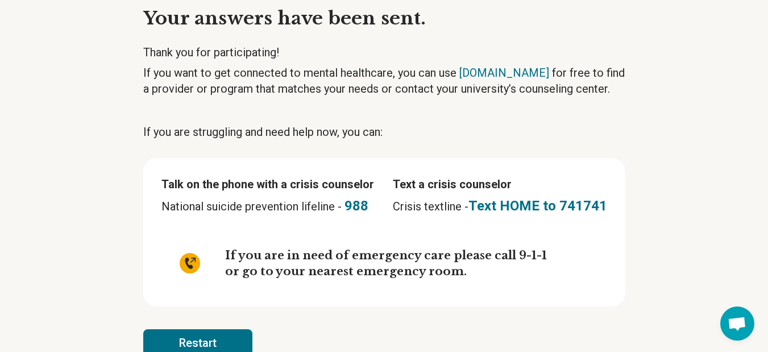
scroll to position [80, 0]
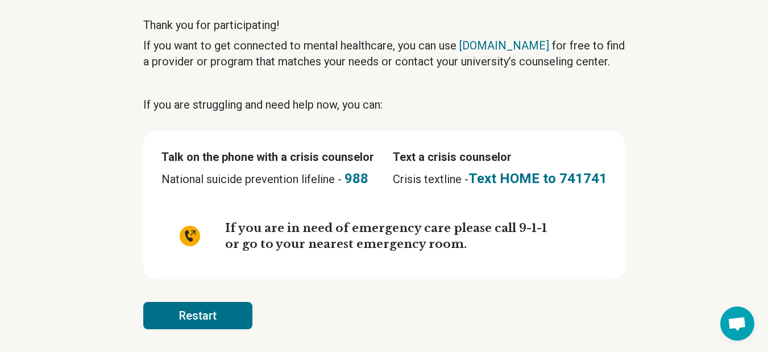
click at [347, 295] on article "Your answers have been sent. Thank you for participating! If you want to get co…" at bounding box center [384, 154] width 519 height 395
click at [226, 310] on button "Restart" at bounding box center [197, 315] width 109 height 27
